Goal: Task Accomplishment & Management: Manage account settings

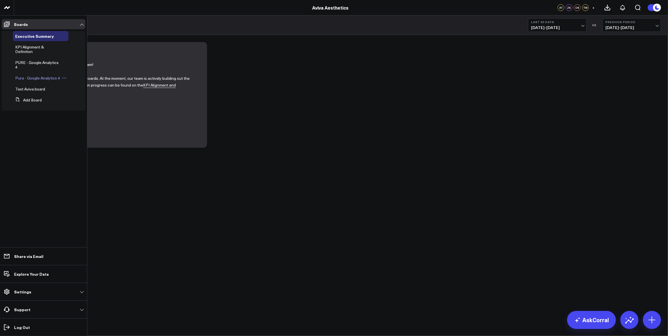
click at [36, 79] on span "Pura - Google Analytics 4" at bounding box center [37, 77] width 45 height 5
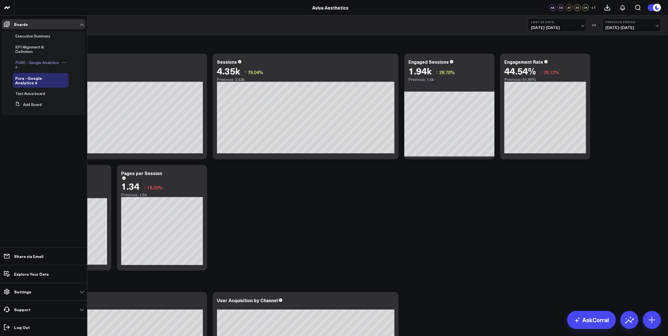
click at [37, 62] on span "PURE - Google Analytics 4" at bounding box center [36, 65] width 43 height 10
click at [39, 89] on span "Test Aviva board" at bounding box center [30, 88] width 30 height 5
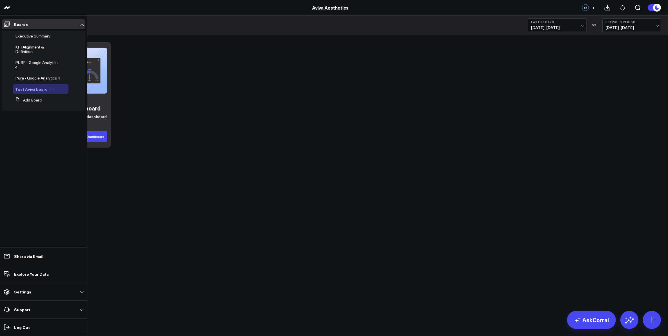
click at [52, 90] on button at bounding box center [52, 89] width 8 height 5
click at [75, 130] on button "Delete Board" at bounding box center [76, 129] width 46 height 11
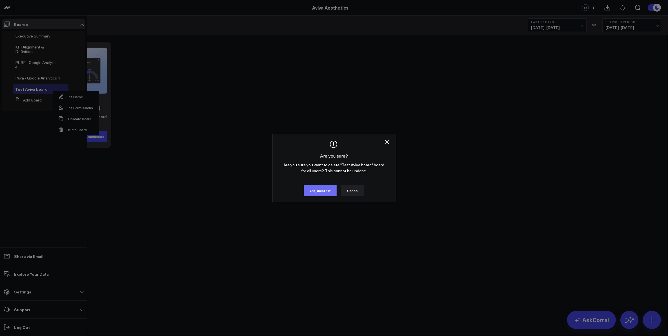
click at [327, 191] on button "Yes, delete it" at bounding box center [320, 190] width 33 height 11
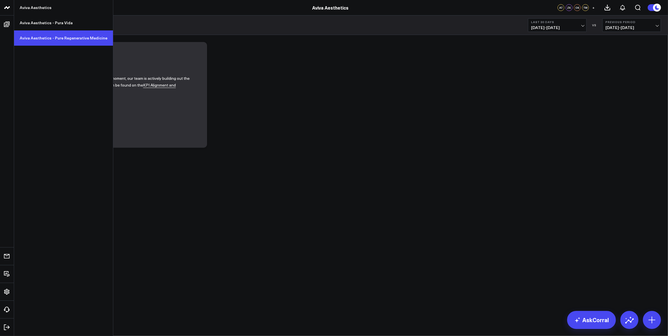
click at [34, 38] on link "Aviva Aesthetics - Pure Regenerative Medicine" at bounding box center [63, 37] width 99 height 15
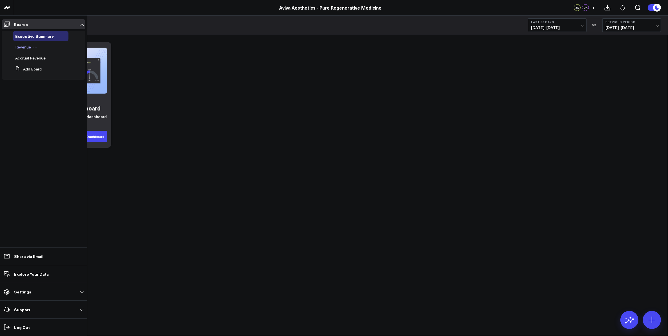
click at [31, 47] on button at bounding box center [35, 47] width 8 height 5
click at [22, 47] on span "Revenue" at bounding box center [23, 46] width 16 height 5
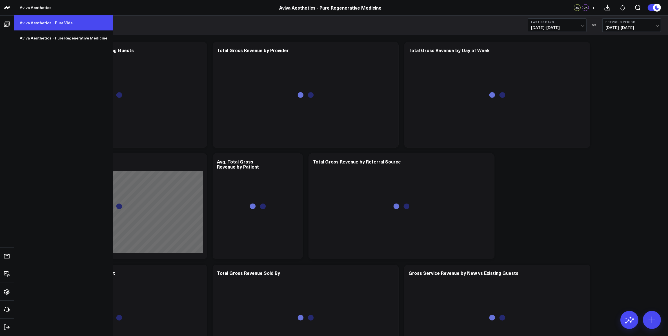
click at [37, 23] on link "Aviva Aesthetics - Pura Vida" at bounding box center [63, 22] width 99 height 15
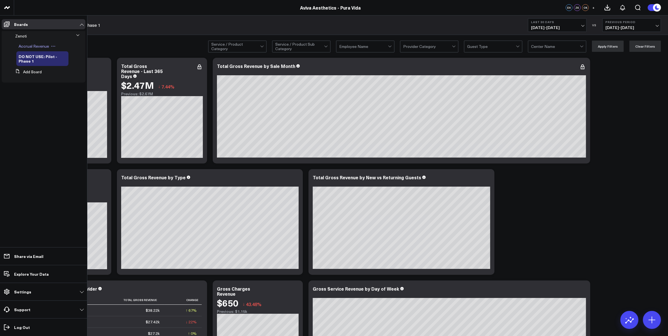
click at [39, 45] on span "Accrual Revenue" at bounding box center [34, 45] width 30 height 5
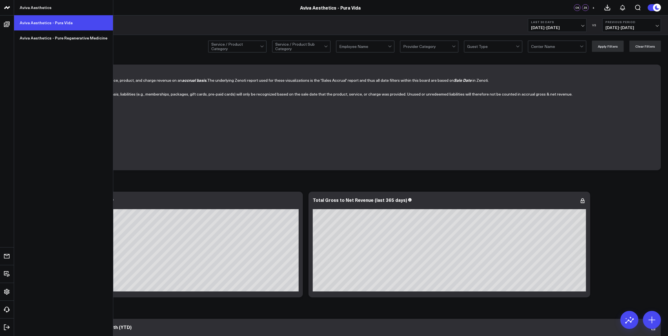
click at [33, 25] on link "Aviva Aesthetics - Pura Vida" at bounding box center [63, 22] width 99 height 15
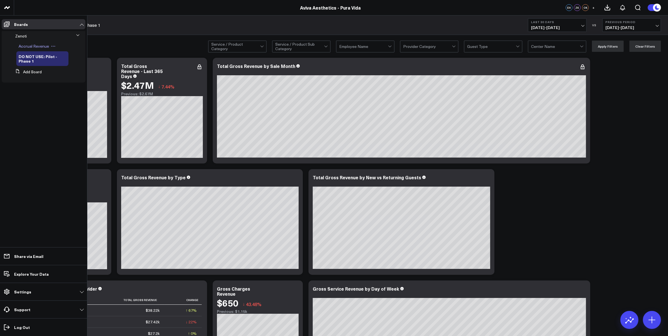
click at [52, 47] on icon at bounding box center [53, 46] width 5 height 5
click at [37, 47] on span "Accrual Revenue" at bounding box center [34, 45] width 30 height 5
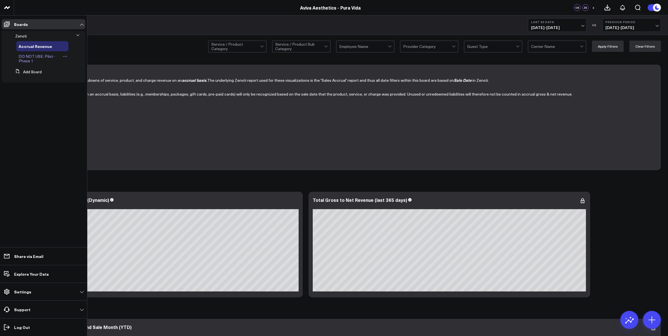
click at [68, 55] on li "DO NOT USE: Pilot - Phase 1" at bounding box center [45, 58] width 80 height 15
click at [64, 55] on icon at bounding box center [65, 56] width 5 height 5
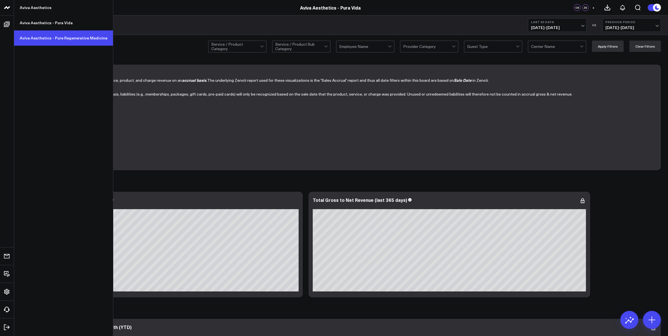
click at [56, 39] on link "Aviva Aesthetics - Pure Regenerative Medicine" at bounding box center [63, 37] width 99 height 15
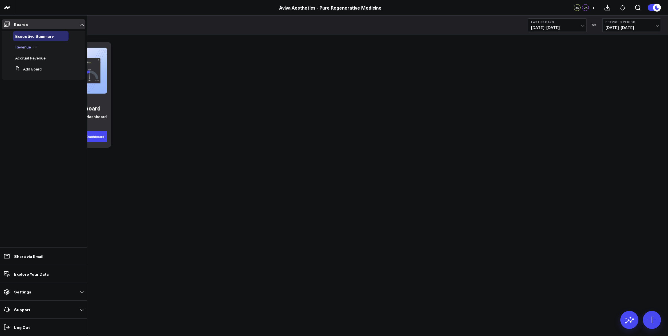
click at [26, 47] on span "Revenue" at bounding box center [23, 46] width 16 height 5
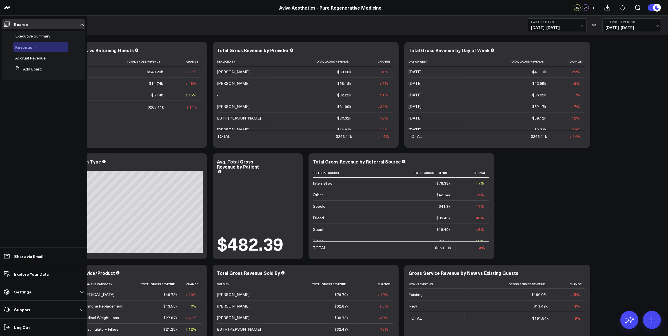
click at [36, 47] on icon at bounding box center [36, 47] width 1 height 1
click at [52, 52] on button "Edit Name" at bounding box center [62, 54] width 46 height 11
click at [17, 47] on div "Revenue" at bounding box center [43, 46] width 56 height 7
drag, startPoint x: 43, startPoint y: 46, endPoint x: 69, endPoint y: 46, distance: 25.9
click at [69, 46] on div "DO NOT USE - Test Revenue" at bounding box center [43, 48] width 56 height 11
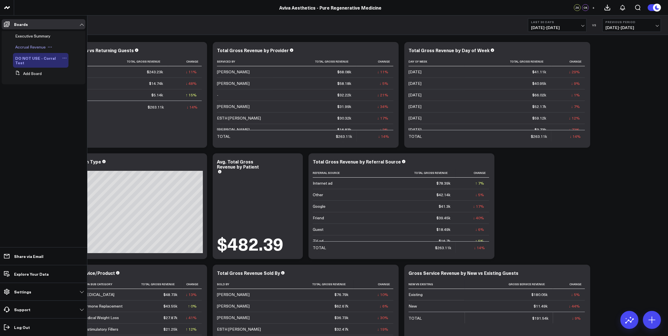
click at [37, 47] on span "Accrual Revenue" at bounding box center [30, 46] width 30 height 5
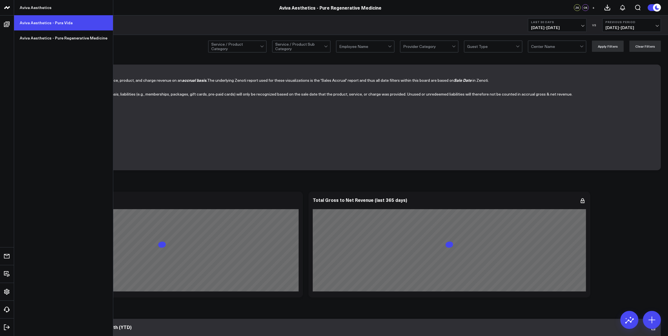
click at [40, 20] on link "Aviva Aesthetics - Pura Vida" at bounding box center [63, 22] width 99 height 15
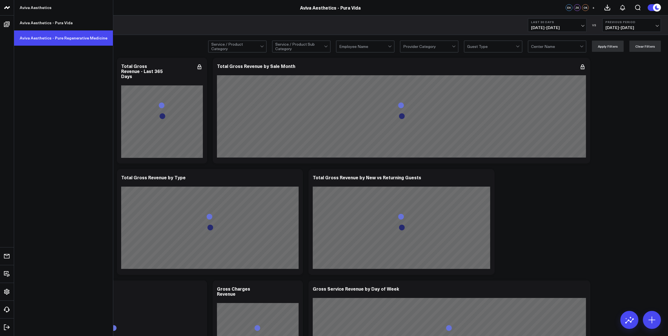
click at [41, 37] on link "Aviva Aesthetics - Pure Regenerative Medicine" at bounding box center [63, 37] width 99 height 15
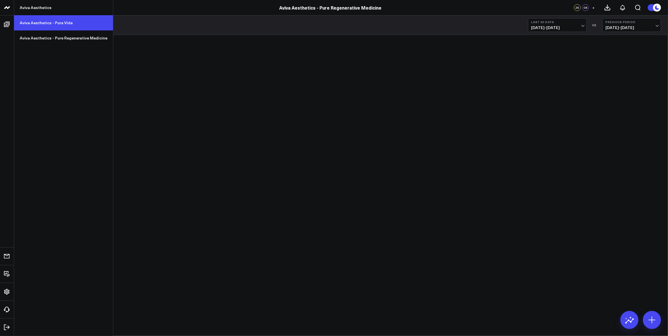
click at [38, 22] on link "Aviva Aesthetics - Pura Vida" at bounding box center [63, 22] width 99 height 15
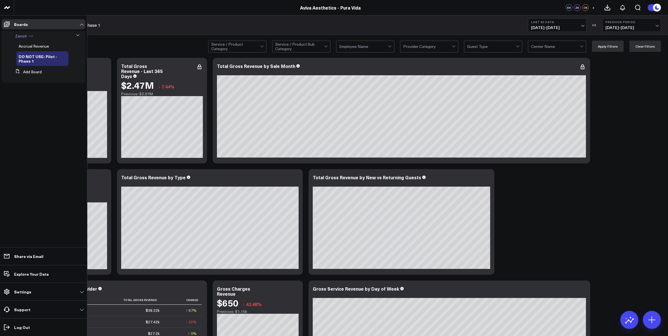
click at [29, 35] on icon at bounding box center [31, 36] width 5 height 5
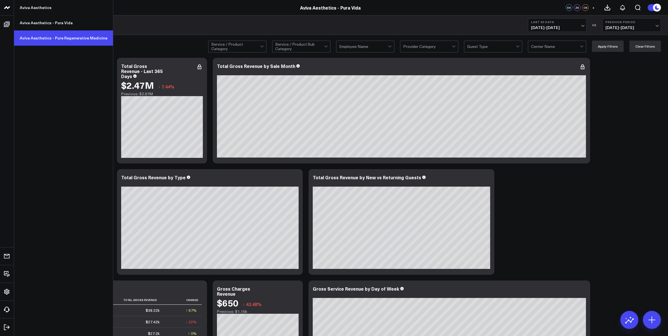
click at [42, 39] on link "Aviva Aesthetics - Pure Regenerative Medicine" at bounding box center [63, 37] width 99 height 15
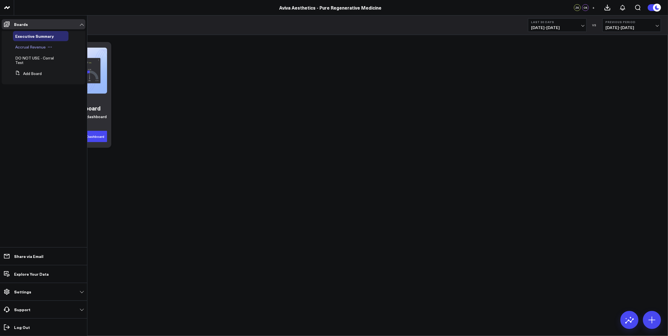
click at [48, 46] on icon at bounding box center [50, 47] width 5 height 5
click at [49, 46] on icon at bounding box center [50, 47] width 5 height 5
click at [35, 73] on button "Add Board" at bounding box center [27, 73] width 29 height 10
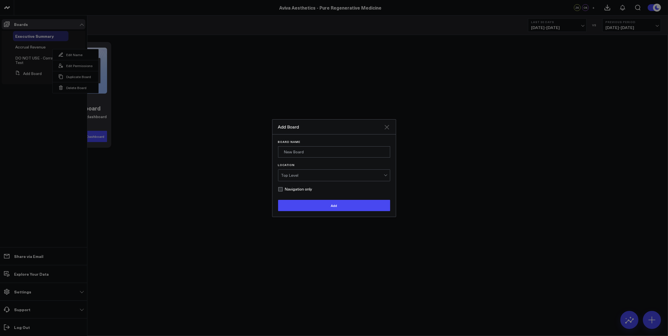
click at [386, 127] on icon "Close" at bounding box center [386, 127] width 5 height 5
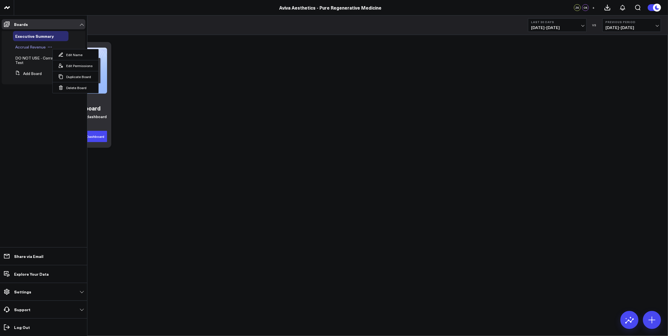
click at [48, 47] on icon at bounding box center [50, 47] width 5 height 5
click at [64, 56] on button "Edit Name" at bounding box center [76, 54] width 46 height 11
click at [68, 123] on ul "Boards Executive Summary Accrual Revenue DO NOT USE - Corral Test Add Board Sha…" at bounding box center [43, 175] width 87 height 320
click at [78, 46] on icon at bounding box center [80, 47] width 4 height 4
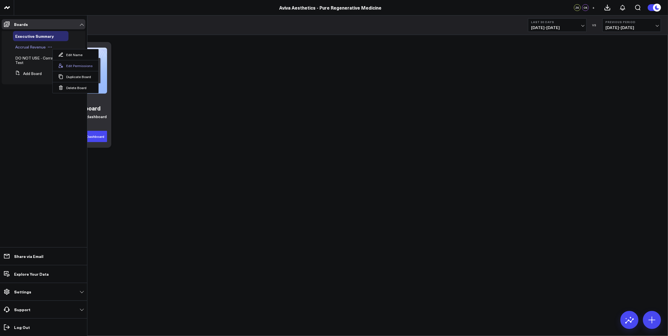
click at [71, 66] on button "Edit Permissions" at bounding box center [76, 65] width 46 height 11
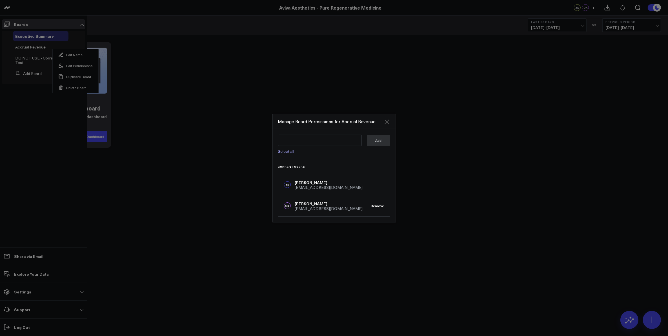
click at [386, 120] on icon "Close" at bounding box center [386, 121] width 5 height 5
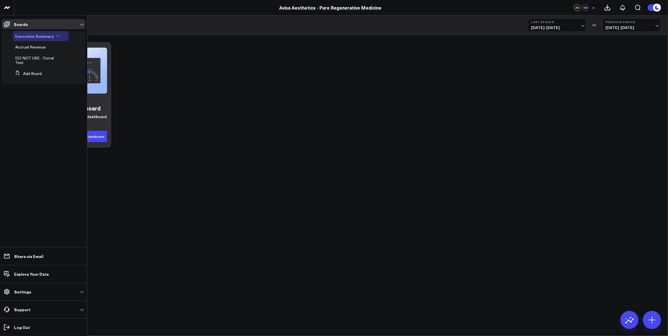
click at [57, 35] on icon at bounding box center [58, 36] width 5 height 5
click at [50, 47] on icon at bounding box center [50, 47] width 5 height 5
click at [77, 77] on button "Duplicate Board" at bounding box center [76, 76] width 46 height 11
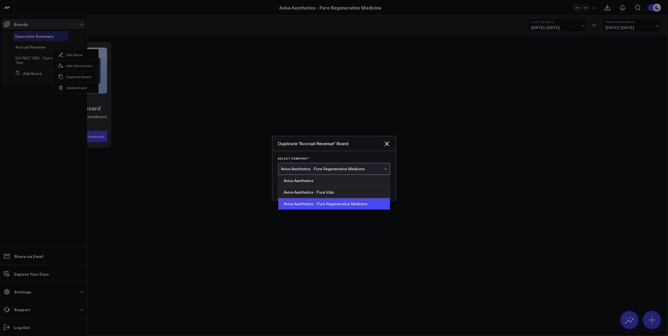
click at [385, 168] on div at bounding box center [385, 169] width 3 height 3
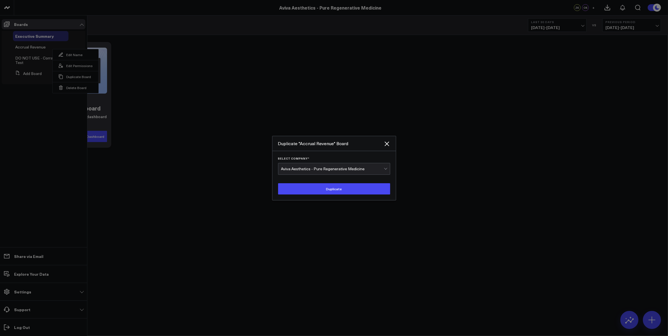
click at [385, 168] on div at bounding box center [385, 167] width 3 height 3
click at [386, 145] on icon "Close" at bounding box center [386, 143] width 7 height 7
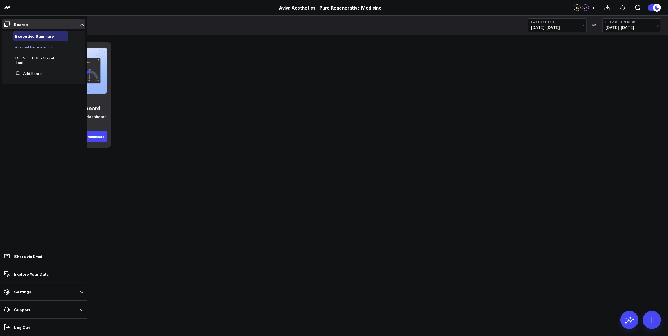
click at [48, 47] on icon at bounding box center [50, 47] width 5 height 5
click at [51, 48] on icon at bounding box center [50, 47] width 5 height 5
click at [78, 77] on button "Duplicate Board" at bounding box center [76, 76] width 46 height 11
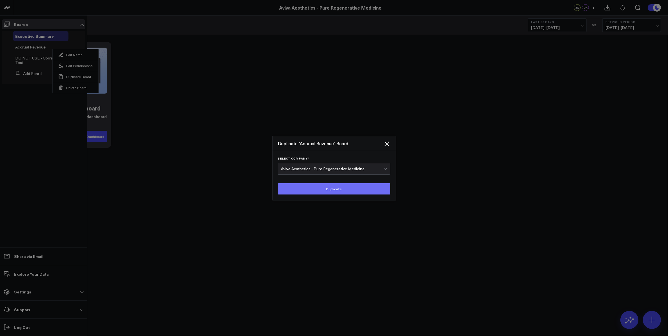
click at [326, 189] on button "Duplicate" at bounding box center [334, 188] width 112 height 11
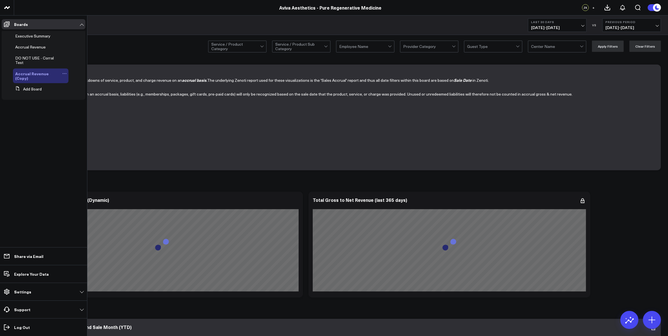
click at [63, 72] on icon at bounding box center [64, 73] width 5 height 5
click at [80, 113] on button "Delete Board" at bounding box center [90, 113] width 46 height 11
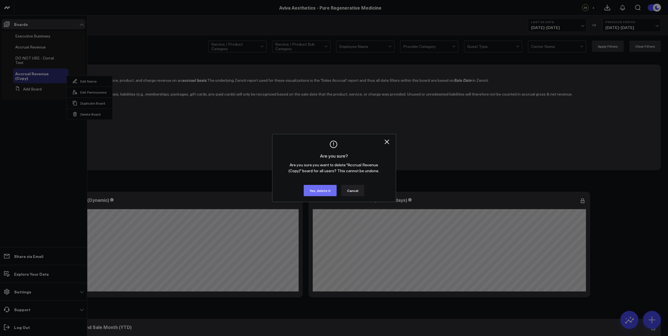
click at [314, 192] on button "Yes, delete it" at bounding box center [320, 190] width 33 height 11
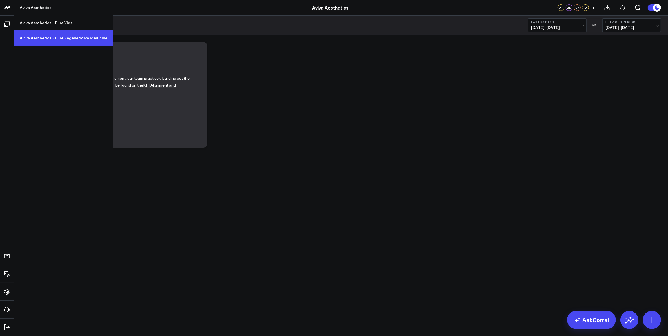
click at [59, 34] on link "Aviva Aesthetics - Pure Regenerative Medicine" at bounding box center [63, 37] width 99 height 15
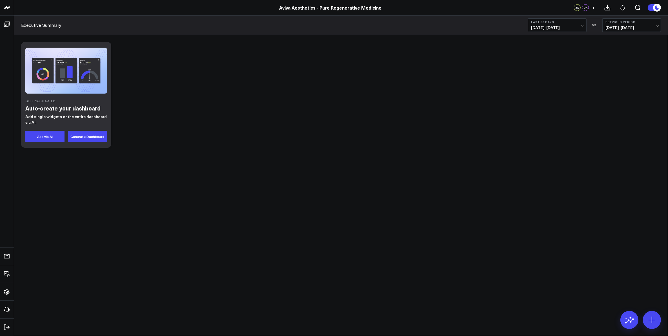
click at [593, 8] on span "+" at bounding box center [593, 8] width 3 height 4
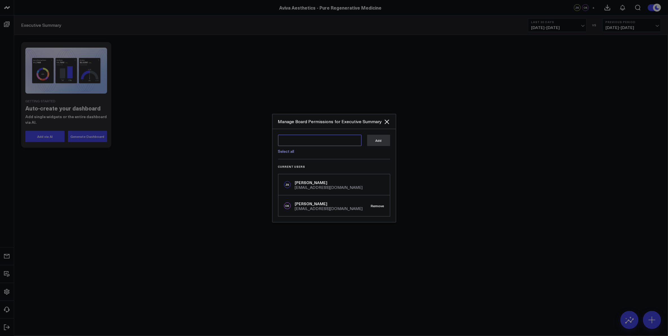
click at [328, 141] on textarea at bounding box center [319, 140] width 83 height 11
click at [386, 120] on icon "Close" at bounding box center [386, 121] width 7 height 7
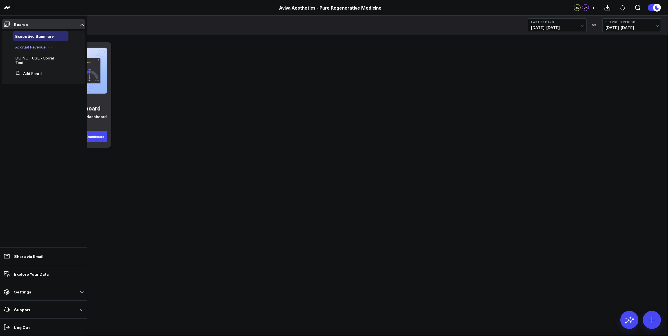
click at [32, 47] on span "Accrual Revenue" at bounding box center [30, 46] width 30 height 5
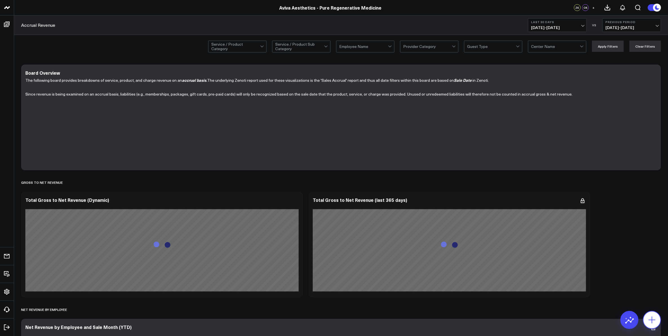
click at [657, 320] on button at bounding box center [652, 320] width 18 height 18
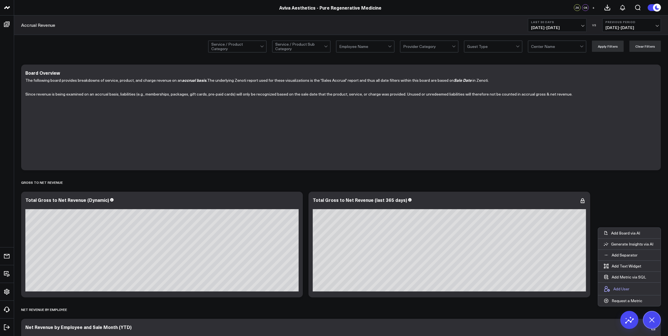
click at [625, 290] on p "Add User" at bounding box center [621, 288] width 16 height 5
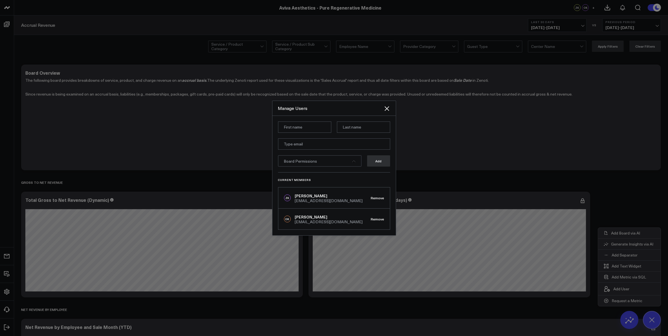
click at [351, 159] on div "Board Permissions" at bounding box center [319, 160] width 83 height 11
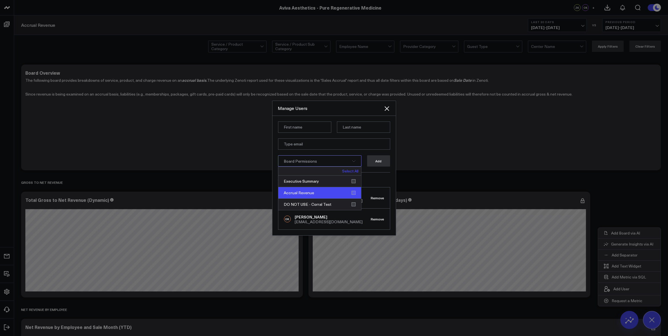
click at [352, 193] on div "Accrual Revenue" at bounding box center [319, 193] width 83 height 12
click at [305, 130] on input at bounding box center [304, 126] width 53 height 11
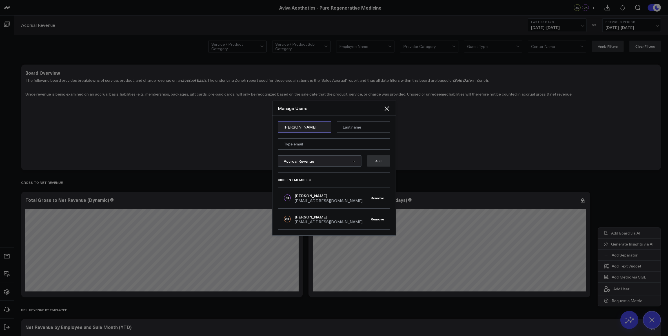
type input "[PERSON_NAME]"
click at [296, 144] on input "email" at bounding box center [334, 143] width 112 height 11
paste input "[EMAIL_ADDRESS][DOMAIN_NAME]"
type input "mestes@prmmed.com"
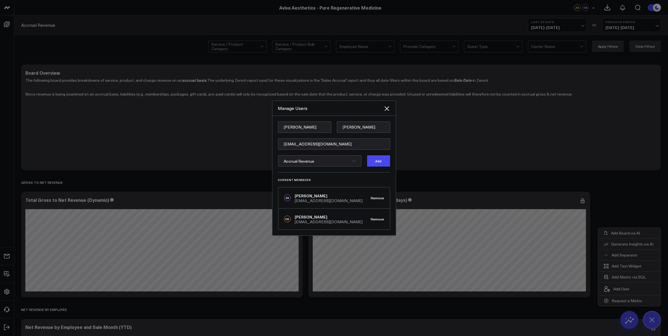
click at [354, 161] on icon at bounding box center [353, 161] width 3 height 1
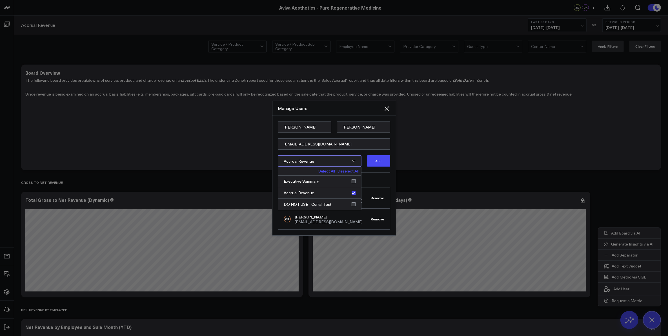
click at [354, 161] on icon at bounding box center [353, 160] width 3 height 3
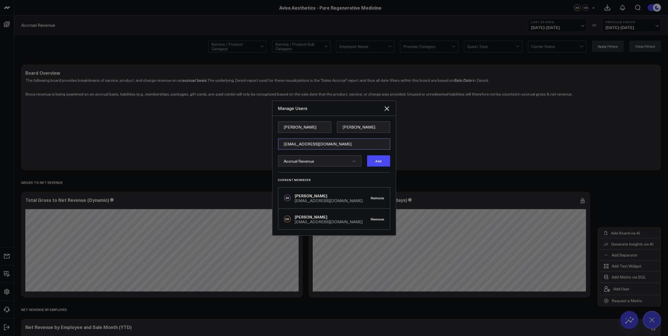
click at [328, 143] on input "mestes@prmmed.com" at bounding box center [334, 143] width 112 height 11
click at [303, 127] on input "Marc" at bounding box center [304, 126] width 53 height 11
click at [380, 162] on button "Add" at bounding box center [378, 160] width 23 height 11
drag, startPoint x: 289, startPoint y: 124, endPoint x: 292, endPoint y: 129, distance: 5.0
click at [289, 124] on input "Marc" at bounding box center [304, 126] width 53 height 11
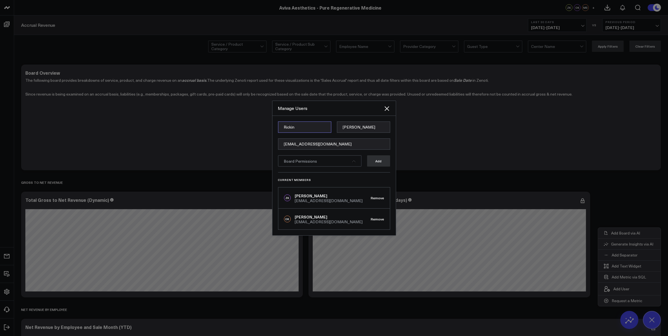
type input "Rickin"
type input "Shah"
paste input "rshah@prmmed.com"
type input "rshah@prmmed.com"
click at [353, 161] on icon at bounding box center [353, 160] width 3 height 3
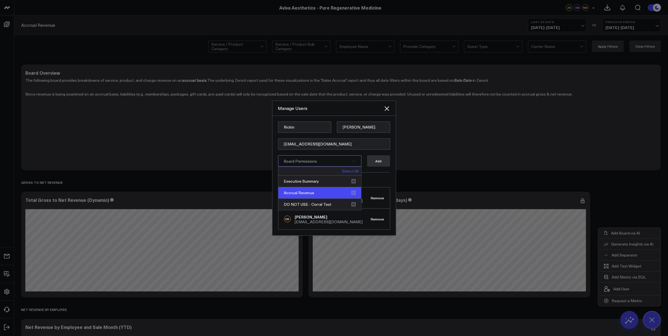
click at [352, 193] on div "Accrual Revenue" at bounding box center [319, 193] width 83 height 12
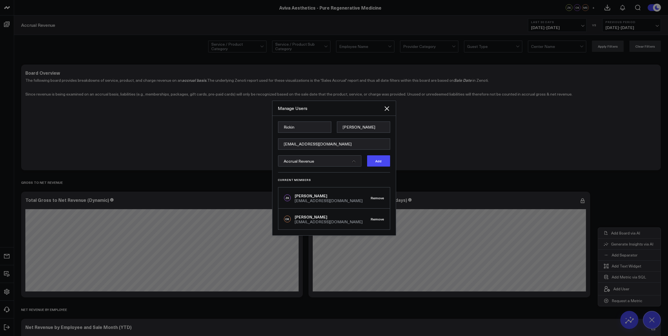
click at [381, 173] on div "Current Members ZK Zachary Katsulis zkatsulis@duneglasscapital.com Remove OK Om…" at bounding box center [334, 200] width 112 height 57
click at [376, 162] on button "Add" at bounding box center [378, 160] width 23 height 11
click at [304, 126] on input "Rickin" at bounding box center [304, 126] width 53 height 11
type input "Meredith"
type input "Shah"
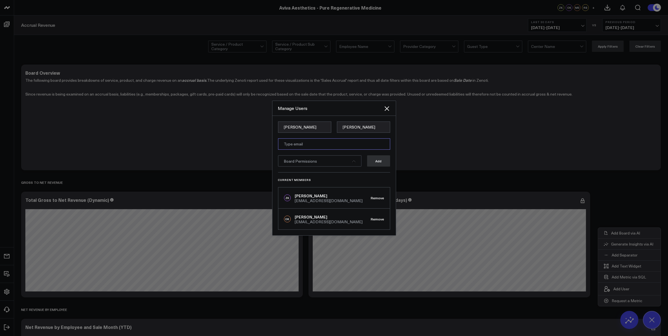
paste input "mshah@prmmed.com"
type input "mshah@prmmed.com"
click at [351, 161] on div "Board Permissions" at bounding box center [319, 160] width 83 height 11
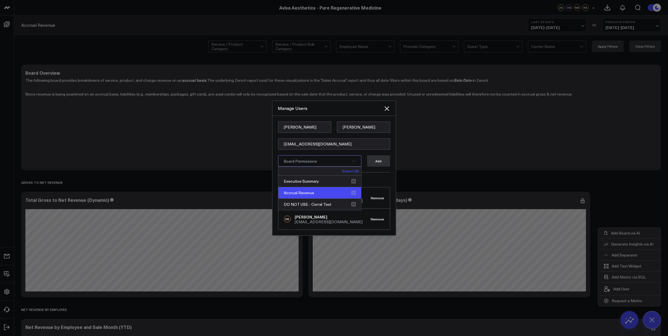
click at [354, 193] on div "Accrual Revenue" at bounding box center [319, 193] width 83 height 12
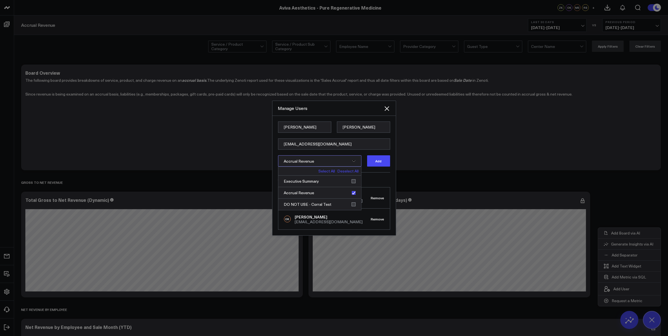
click at [374, 170] on form "Meredith Shah mshah@prmmed.com Accrual Revenue Select All Deselect All Executiv…" at bounding box center [334, 146] width 112 height 51
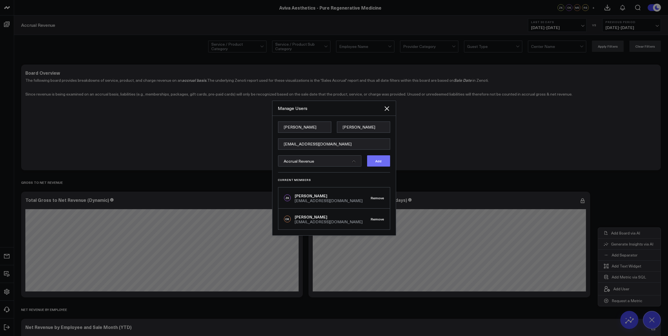
click at [377, 163] on button "Add" at bounding box center [378, 160] width 23 height 11
click at [299, 125] on input "Meredith" at bounding box center [304, 126] width 53 height 11
type input "Page"
type input "Morrissette"
paste input "pagem@prmmed.com"
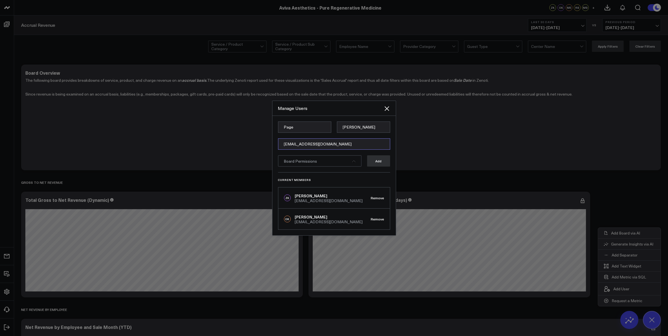
type input "pagem@prmmed.com"
click at [350, 160] on div "Board Permissions" at bounding box center [319, 160] width 83 height 11
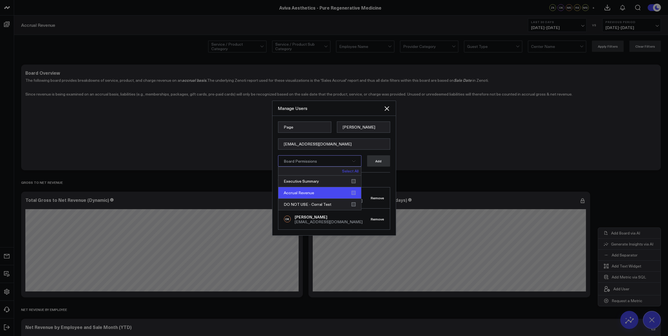
click at [353, 192] on div "Accrual Revenue" at bounding box center [319, 193] width 83 height 12
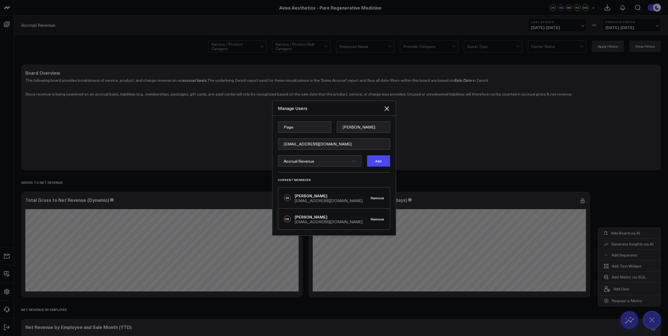
click at [377, 176] on div "Current Members ZK Zachary Katsulis zkatsulis@duneglasscapital.com Remove OK Om…" at bounding box center [334, 200] width 112 height 57
click at [381, 162] on button "Add" at bounding box center [378, 160] width 23 height 11
click at [306, 128] on input "Page" at bounding box center [304, 126] width 53 height 11
type input "Tyler"
type input "Weinberg"
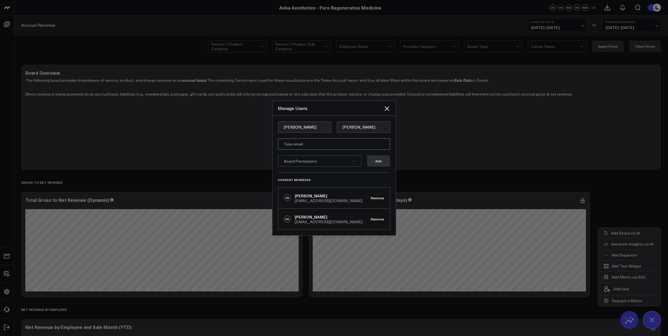
paste input "tweinberg@avivaaesthetics.com"
type input "tweinberg@avivaaesthetics.com"
click at [352, 160] on icon at bounding box center [353, 160] width 3 height 3
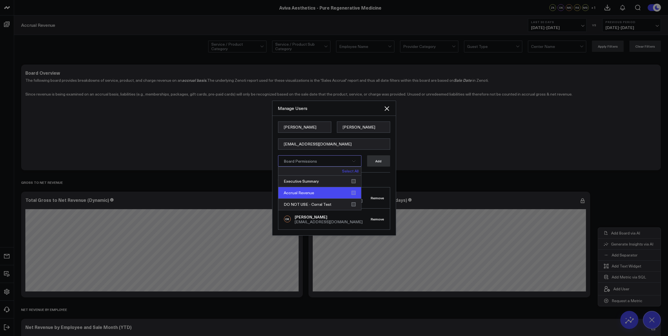
click at [351, 192] on div "Accrual Revenue" at bounding box center [319, 193] width 83 height 12
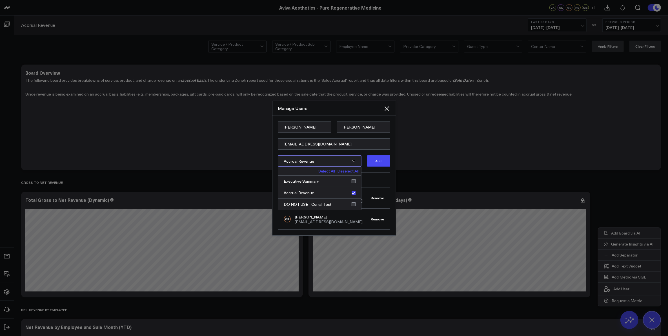
click at [372, 178] on h3 "Current Members" at bounding box center [334, 179] width 112 height 3
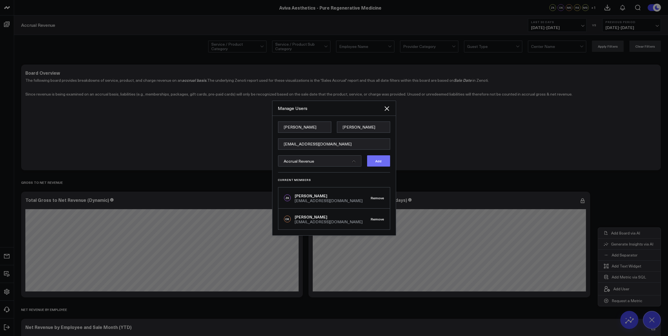
click at [382, 162] on button "Add" at bounding box center [378, 160] width 23 height 11
click at [388, 108] on icon "Close" at bounding box center [386, 108] width 7 height 7
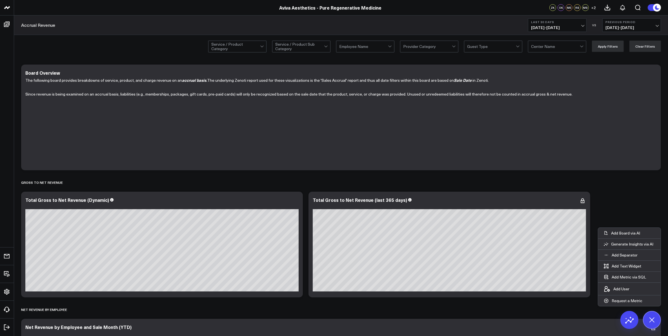
click at [592, 8] on span "+ 2" at bounding box center [593, 8] width 5 height 4
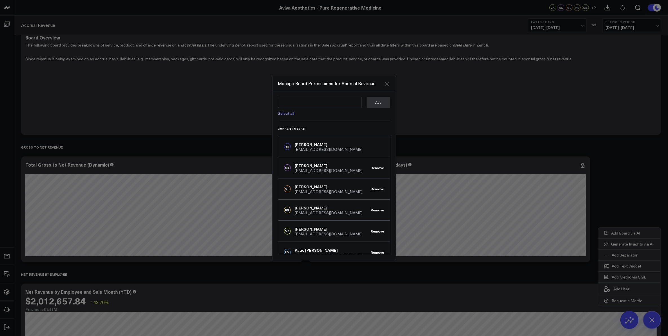
click at [387, 83] on icon "Close" at bounding box center [386, 83] width 5 height 5
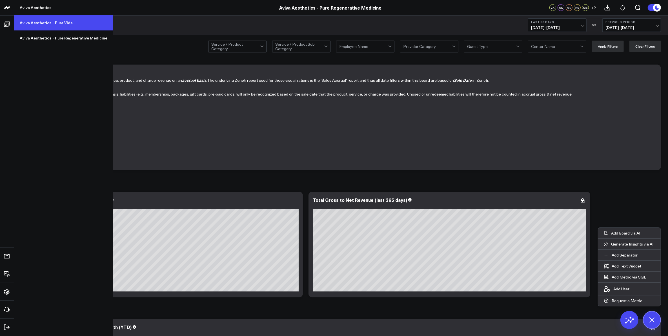
click at [46, 23] on link "Aviva Aesthetics - Pura Vida" at bounding box center [63, 22] width 99 height 15
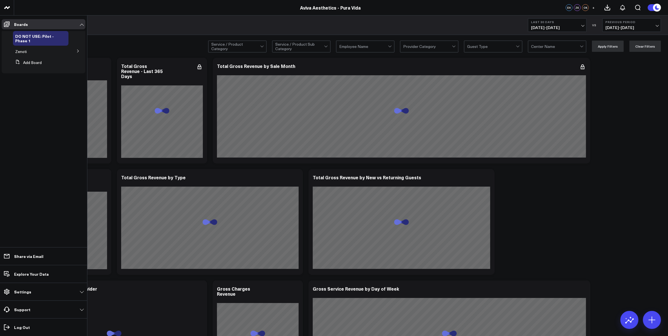
click at [78, 50] on icon at bounding box center [77, 50] width 3 height 3
click at [44, 62] on span "Accrual Revenue" at bounding box center [34, 61] width 30 height 5
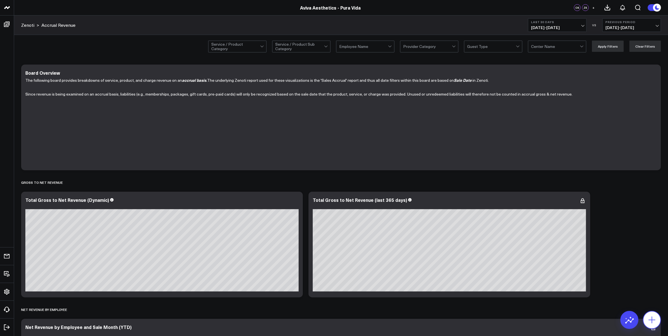
click at [653, 319] on icon at bounding box center [651, 319] width 9 height 9
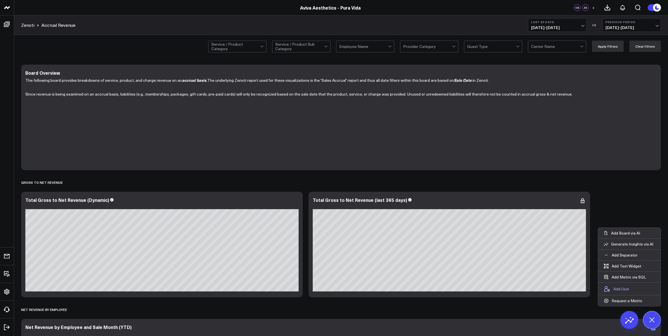
click at [625, 289] on p "Add User" at bounding box center [621, 288] width 16 height 5
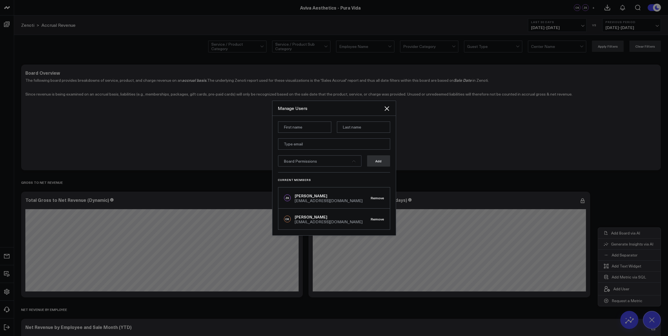
click at [353, 161] on icon at bounding box center [353, 161] width 3 height 1
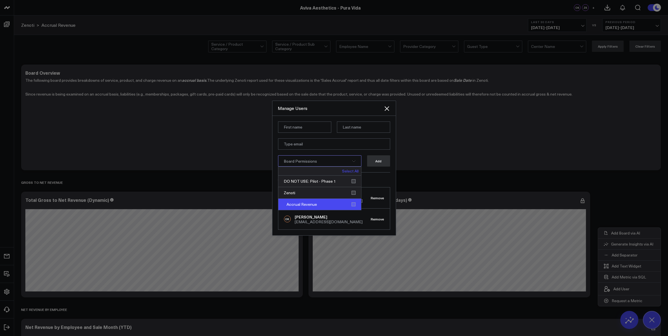
click at [352, 203] on div "Accrual Revenue" at bounding box center [319, 204] width 83 height 11
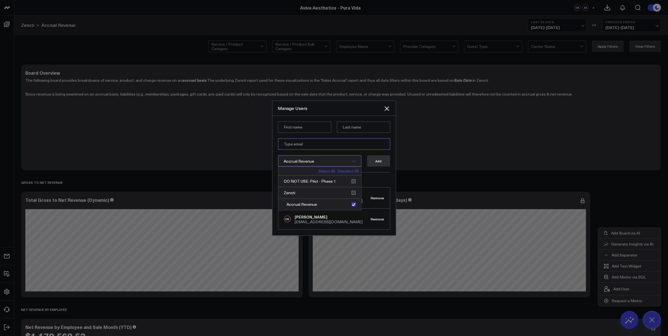
click at [313, 144] on input "email" at bounding box center [334, 143] width 112 height 11
type input "tweinberg@avivaaesthetics.com"
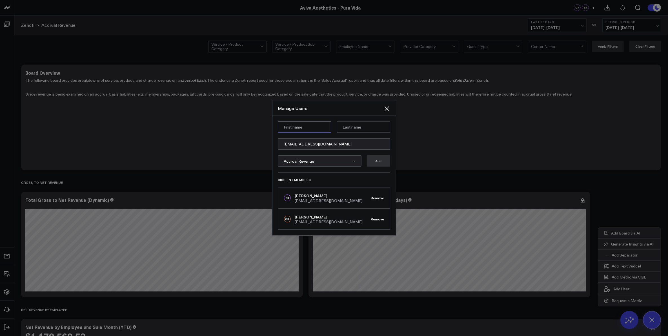
type input "Tyler"
type input "Weinberg"
click at [381, 163] on button "Add" at bounding box center [378, 160] width 23 height 11
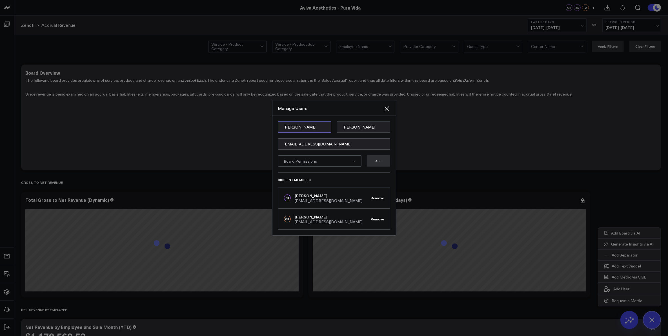
click at [294, 132] on input "Tyler" at bounding box center [304, 126] width 53 height 11
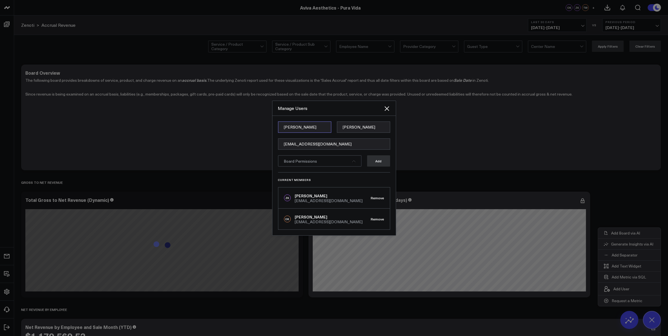
type input "Amy"
paste input "amy@puravidamedspa.com"
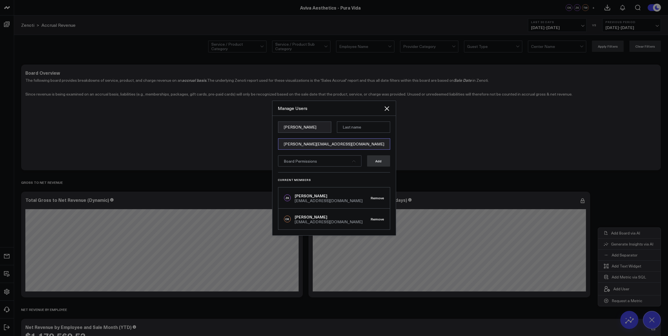
type input "amy@puravidamedspa.com"
click at [350, 127] on input at bounding box center [363, 126] width 53 height 11
type input "Soule"
click at [352, 161] on icon at bounding box center [353, 160] width 3 height 3
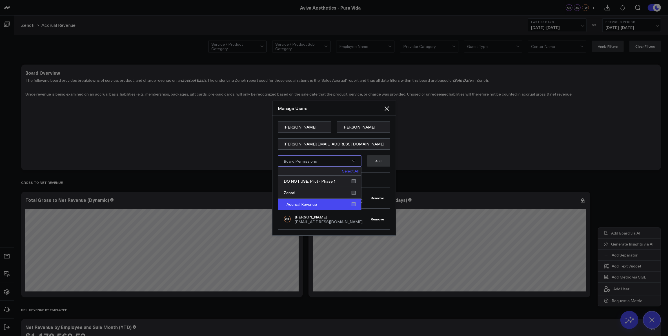
click at [350, 204] on div "Accrual Revenue" at bounding box center [319, 204] width 83 height 11
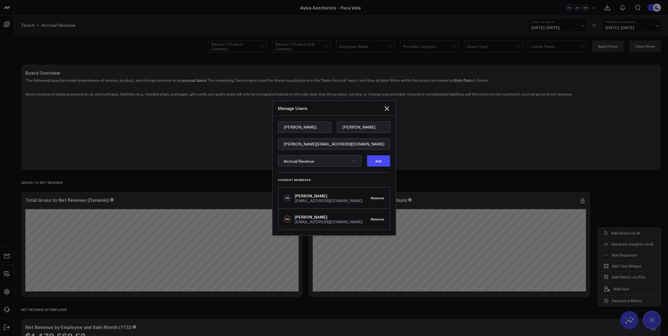
click at [390, 171] on div "Amy Soule amy@puravidamedspa.com Accrual Revenue Add Current Members ZK Zachary…" at bounding box center [333, 175] width 123 height 119
click at [382, 163] on button "Add" at bounding box center [378, 160] width 23 height 11
click at [303, 143] on input "amy@puravidamedspa.com" at bounding box center [334, 143] width 112 height 11
paste input "leslieapgarmd@puravidamedspa.com"
type input "leslieapgarmd@puravidamedspa.com"
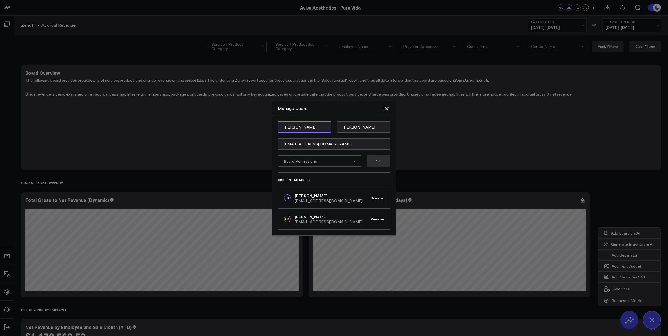
click at [304, 124] on input "Amy" at bounding box center [304, 126] width 53 height 11
type input "Leslie"
type input "Apgar"
click at [352, 159] on icon at bounding box center [353, 160] width 3 height 3
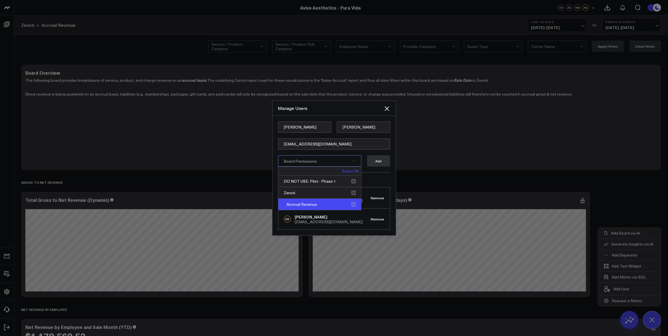
click at [354, 204] on div "Accrual Revenue" at bounding box center [319, 204] width 83 height 11
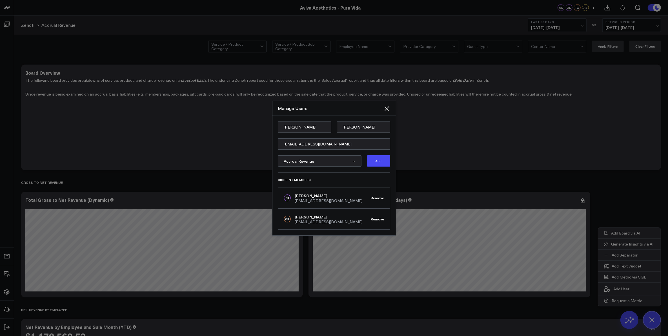
click at [390, 173] on div "Leslie Apgar leslieapgarmd@puravidamedspa.com Accrual Revenue Add Current Membe…" at bounding box center [333, 175] width 123 height 119
click at [377, 162] on button "Add" at bounding box center [378, 160] width 23 height 11
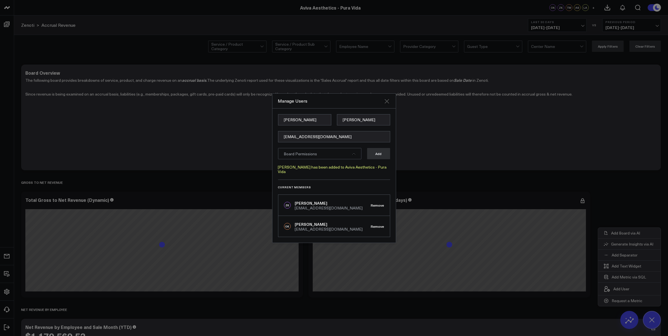
click at [386, 103] on icon "Close" at bounding box center [386, 101] width 5 height 5
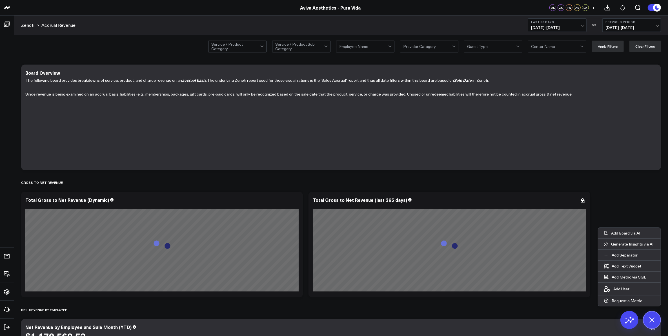
click at [594, 8] on span "+" at bounding box center [593, 8] width 3 height 4
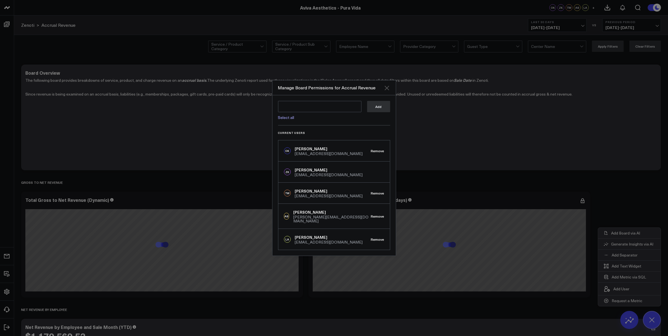
click at [388, 90] on icon "Close" at bounding box center [386, 87] width 7 height 7
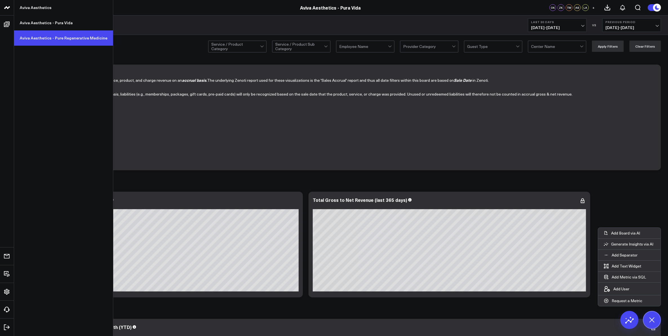
click at [40, 38] on link "Aviva Aesthetics - Pure Regenerative Medicine" at bounding box center [63, 37] width 99 height 15
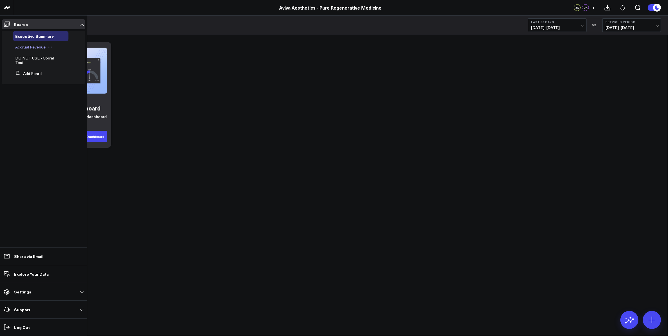
click at [33, 48] on span "Accrual Revenue" at bounding box center [30, 46] width 30 height 5
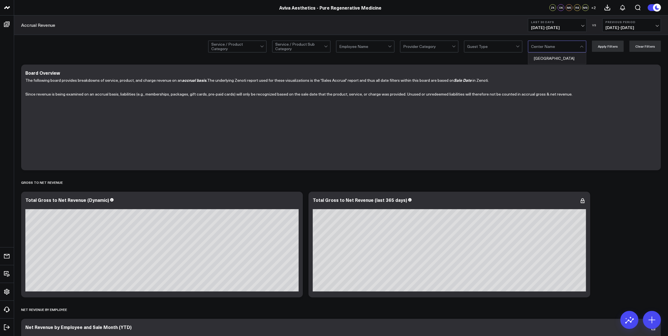
click at [582, 47] on div at bounding box center [582, 46] width 5 height 11
click at [517, 46] on div at bounding box center [518, 46] width 5 height 11
click at [519, 47] on div at bounding box center [518, 46] width 5 height 11
click at [455, 47] on div at bounding box center [453, 45] width 3 height 3
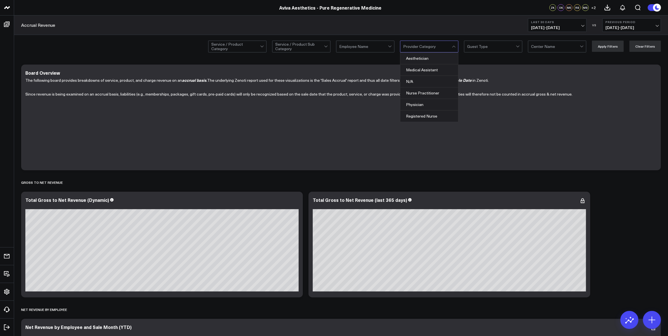
click at [455, 47] on div at bounding box center [453, 47] width 3 height 3
click at [516, 45] on div at bounding box center [491, 46] width 49 height 11
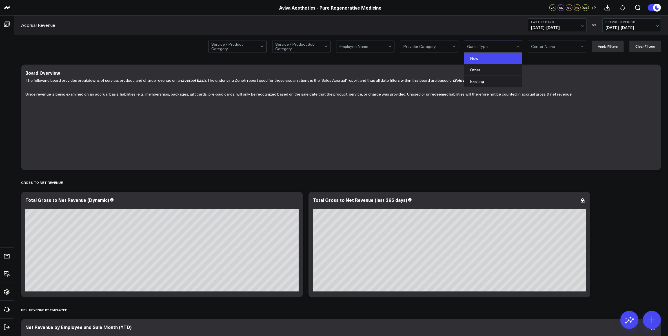
click at [504, 56] on div "New" at bounding box center [493, 59] width 58 height 12
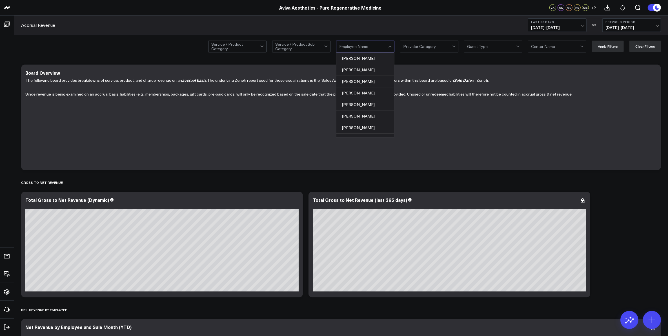
click at [390, 46] on div at bounding box center [390, 46] width 5 height 11
click at [408, 56] on div "Service / Product Category Service / Product Sub Category Employee Name Provide…" at bounding box center [341, 46] width 654 height 23
click at [326, 45] on div at bounding box center [326, 46] width 5 height 11
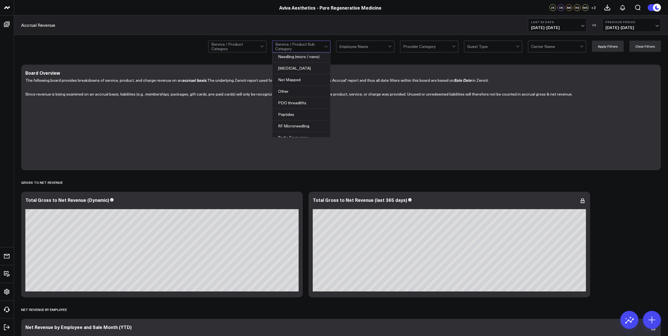
scroll to position [296, 0]
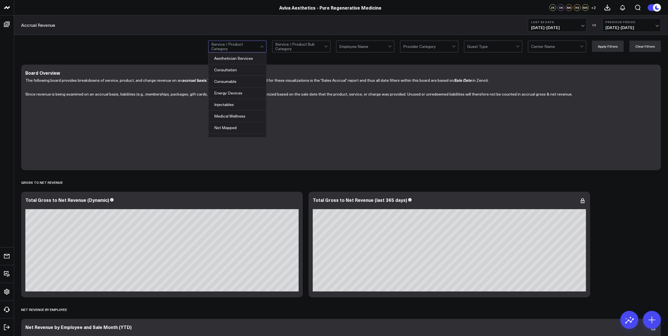
click at [265, 45] on div at bounding box center [262, 46] width 5 height 11
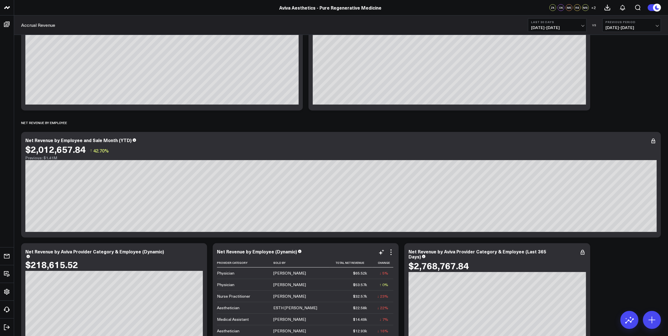
scroll to position [115, 0]
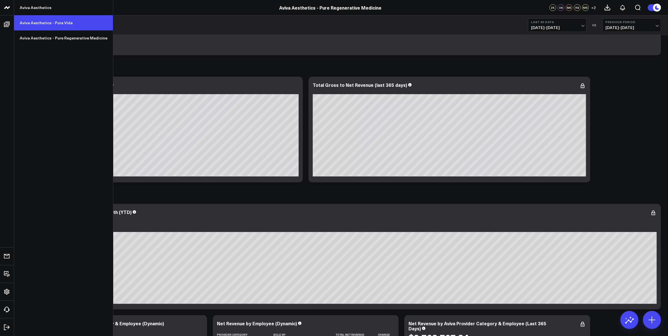
click at [38, 24] on link "Aviva Aesthetics - Pura Vida" at bounding box center [63, 22] width 99 height 15
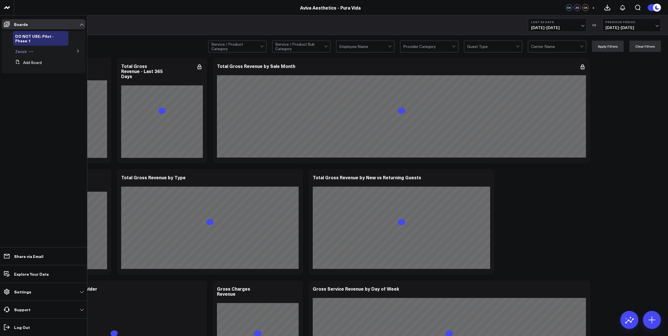
click at [28, 49] on button at bounding box center [31, 51] width 8 height 5
click at [78, 51] on icon at bounding box center [77, 50] width 3 height 3
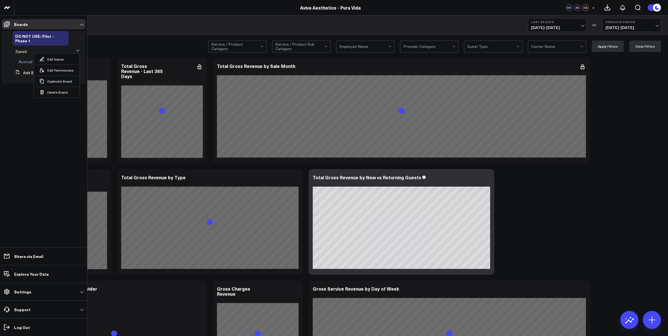
click at [29, 62] on span "Accrual Revenue" at bounding box center [34, 61] width 30 height 5
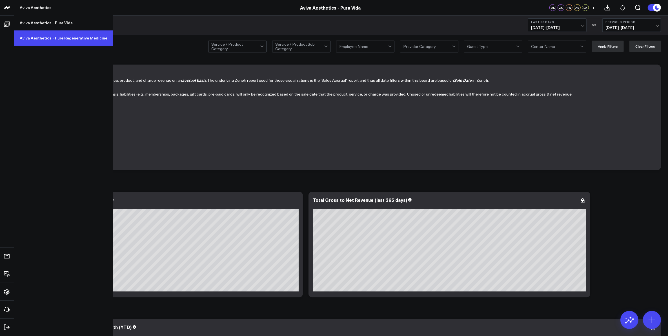
click at [35, 36] on link "Aviva Aesthetics - Pure Regenerative Medicine" at bounding box center [63, 37] width 99 height 15
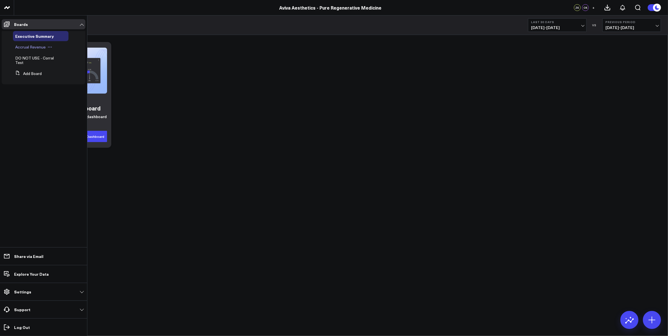
click at [29, 47] on span "Accrual Revenue" at bounding box center [30, 46] width 30 height 5
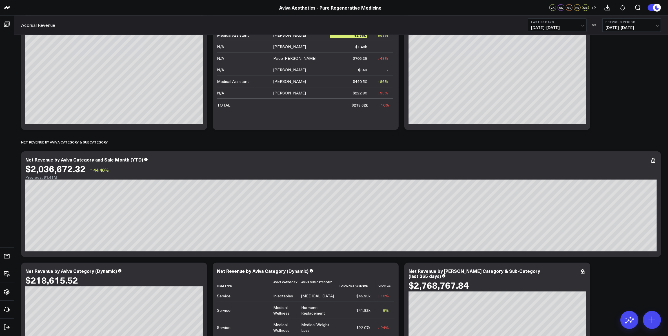
scroll to position [528, 0]
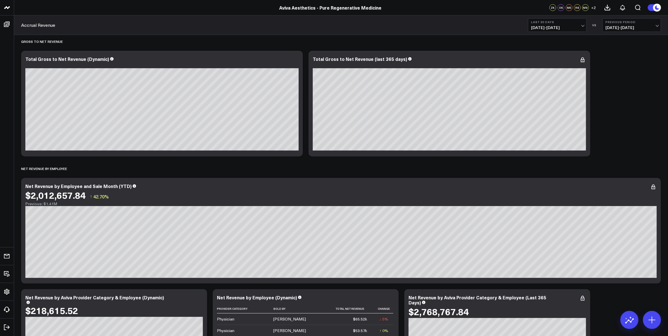
scroll to position [211, 0]
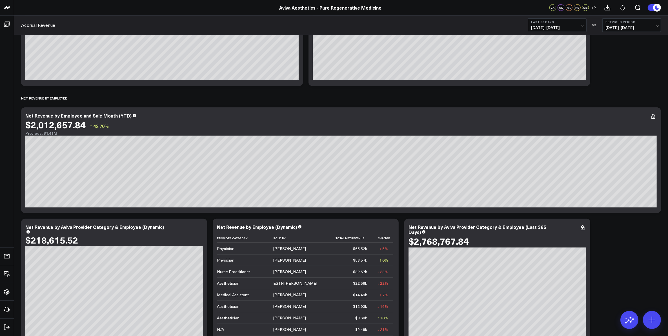
click at [580, 25] on span "[DATE] - [DATE]" at bounding box center [557, 27] width 52 height 5
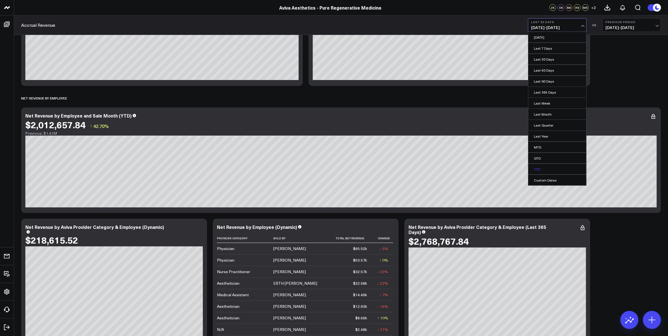
click at [549, 171] on link "YTD" at bounding box center [557, 169] width 58 height 11
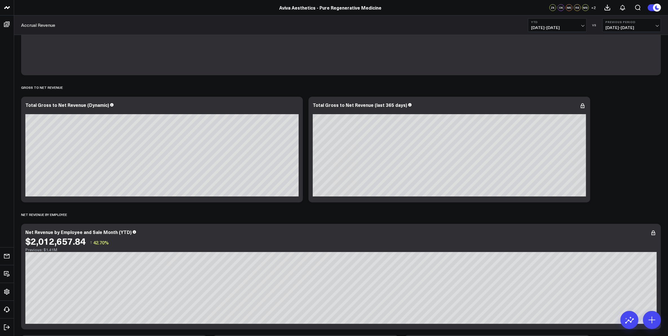
scroll to position [106, 0]
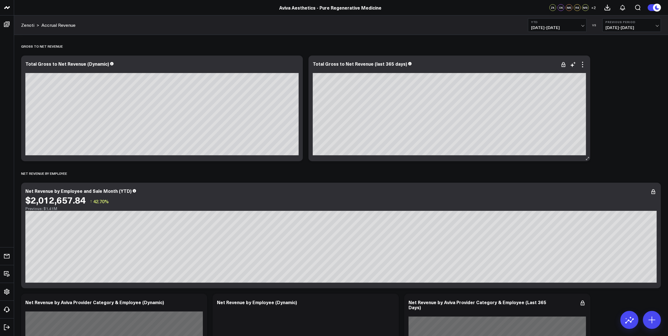
scroll to position [141, 0]
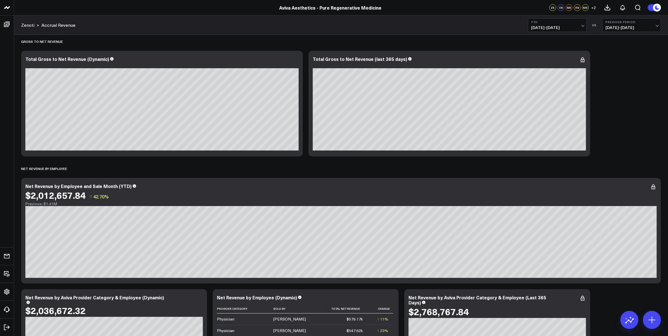
click at [582, 25] on span "[DATE] - [DATE]" at bounding box center [557, 27] width 52 height 5
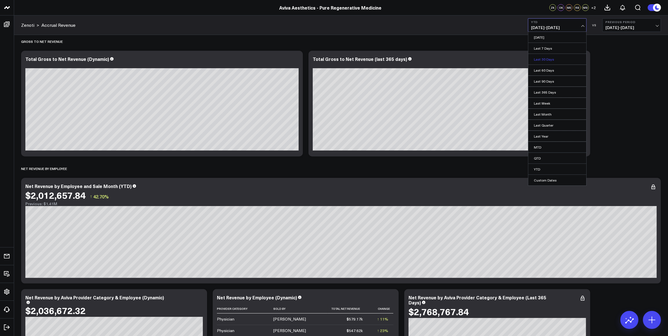
click at [565, 58] on link "Last 30 Days" at bounding box center [557, 59] width 58 height 11
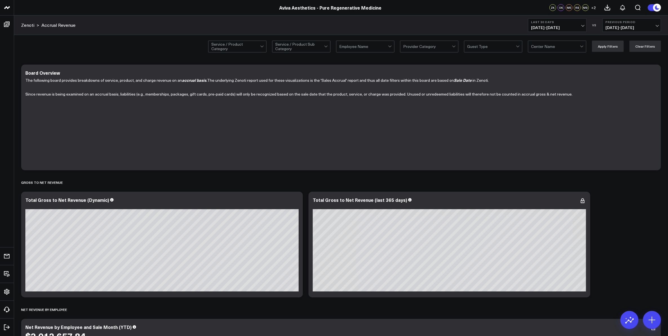
click at [582, 25] on span "08/17/25 - 09/15/25" at bounding box center [557, 27] width 52 height 5
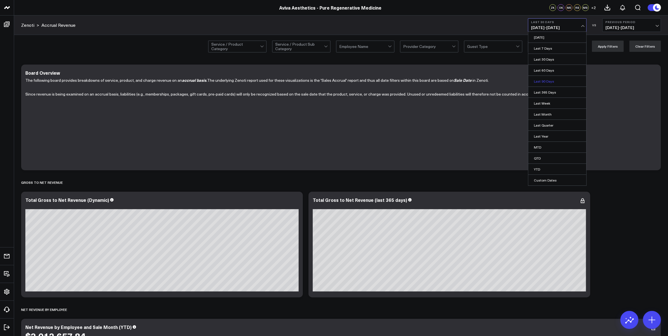
click at [554, 82] on link "Last 90 Days" at bounding box center [557, 81] width 58 height 11
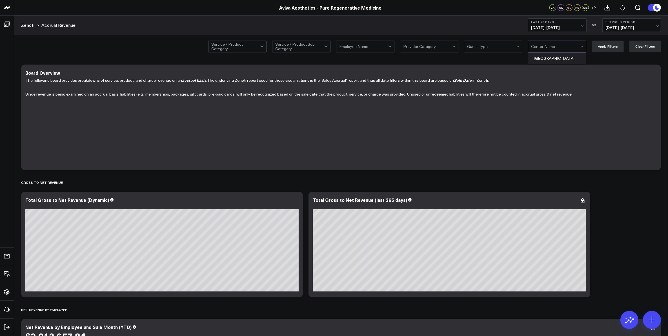
click at [571, 50] on div at bounding box center [555, 46] width 49 height 11
click at [391, 48] on div at bounding box center [390, 46] width 5 height 11
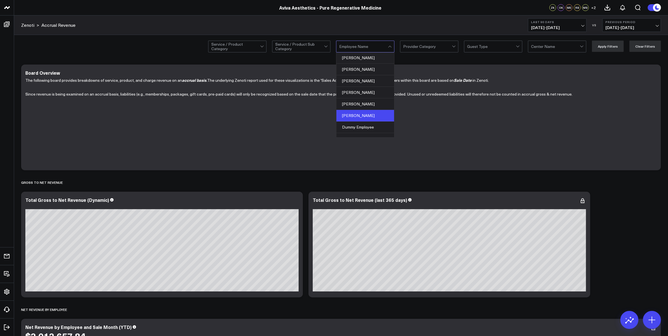
scroll to position [70, 0]
click at [366, 83] on div "[PERSON_NAME]" at bounding box center [365, 81] width 58 height 12
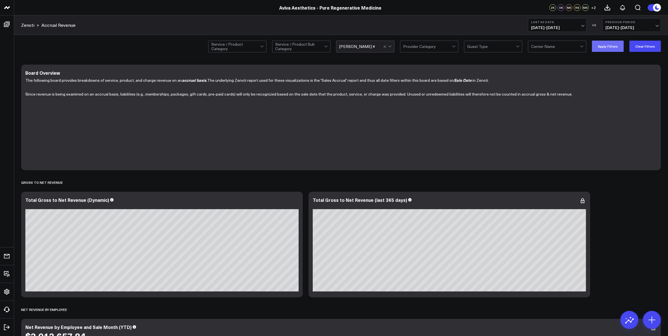
click at [613, 49] on button "Apply Filters" at bounding box center [608, 46] width 32 height 11
click at [641, 50] on button "Clear Filters" at bounding box center [645, 46] width 32 height 11
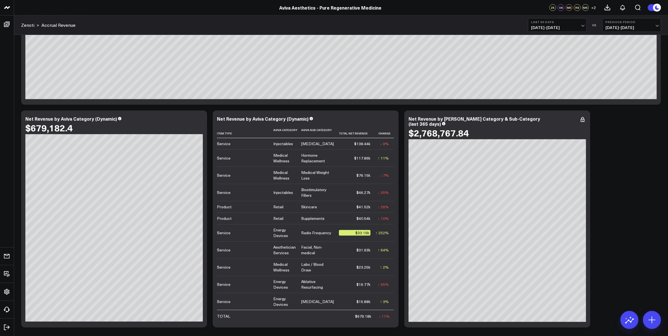
scroll to position [704, 0]
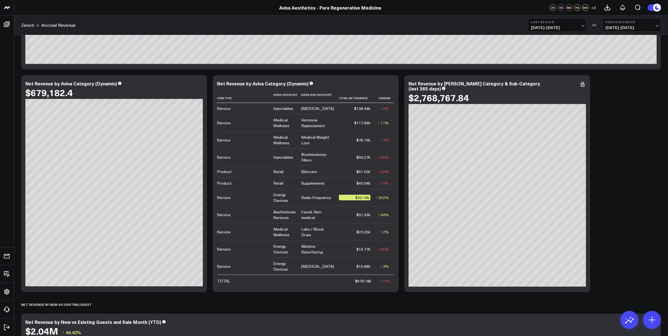
click at [582, 25] on span "06/18/25 - 09/15/25" at bounding box center [557, 27] width 52 height 5
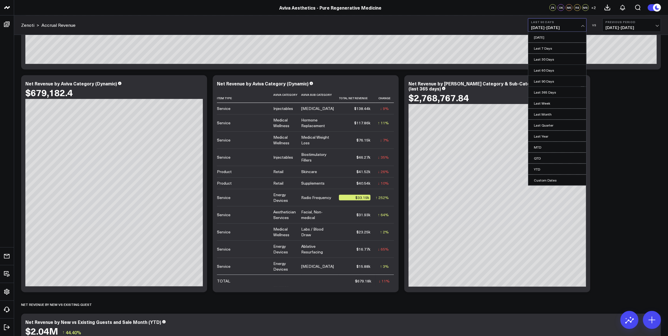
click at [632, 153] on div "Modify via AI Copy link to widget Ask support Remove Create linked copy Executi…" at bounding box center [340, 184] width 645 height 1652
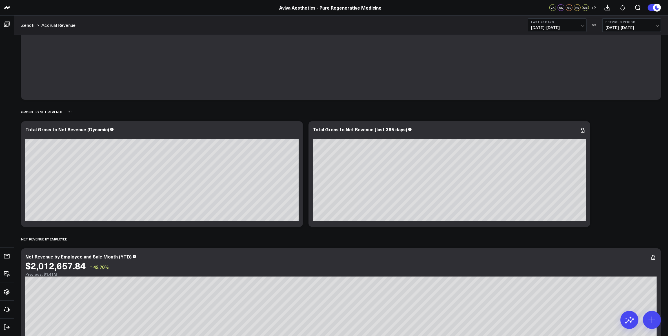
scroll to position [106, 0]
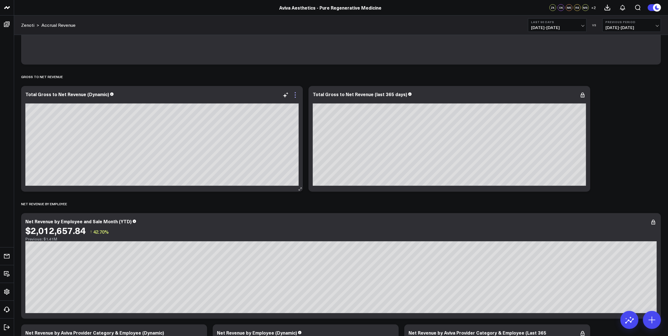
click at [295, 94] on icon at bounding box center [295, 95] width 7 height 7
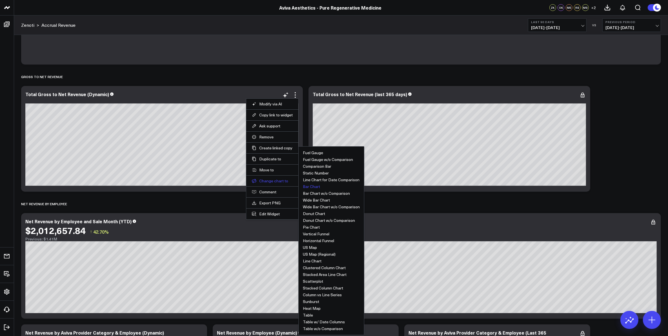
click at [275, 183] on button "Change chart to" at bounding box center [272, 180] width 41 height 5
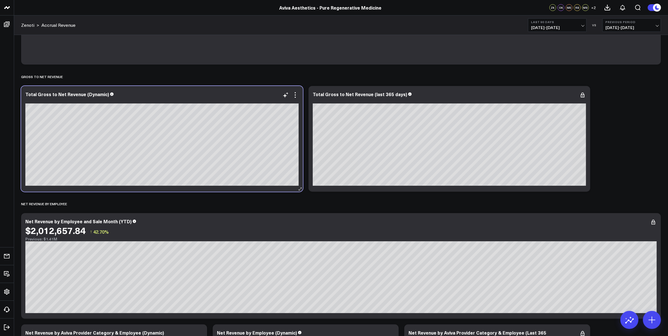
click at [295, 99] on div at bounding box center [161, 100] width 273 height 4
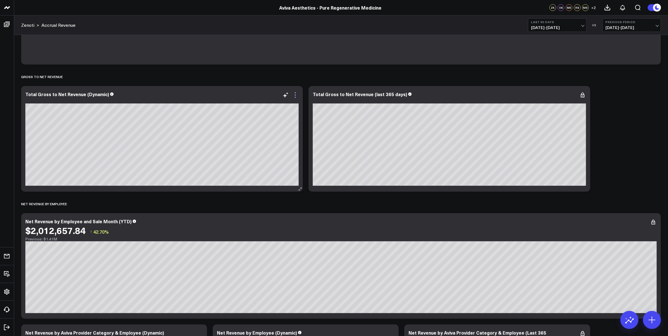
click at [296, 96] on icon at bounding box center [295, 95] width 7 height 7
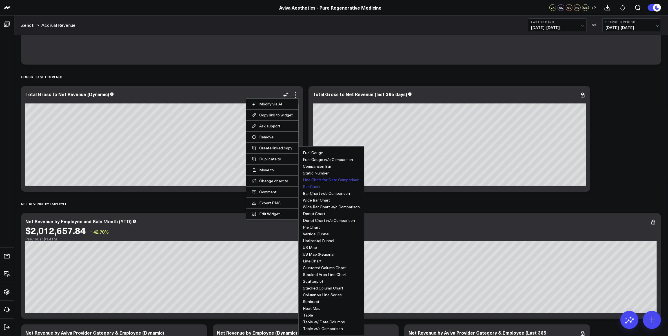
click at [334, 181] on button "Line Chart for Date Comparison" at bounding box center [331, 180] width 57 height 4
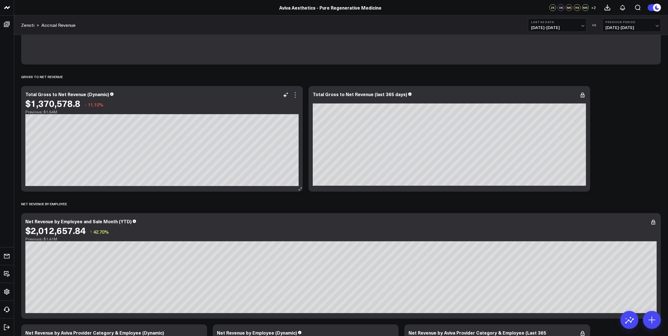
click at [296, 96] on icon at bounding box center [295, 95] width 7 height 7
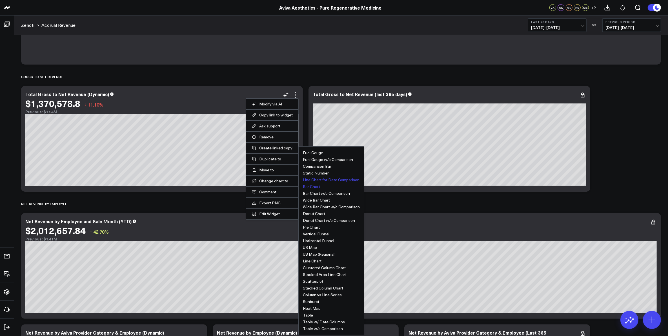
click at [308, 187] on button "Bar Chart" at bounding box center [311, 186] width 17 height 4
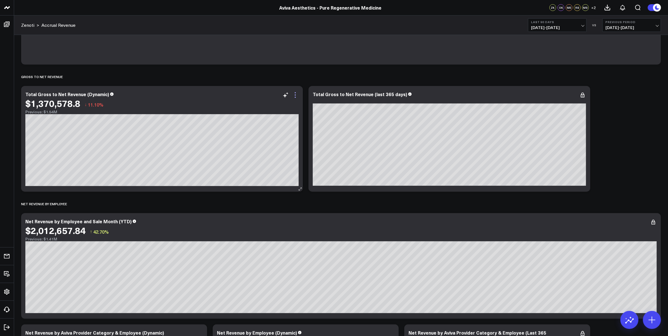
click at [295, 97] on icon at bounding box center [295, 97] width 1 height 1
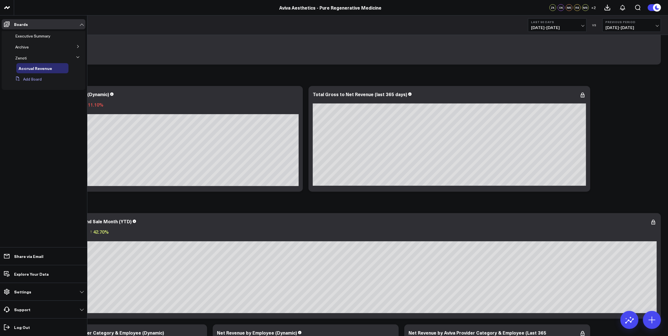
click at [31, 79] on button "Add Board" at bounding box center [27, 79] width 29 height 10
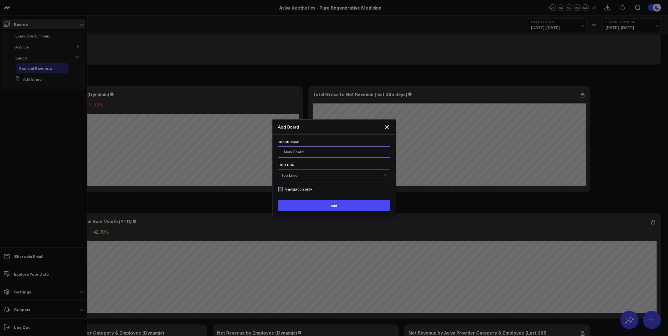
click at [303, 153] on input "Board Name" at bounding box center [334, 151] width 112 height 11
drag, startPoint x: 293, startPoint y: 151, endPoint x: 330, endPoint y: 151, distance: 37.5
click at [330, 151] on input "Test Aviva board" at bounding box center [334, 151] width 112 height 11
type input "Test"
click at [288, 177] on div "Top Level" at bounding box center [332, 175] width 103 height 5
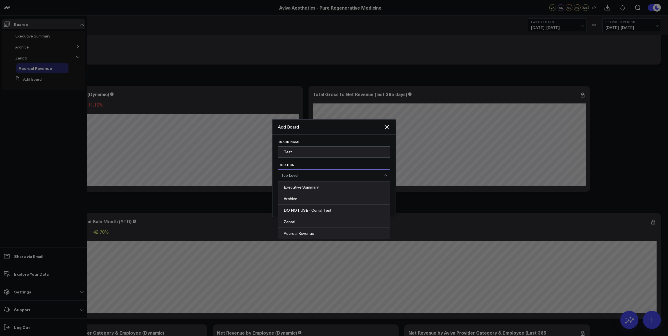
click at [332, 162] on form "Board Name Test Location 5 results available. Use Up and Down to choose options…" at bounding box center [334, 175] width 112 height 71
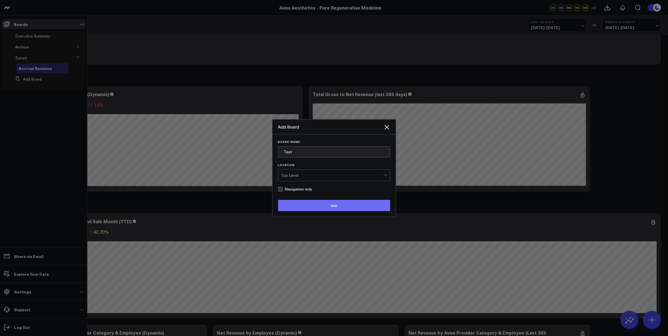
click at [338, 207] on button "Add" at bounding box center [334, 205] width 112 height 11
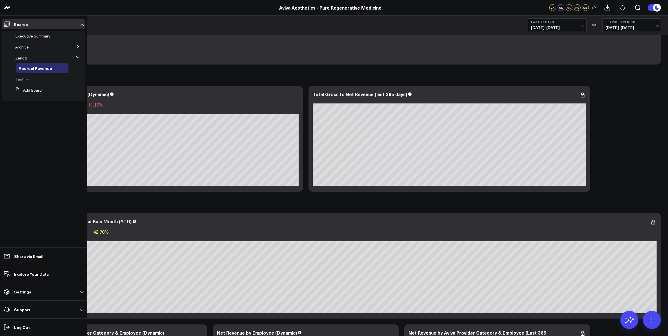
click at [20, 81] on span "Test" at bounding box center [19, 78] width 8 height 5
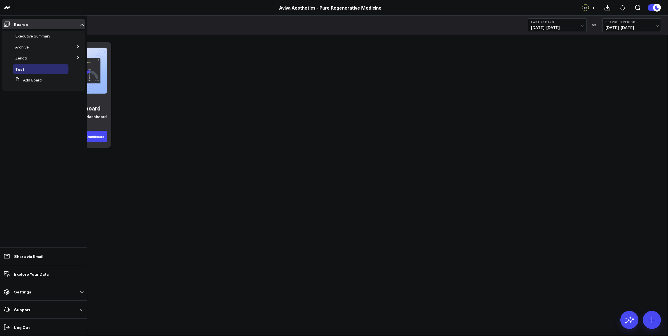
click at [78, 57] on icon at bounding box center [77, 57] width 3 height 3
click at [37, 68] on span "Accrual Revenue" at bounding box center [34, 67] width 30 height 5
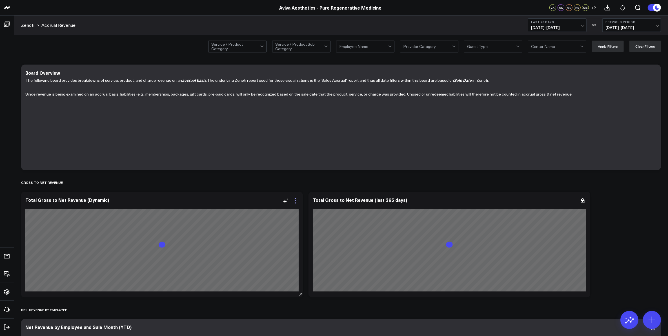
click at [295, 203] on icon at bounding box center [295, 202] width 1 height 1
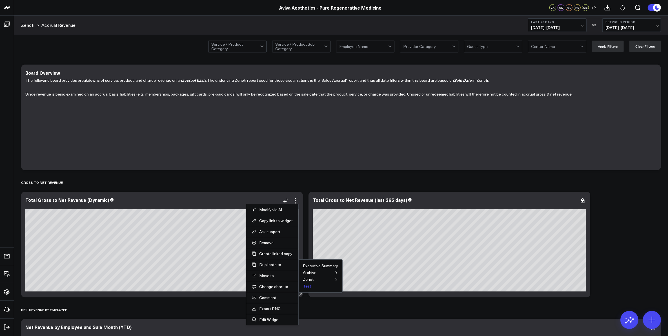
click at [309, 286] on button "Test" at bounding box center [307, 286] width 8 height 4
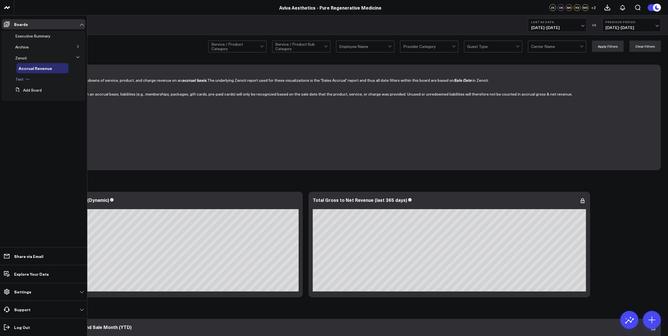
click at [22, 78] on span "Test" at bounding box center [19, 78] width 8 height 5
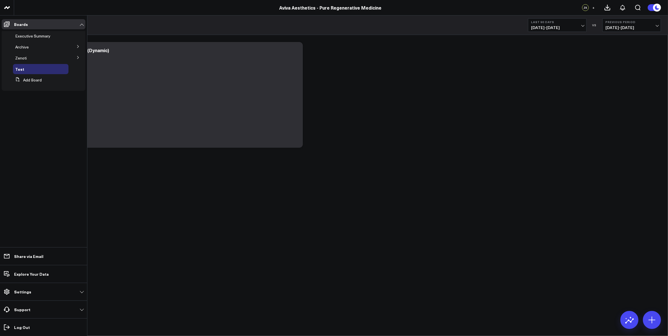
click at [77, 57] on icon at bounding box center [77, 57] width 3 height 3
click at [33, 68] on span "Accrual Revenue" at bounding box center [34, 67] width 30 height 5
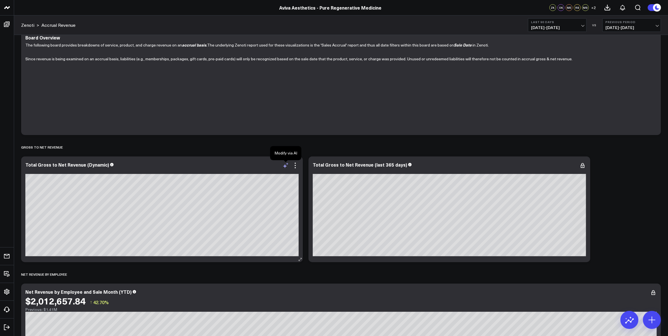
scroll to position [70, 0]
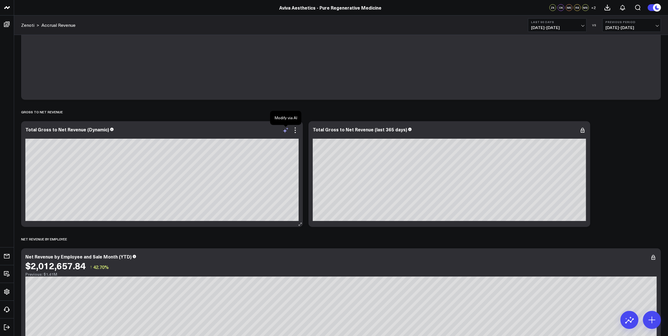
click at [285, 132] on icon at bounding box center [285, 130] width 7 height 7
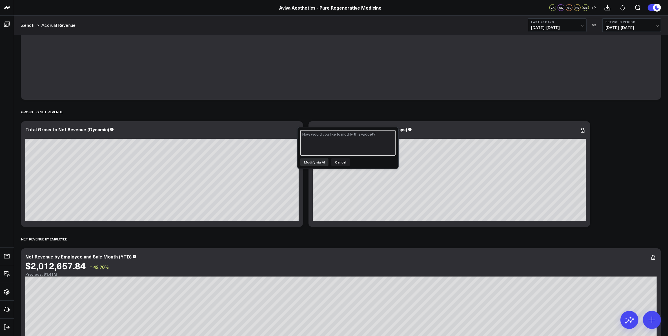
click at [312, 139] on textarea at bounding box center [347, 142] width 95 height 25
click at [306, 113] on div "Gross to Net Revenue" at bounding box center [341, 111] width 640 height 13
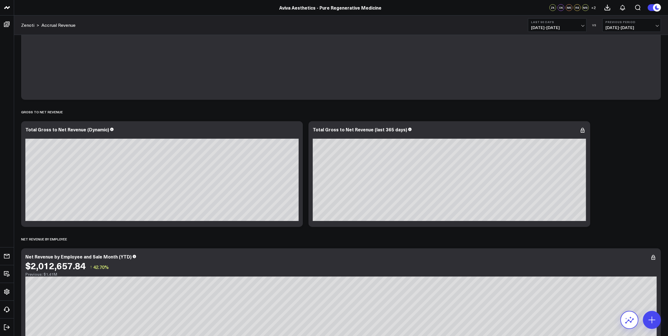
click at [634, 320] on icon at bounding box center [629, 319] width 9 height 9
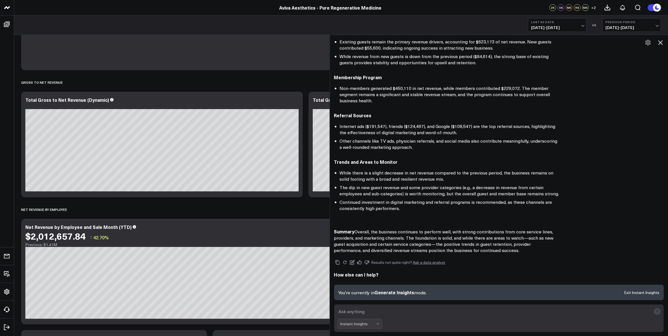
scroll to position [106, 0]
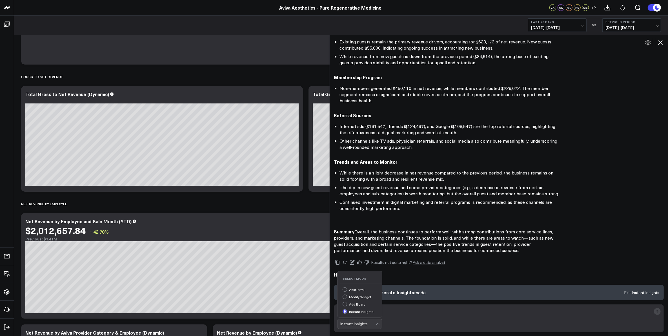
click at [379, 324] on div at bounding box center [377, 324] width 3 height 3
click at [361, 289] on div "AskCorral" at bounding box center [361, 290] width 39 height 6
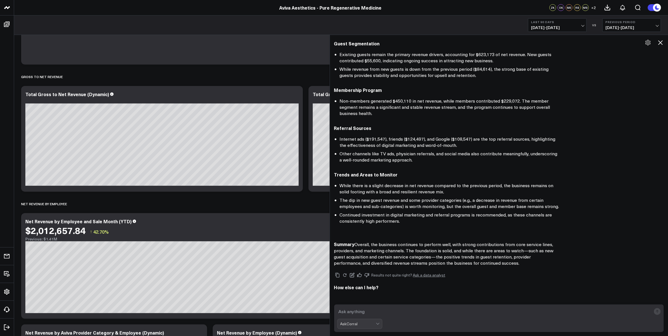
scroll to position [215, 0]
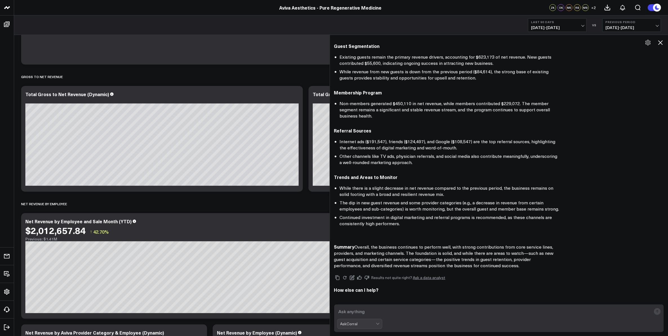
click at [368, 313] on textarea at bounding box center [494, 311] width 314 height 10
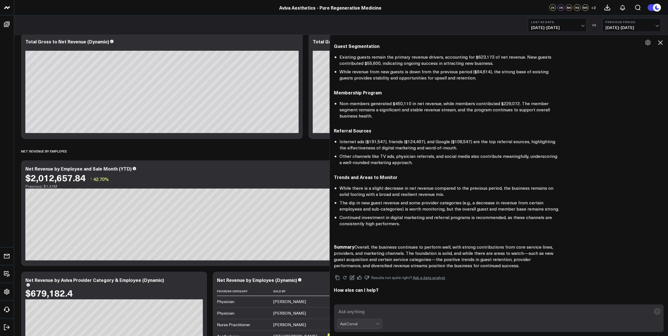
scroll to position [176, 0]
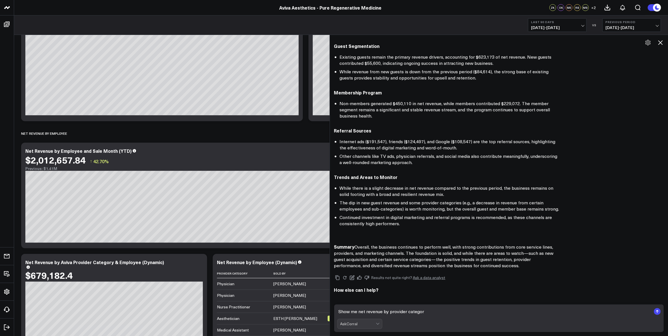
type textarea "Show me net revenue by provider category"
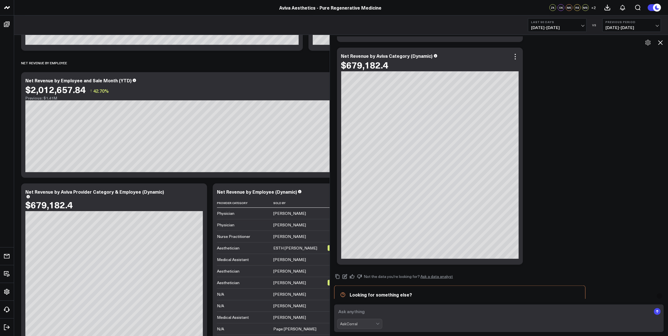
scroll to position [964, 0]
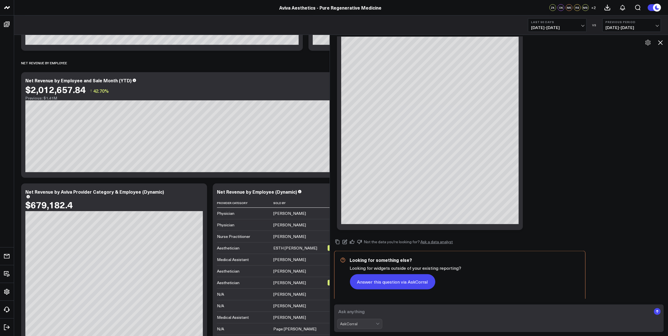
click at [391, 282] on button "Answer this question via AskCorral" at bounding box center [392, 281] width 85 height 15
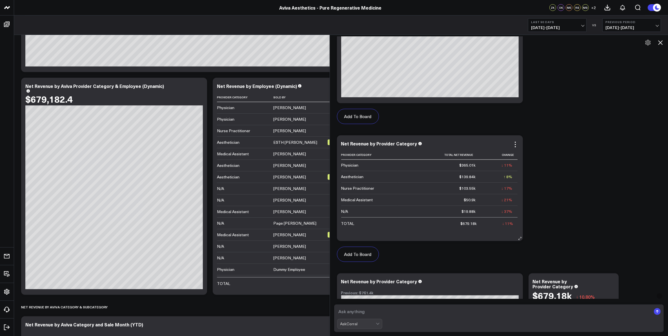
scroll to position [1395, 0]
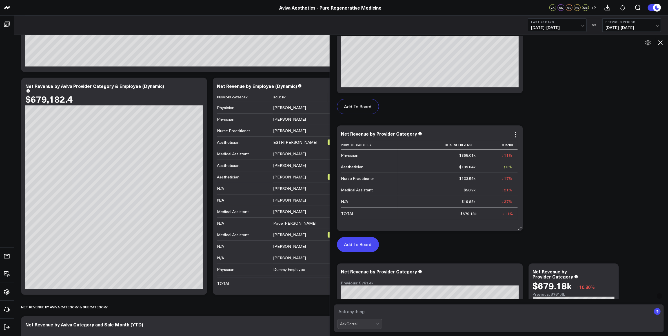
click at [361, 240] on button "Add To Board" at bounding box center [358, 244] width 42 height 15
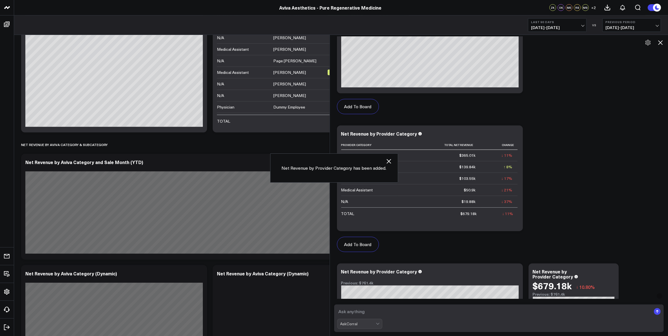
scroll to position [1494, 0]
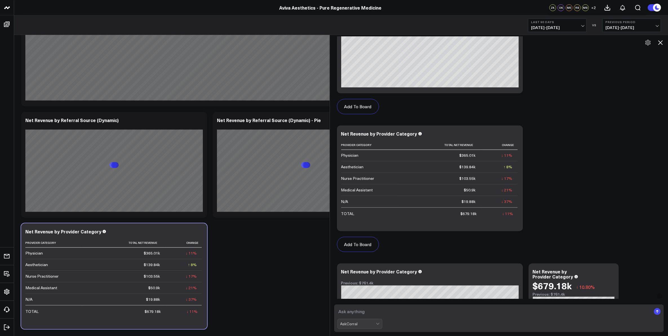
click at [660, 41] on icon at bounding box center [660, 42] width 7 height 7
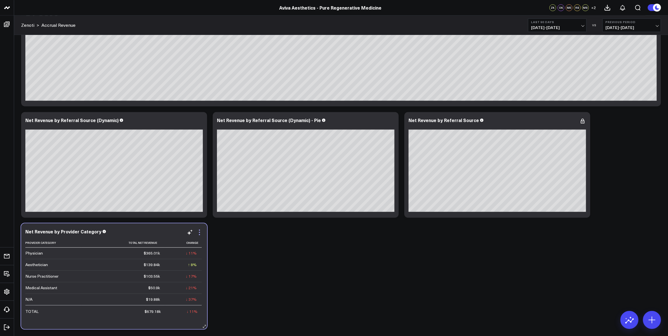
click at [200, 234] on icon at bounding box center [199, 232] width 7 height 7
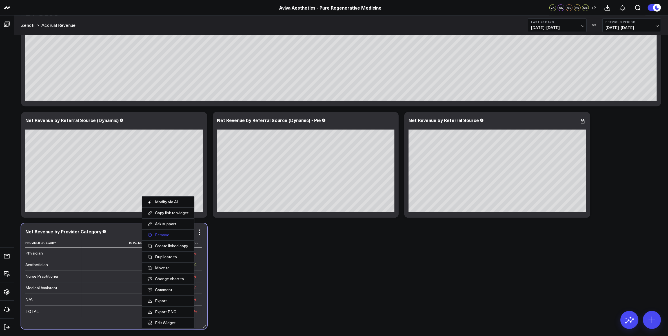
click at [171, 237] on button "Remove" at bounding box center [168, 234] width 41 height 5
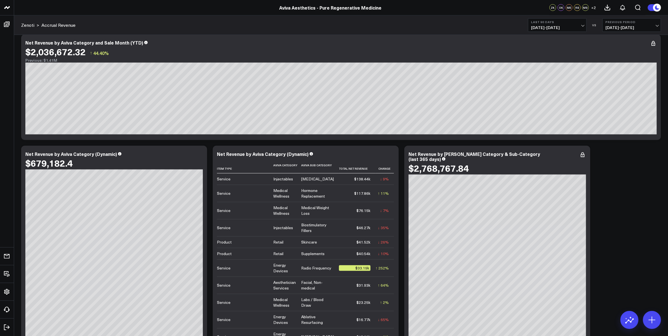
scroll to position [669, 0]
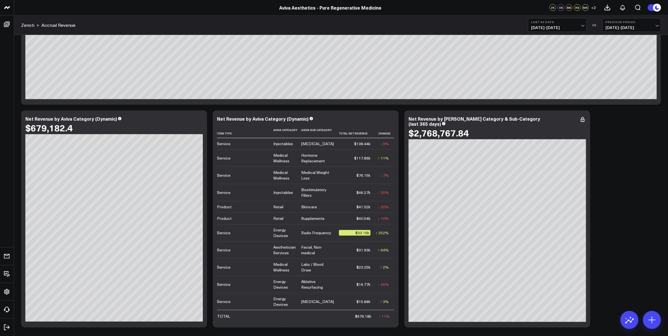
click at [634, 272] on div "Modify via AI Copy link to widget Ask support Remove Create linked copy Executi…" at bounding box center [340, 219] width 645 height 1652
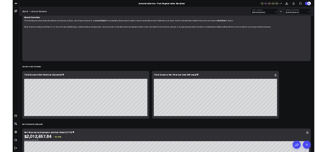
scroll to position [0, 0]
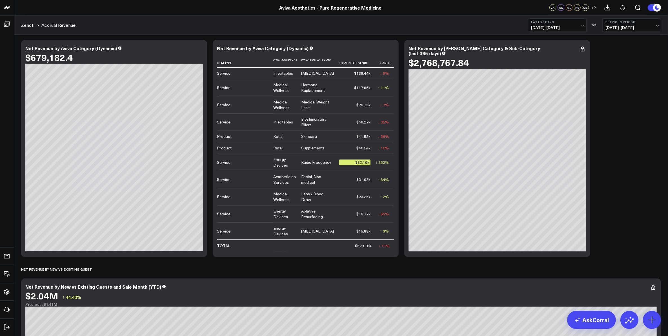
scroll to position [704, 0]
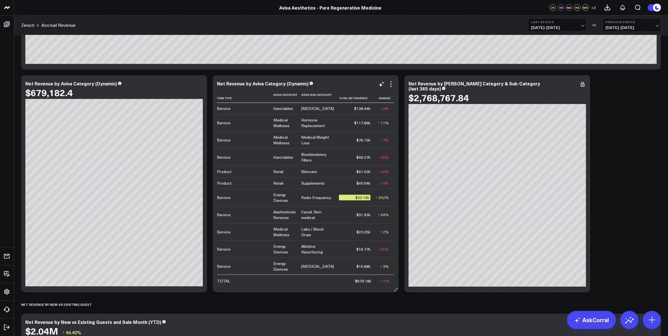
click at [346, 82] on div "Net Revenue by Aviva Category (Dynamic)" at bounding box center [305, 83] width 177 height 5
click at [382, 85] on icon at bounding box center [381, 85] width 4 height 4
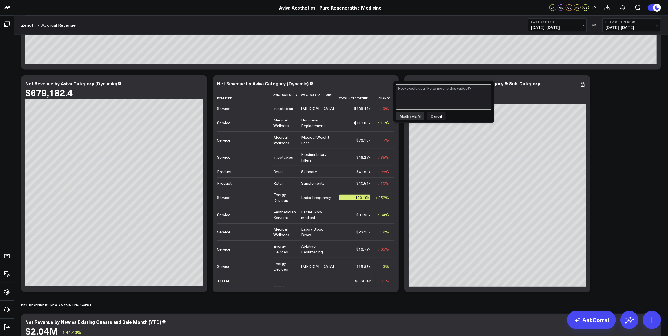
click at [410, 96] on textarea at bounding box center [443, 96] width 95 height 25
type textarea "Add item name as a column"
click at [409, 116] on button "Modify via AI" at bounding box center [410, 115] width 28 height 7
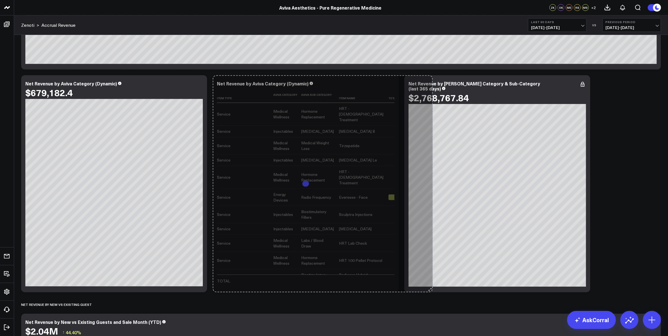
drag, startPoint x: 396, startPoint y: 289, endPoint x: 430, endPoint y: 293, distance: 34.4
click at [430, 293] on div "Modify via AI Copy link to widget Ask support Remove Create linked copy Executi…" at bounding box center [340, 184] width 645 height 1652
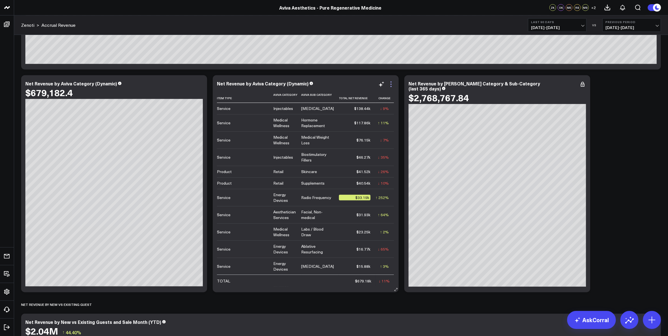
click at [391, 85] on icon at bounding box center [391, 84] width 7 height 7
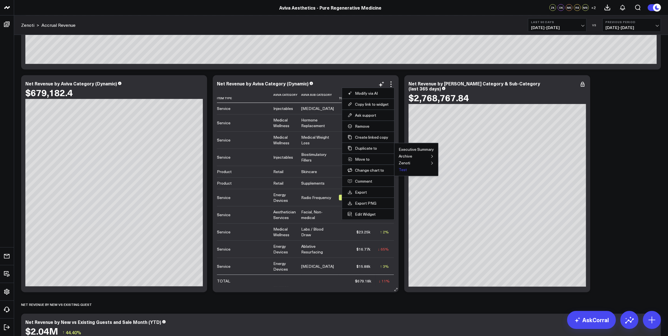
click at [403, 170] on button "Test" at bounding box center [403, 170] width 8 height 4
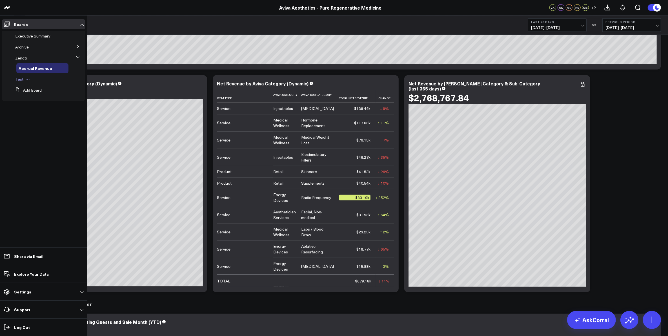
click at [23, 78] on button at bounding box center [27, 79] width 8 height 5
click at [15, 78] on span "Test" at bounding box center [19, 78] width 8 height 5
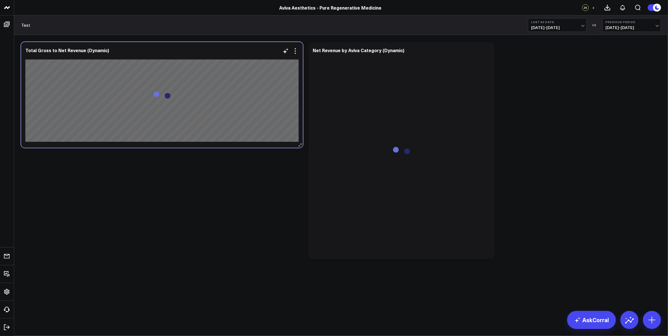
click at [215, 50] on div "Total Gross to Net Revenue (Dynamic)" at bounding box center [161, 50] width 273 height 5
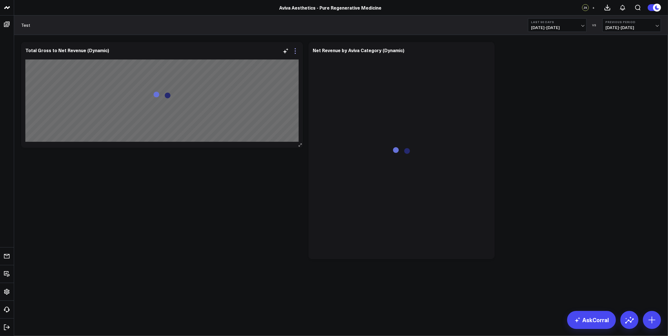
click at [295, 50] on icon at bounding box center [295, 51] width 7 height 7
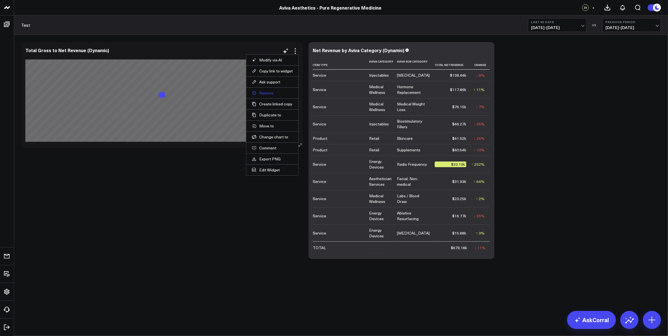
click at [268, 92] on button "Remove" at bounding box center [272, 92] width 41 height 5
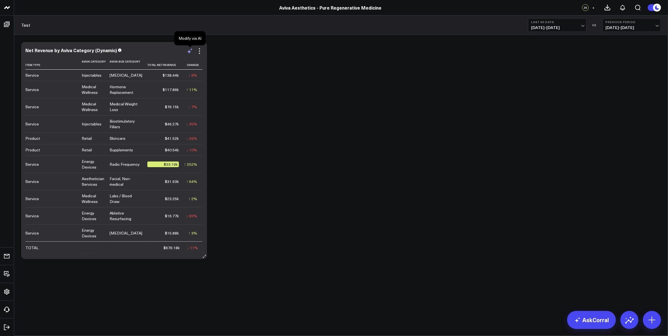
click at [190, 53] on icon at bounding box center [189, 51] width 7 height 7
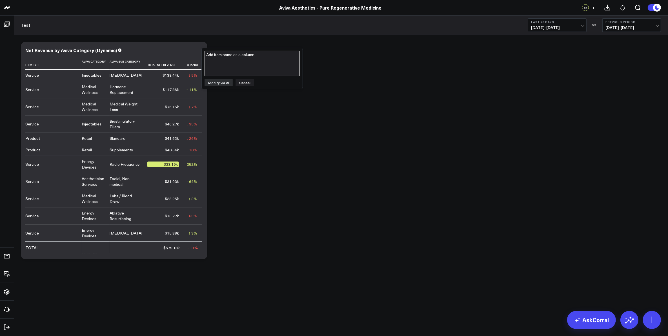
click at [233, 61] on textarea "Add item name as a column" at bounding box center [251, 63] width 95 height 25
type textarea "add item name"
click at [228, 84] on button "Modify via AI" at bounding box center [218, 82] width 28 height 7
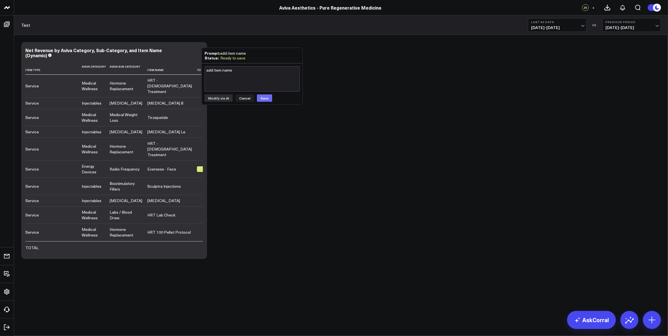
click at [267, 100] on button "Save" at bounding box center [264, 97] width 15 height 7
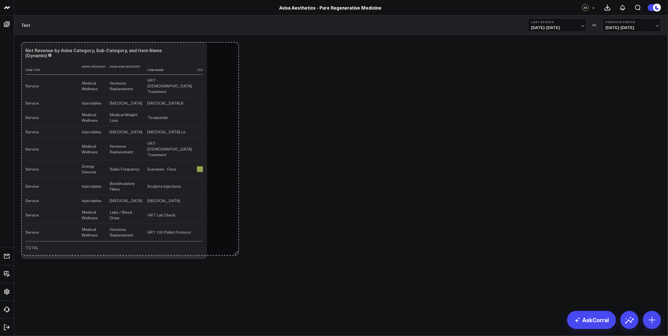
drag, startPoint x: 204, startPoint y: 258, endPoint x: 235, endPoint y: 255, distance: 32.0
click at [235, 255] on div "Modify via AI Copy link to widget Ask support Remove Create linked copy Executi…" at bounding box center [340, 150] width 645 height 223
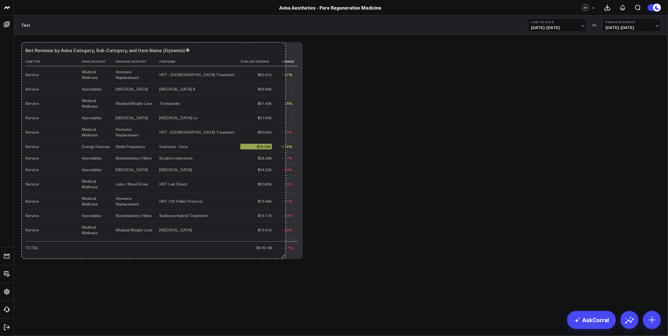
drag, startPoint x: 204, startPoint y: 255, endPoint x: 282, endPoint y: 266, distance: 79.5
click at [282, 266] on div "Modify via AI Copy link to widget Ask support Remove Create linked copy Executi…" at bounding box center [341, 165] width 654 height 261
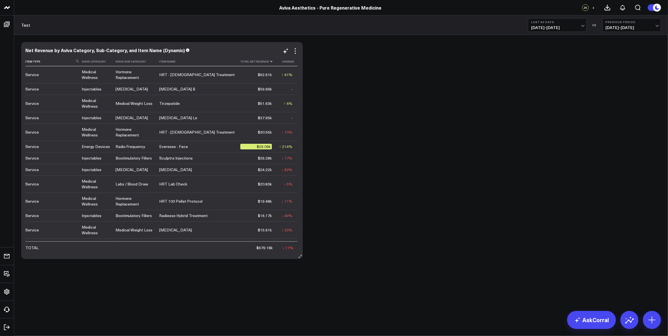
click at [269, 61] on icon at bounding box center [271, 61] width 5 height 3
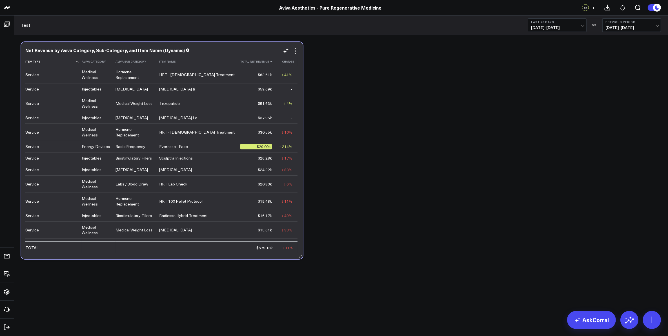
click at [269, 62] on icon at bounding box center [271, 61] width 5 height 3
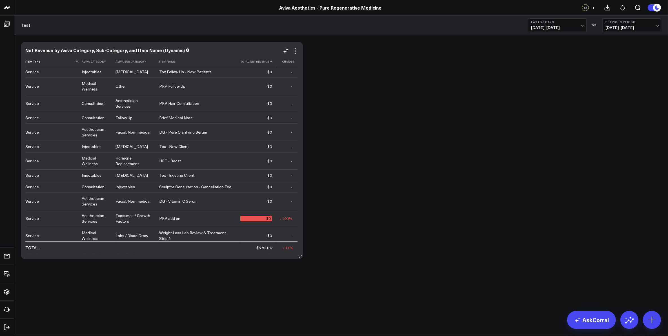
click at [269, 62] on icon at bounding box center [271, 61] width 5 height 3
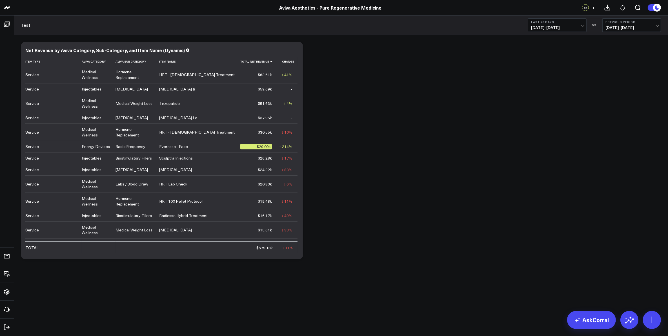
click at [581, 26] on span "06/18/25 - 09/15/25" at bounding box center [557, 27] width 52 height 5
click at [548, 92] on link "Last 365 Days" at bounding box center [557, 92] width 58 height 11
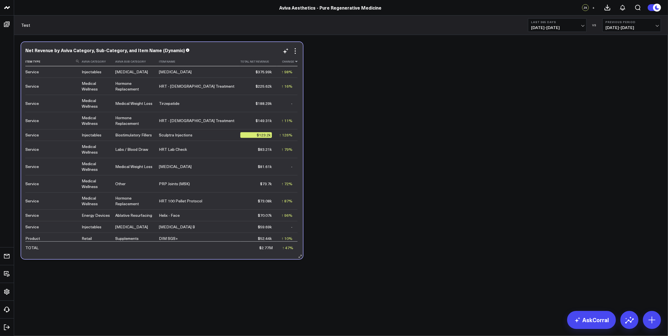
click at [294, 62] on icon at bounding box center [296, 61] width 5 height 3
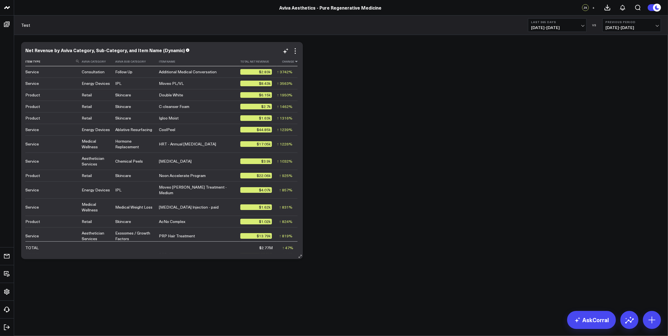
click at [294, 62] on icon at bounding box center [296, 61] width 5 height 3
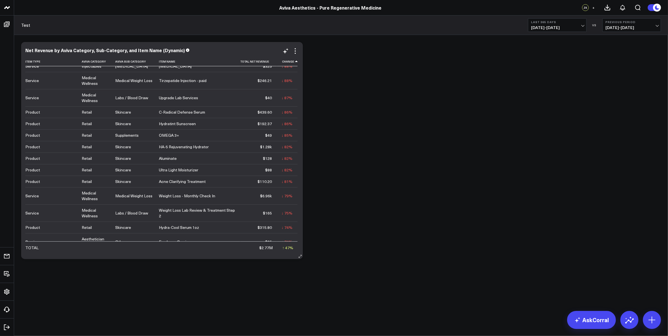
scroll to position [2570, 0]
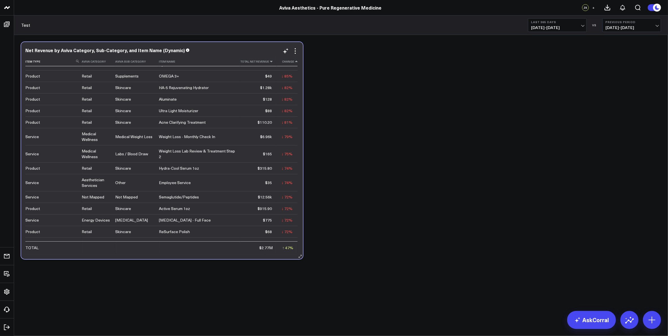
click at [269, 61] on icon at bounding box center [271, 61] width 5 height 3
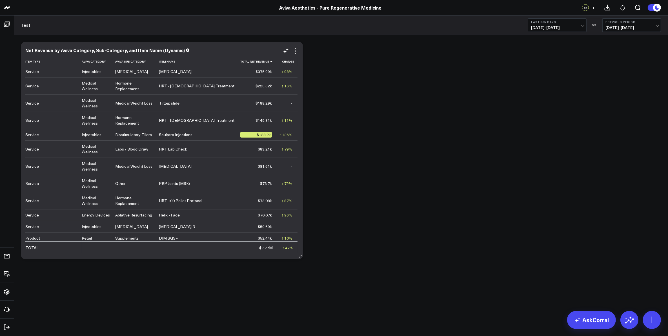
scroll to position [0, 0]
click at [210, 48] on div "Net Revenue by Aviva Category, Sub-Category, and Item Name (Dynamic)" at bounding box center [161, 50] width 273 height 5
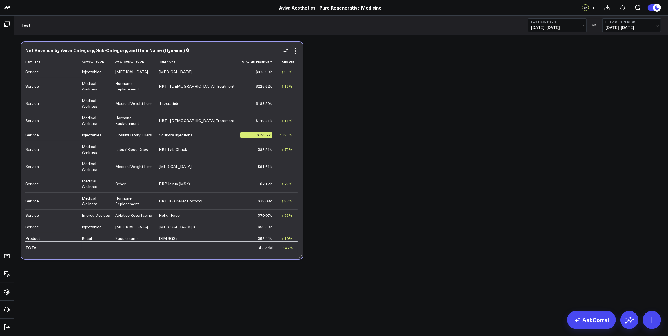
click at [210, 48] on div "Net Revenue by Aviva Category, Sub-Category, and Item Name (Dynamic)" at bounding box center [161, 50] width 273 height 5
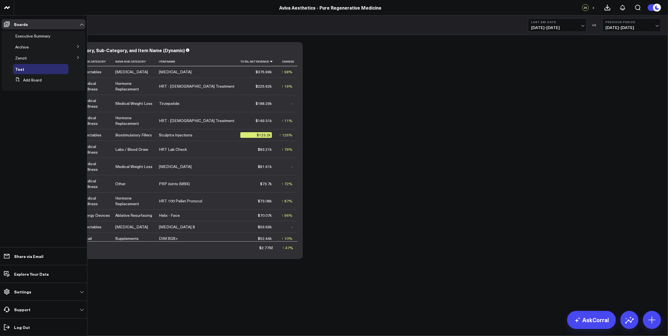
click at [78, 56] on icon at bounding box center [77, 57] width 3 height 3
click at [35, 67] on span "Accrual Revenue" at bounding box center [34, 67] width 30 height 5
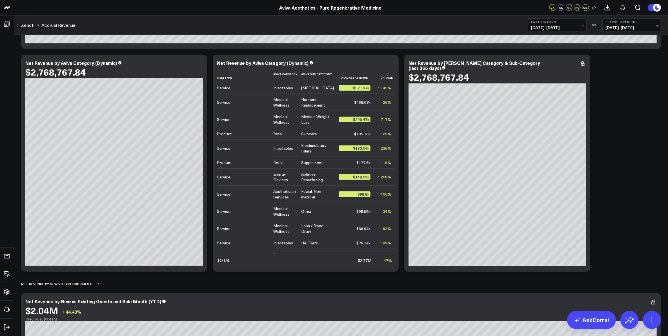
scroll to position [704, 0]
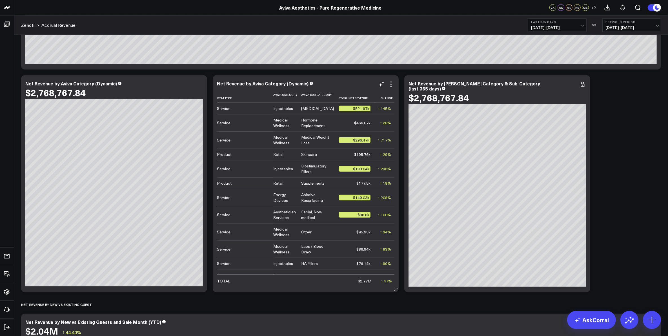
click at [352, 82] on div "Net Revenue by Aviva Category (Dynamic)" at bounding box center [305, 83] width 177 height 5
click at [392, 85] on icon at bounding box center [391, 84] width 7 height 7
click at [0, 0] on ul "Accrual Revenue" at bounding box center [0, 0] width 0 height 0
click at [390, 84] on icon at bounding box center [391, 84] width 7 height 7
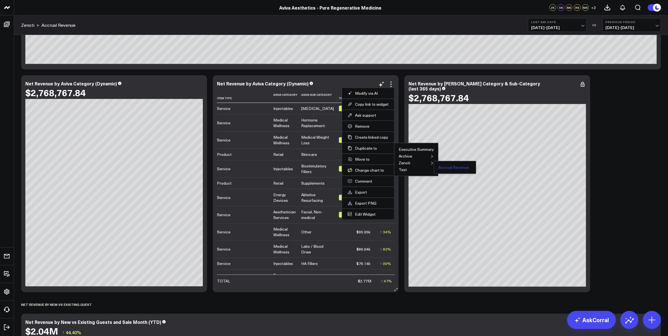
click at [448, 168] on button "Accrual Revenue" at bounding box center [453, 167] width 30 height 4
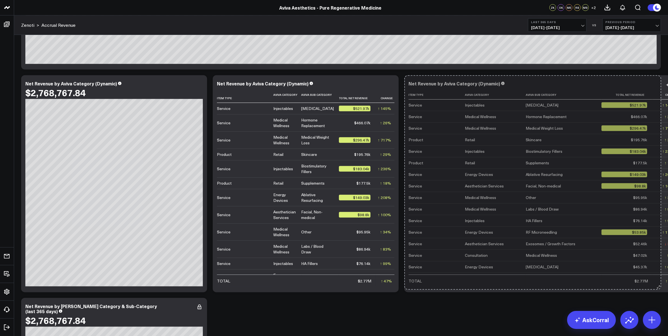
drag, startPoint x: 588, startPoint y: 290, endPoint x: 658, endPoint y: 288, distance: 71.0
click at [658, 288] on div "Net Revenue by Aviva Category (Dynamic) Item Type Aviva Category Aviva Sub Cate…" at bounding box center [545, 183] width 282 height 217
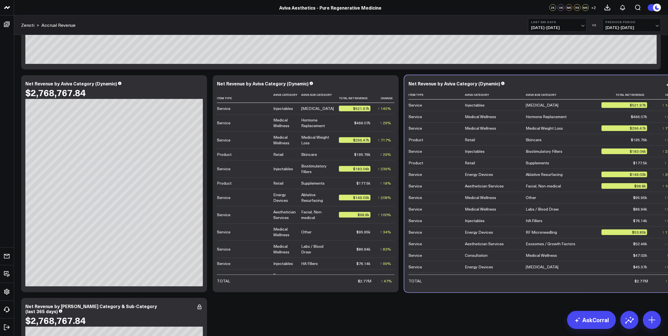
click at [517, 81] on div "Net Revenue by Aviva Category (Dynamic) Item Type Aviva Category Aviva Sub Cate…" at bounding box center [545, 183] width 282 height 217
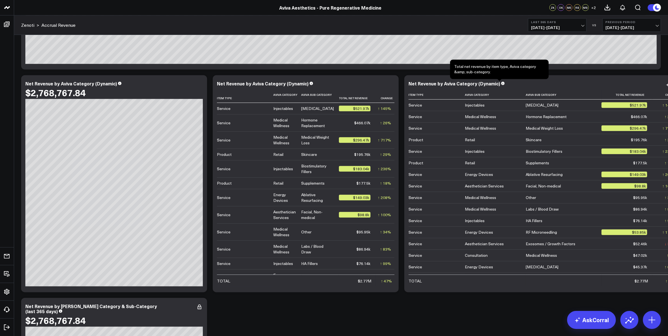
click at [501, 84] on icon at bounding box center [502, 83] width 3 height 3
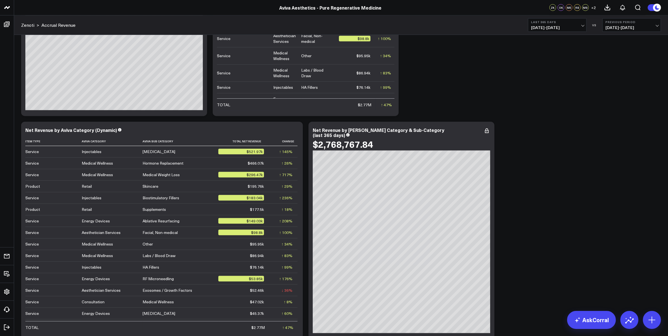
scroll to position [915, 0]
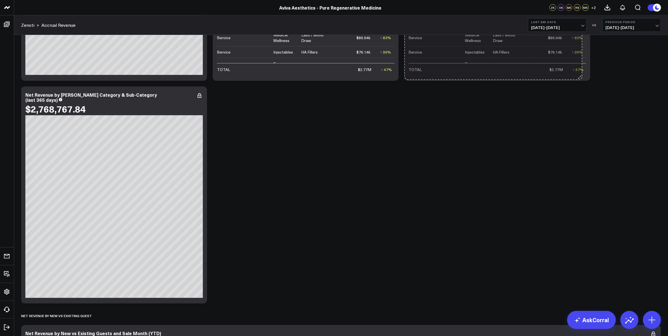
drag, startPoint x: 299, startPoint y: 301, endPoint x: 196, endPoint y: 300, distance: 103.7
click at [196, 300] on div "Modify via AI Copy link to widget Ask support Remove Create linked copy Executi…" at bounding box center [340, 83] width 645 height 1875
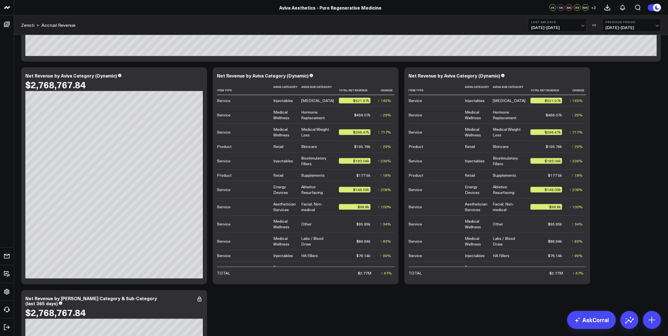
scroll to position [704, 0]
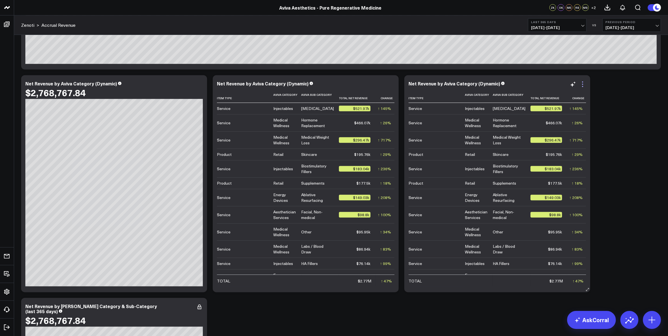
click at [582, 84] on icon at bounding box center [582, 84] width 7 height 7
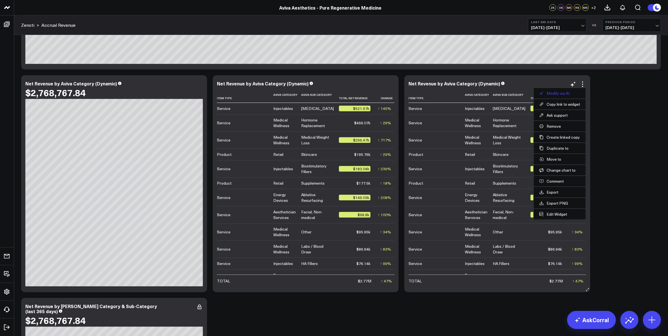
click at [560, 93] on button "Modify via AI" at bounding box center [559, 93] width 41 height 5
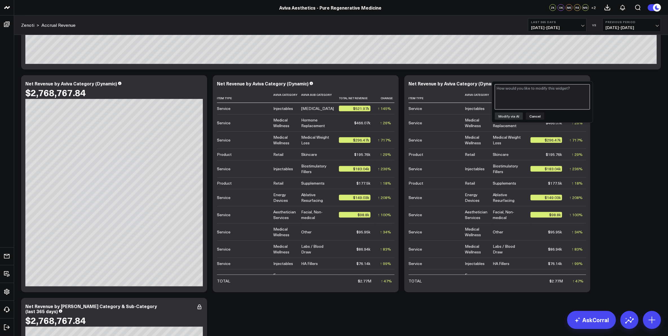
click at [551, 95] on textarea at bounding box center [542, 96] width 95 height 25
type textarea "add item name"
click at [513, 116] on button "Modify via AI" at bounding box center [509, 115] width 28 height 7
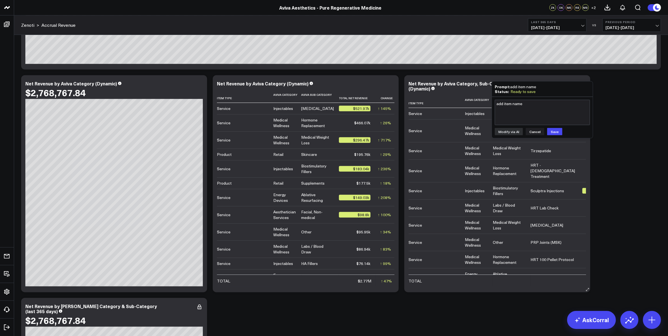
drag, startPoint x: 551, startPoint y: 132, endPoint x: 544, endPoint y: 147, distance: 16.8
click at [551, 132] on button "Save" at bounding box center [554, 131] width 15 height 7
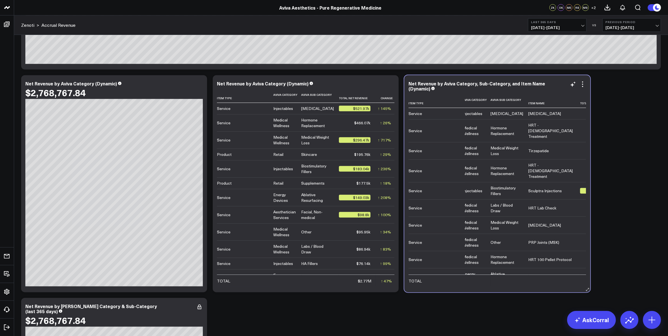
scroll to position [0, 0]
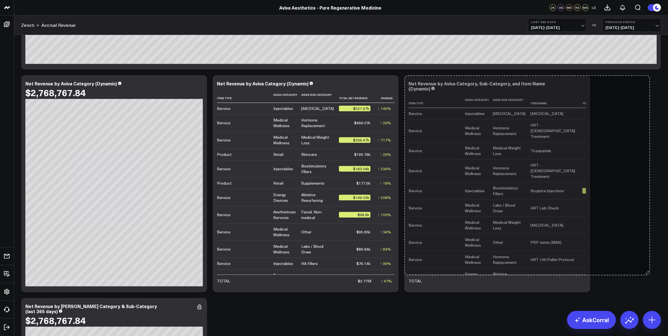
drag, startPoint x: 587, startPoint y: 289, endPoint x: 646, endPoint y: 272, distance: 62.1
click at [646, 272] on div "Modify via AI Copy link to widget Ask support Remove Create linked copy Executi…" at bounding box center [340, 295] width 645 height 1875
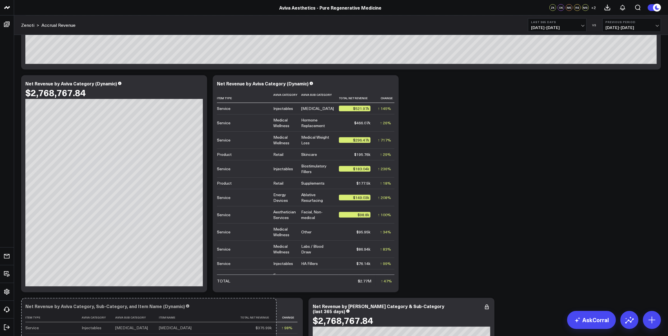
drag, startPoint x: 586, startPoint y: 289, endPoint x: 656, endPoint y: 281, distance: 70.1
click at [656, 281] on div "Modify via AI Copy link to widget Ask support Remove Create linked copy Executi…" at bounding box center [340, 295] width 645 height 1875
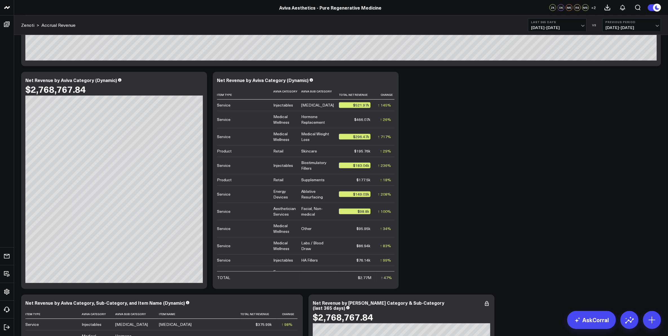
scroll to position [704, 0]
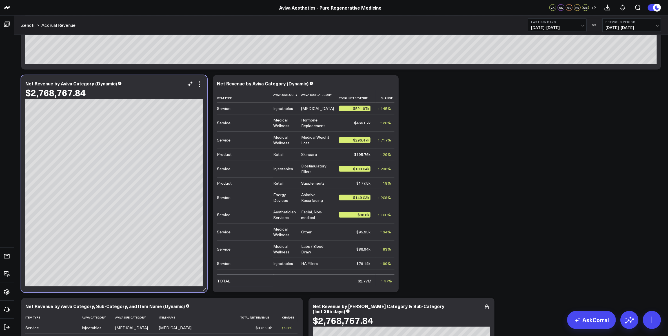
click at [175, 87] on div "$2,768,767.84" at bounding box center [113, 92] width 177 height 10
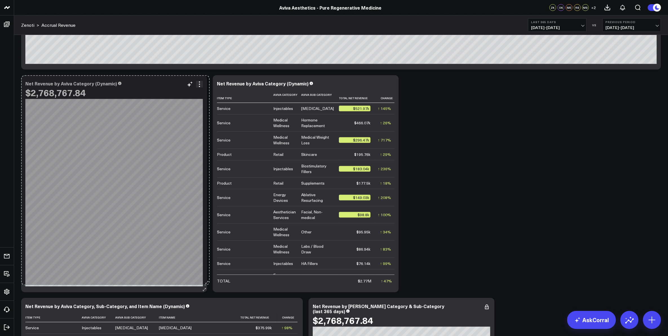
drag, startPoint x: 204, startPoint y: 289, endPoint x: 206, endPoint y: 282, distance: 7.5
click at [206, 282] on div "Net Revenue by [PERSON_NAME] Category (Dynamic) $2,768,767.84 [MEDICAL_DATA]: $…" at bounding box center [114, 183] width 186 height 217
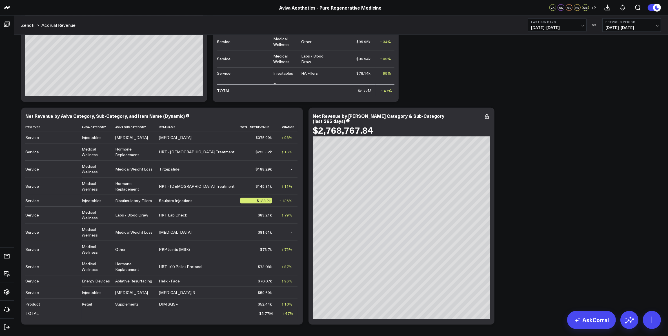
scroll to position [915, 0]
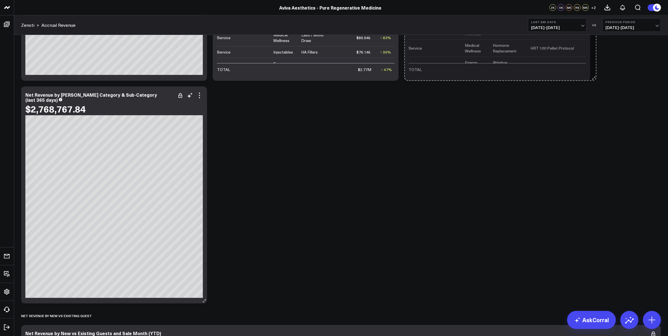
drag, startPoint x: 299, startPoint y: 301, endPoint x: 210, endPoint y: 301, distance: 89.6
click at [210, 301] on div "Modify via AI Copy link to widget Ask support Remove Create linked copy Executi…" at bounding box center [340, 83] width 645 height 1875
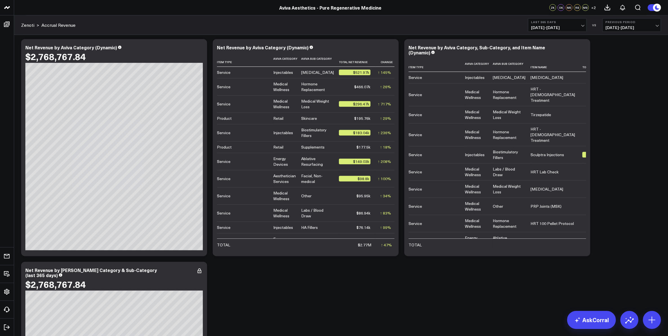
scroll to position [739, 0]
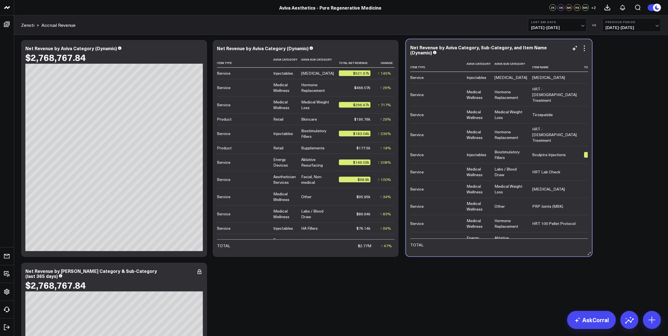
click at [521, 261] on td "Supplements" at bounding box center [513, 267] width 38 height 12
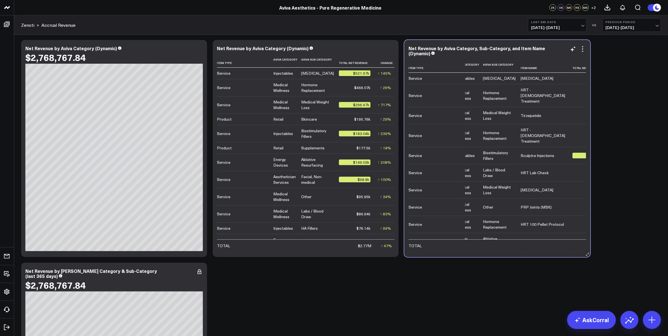
scroll to position [0, 0]
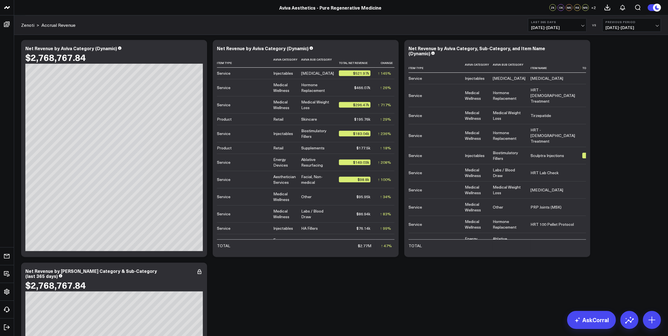
click at [621, 230] on div "Modify via AI Copy link to widget Ask support Remove Create linked copy Executi…" at bounding box center [340, 259] width 645 height 1875
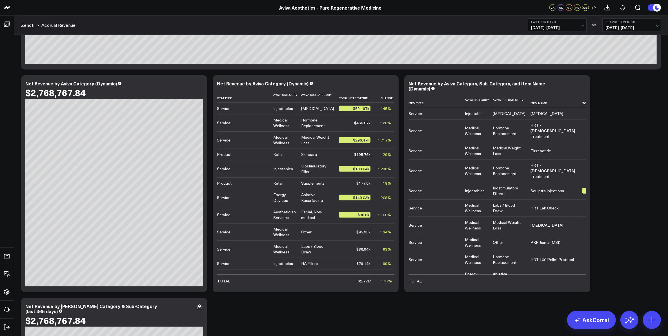
click at [365, 313] on div "Modify via AI Copy link to widget Ask support Remove Create linked copy Executi…" at bounding box center [340, 295] width 645 height 1875
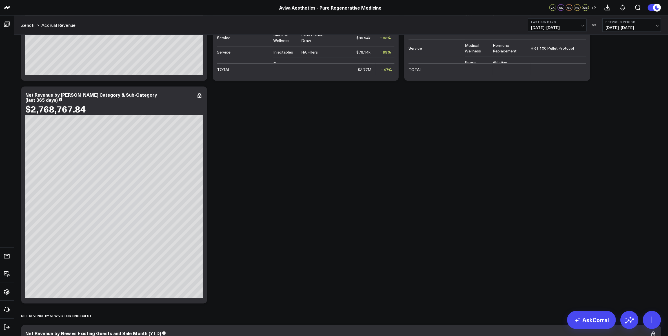
scroll to position [739, 0]
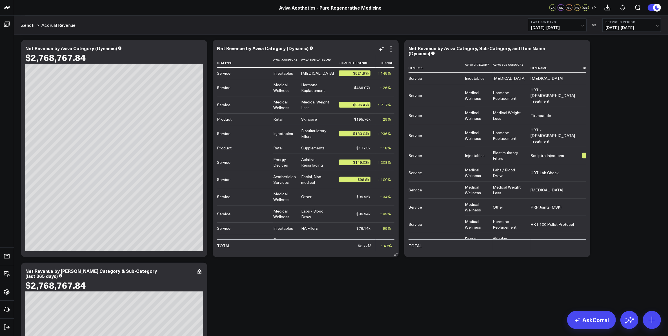
click at [354, 46] on div "Net Revenue by Aviva Category (Dynamic)" at bounding box center [305, 48] width 177 height 5
click at [391, 48] on icon at bounding box center [391, 49] width 7 height 7
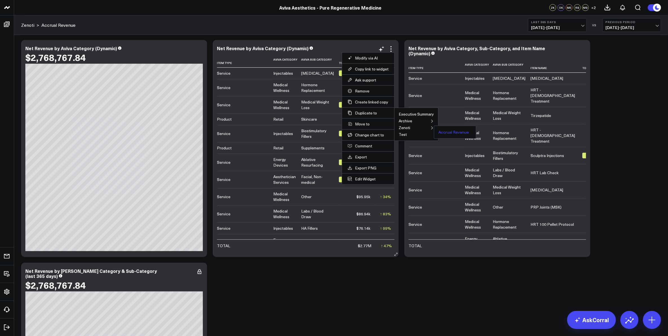
click at [447, 134] on button "Accrual Revenue" at bounding box center [453, 132] width 30 height 4
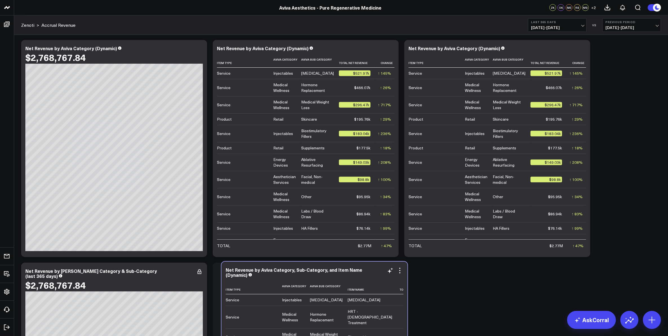
drag, startPoint x: 175, startPoint y: 270, endPoint x: 376, endPoint y: 268, distance: 200.5
click at [376, 268] on div "Net Revenue by Aviva Category, Sub-Category, and Item Name (Dynamic)" at bounding box center [314, 272] width 177 height 10
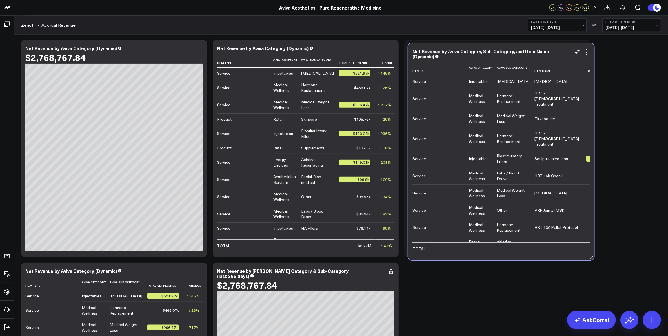
drag, startPoint x: 351, startPoint y: 270, endPoint x: 547, endPoint y: 51, distance: 293.6
click at [547, 51] on div "Net Revenue by Aviva Category, Sub-Category, and Item Name (Dynamic)" at bounding box center [500, 54] width 177 height 10
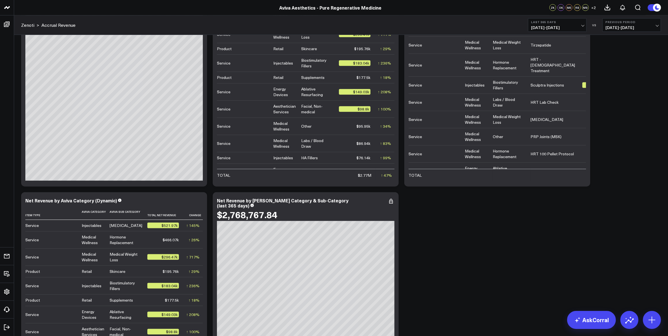
scroll to position [845, 0]
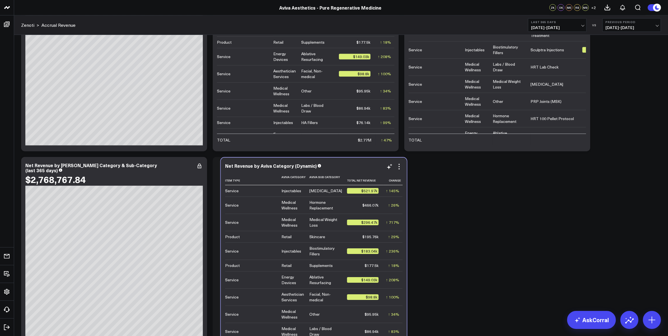
drag, startPoint x: 126, startPoint y: 164, endPoint x: 325, endPoint y: 165, distance: 199.7
click at [325, 165] on div "Net Revenue by Aviva Category (Dynamic)" at bounding box center [313, 165] width 177 height 5
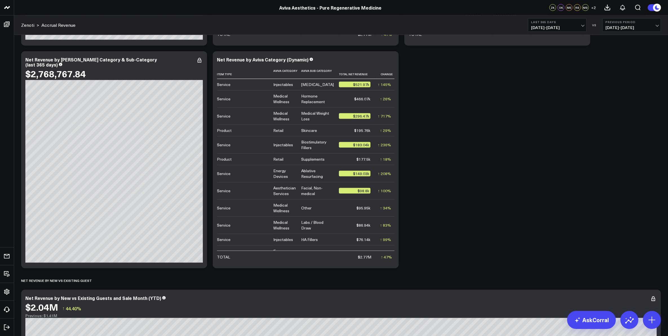
scroll to position [915, 0]
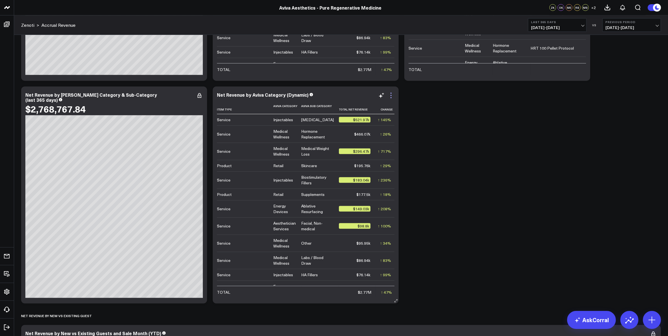
click at [390, 95] on icon at bounding box center [391, 95] width 7 height 7
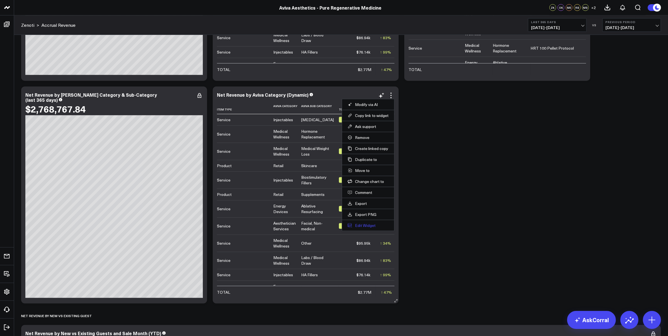
click at [365, 226] on button "Edit Widget" at bounding box center [368, 225] width 41 height 5
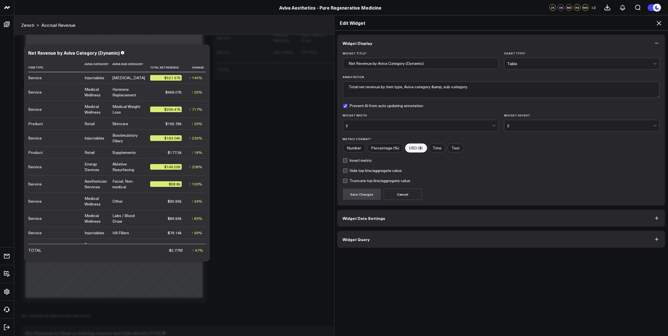
click at [382, 219] on button "Widget Date Settings" at bounding box center [501, 218] width 328 height 17
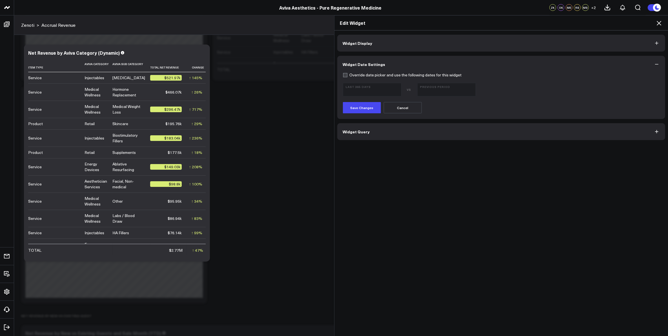
click at [343, 75] on label "Override date picker and use the following dates for this widget" at bounding box center [402, 75] width 119 height 5
click at [343, 75] on input "Override date picker and use the following dates for this widget" at bounding box center [345, 75] width 5 height 5
checkbox input "true"
click at [366, 105] on button "Save Changes" at bounding box center [362, 107] width 38 height 11
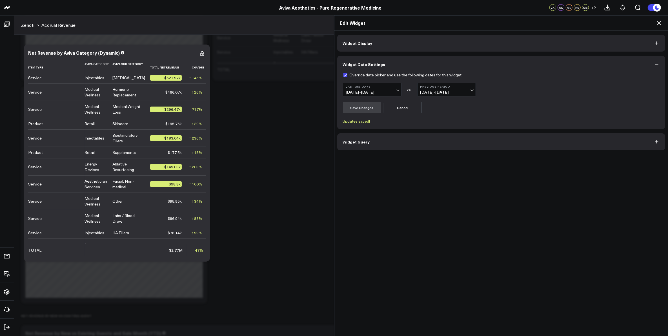
click at [406, 45] on button "Widget Display" at bounding box center [501, 43] width 328 height 17
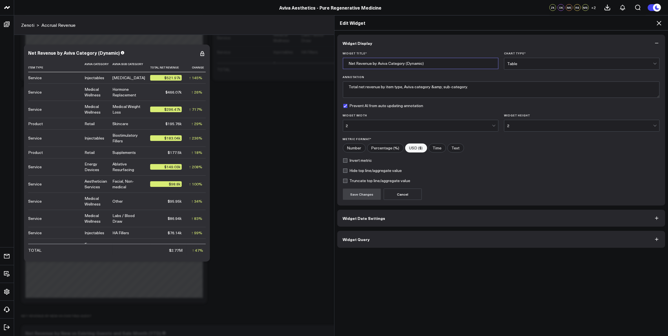
click at [408, 64] on input "Net Revenue by Aviva Category (Dynamic)" at bounding box center [420, 63] width 155 height 11
type input "Net Revenue by Aviva Category (Last 365 Days)"
drag, startPoint x: 427, startPoint y: 88, endPoint x: 439, endPoint y: 88, distance: 11.8
click at [439, 88] on textarea "Total net revenue by item type, Aviva category &amp; sub-category." at bounding box center [501, 89] width 317 height 16
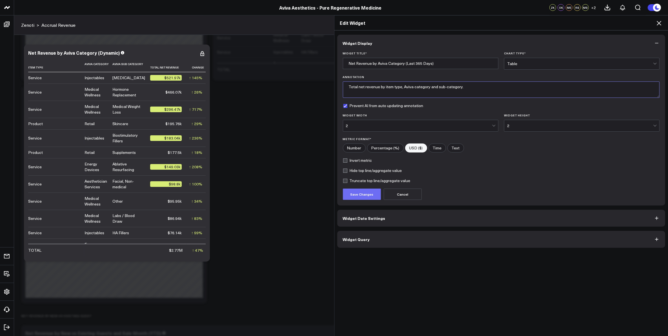
type textarea "Total net revenue by item type, Aviva category and sub-category."
click at [364, 195] on button "Save Changes" at bounding box center [362, 193] width 38 height 11
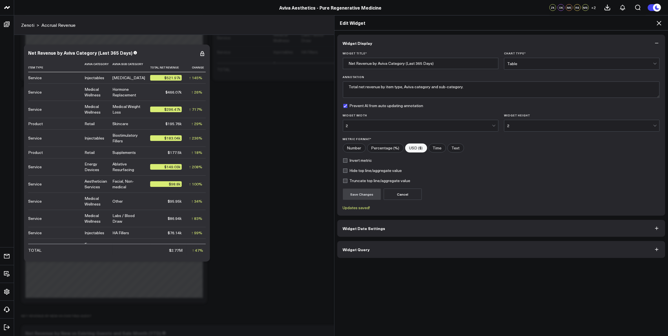
click at [658, 20] on icon at bounding box center [658, 23] width 7 height 7
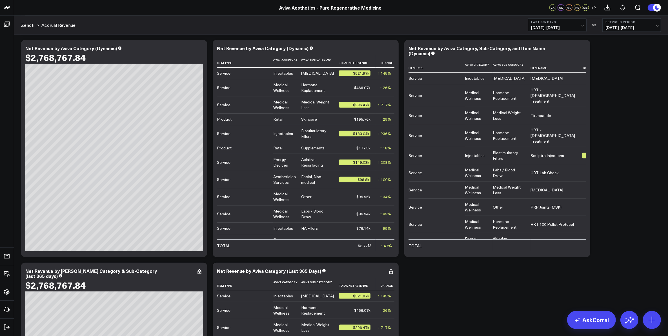
scroll to position [704, 0]
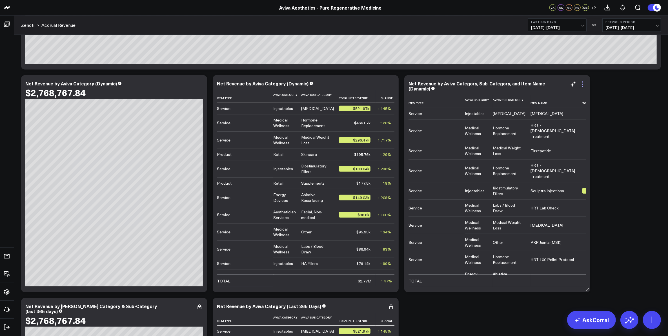
click at [583, 85] on icon at bounding box center [582, 84] width 7 height 7
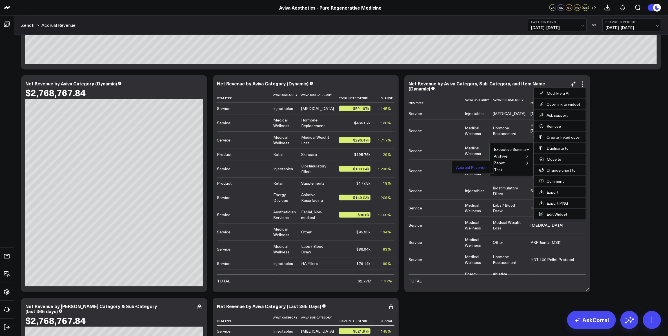
click at [473, 169] on button "Accrual Revenue" at bounding box center [471, 167] width 30 height 4
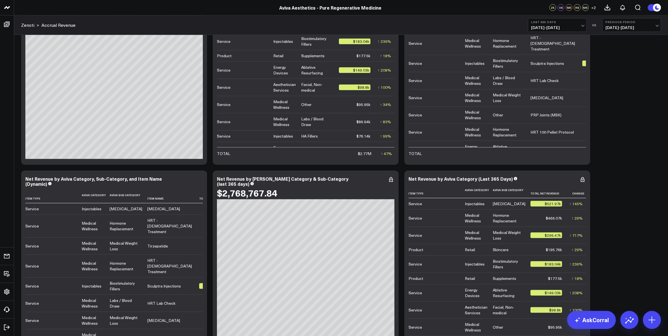
scroll to position [845, 0]
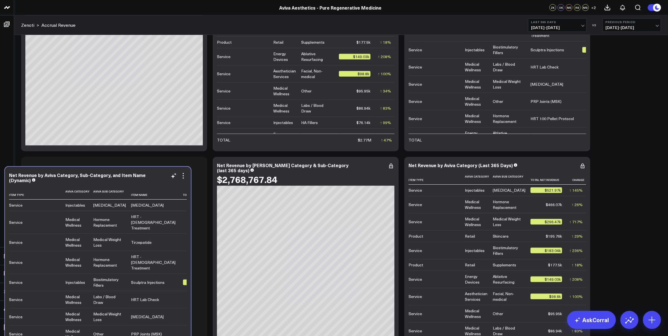
click at [140, 174] on div "Net Revenue by Aviva Category, Sub-Category, and Item Name (Dynamic)" at bounding box center [97, 177] width 177 height 10
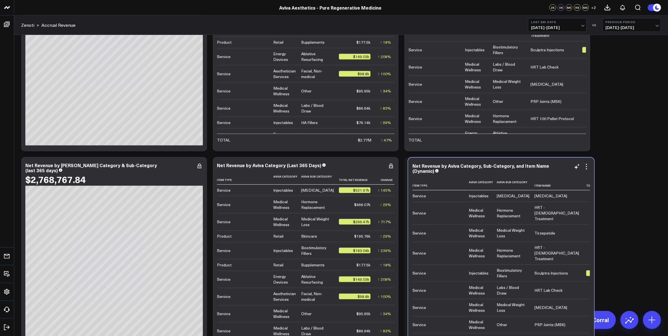
drag, startPoint x: 162, startPoint y: 162, endPoint x: 549, endPoint y: 163, distance: 387.0
click at [549, 163] on div "Net Revenue by Aviva Category, Sub-Category, and Item Name (Dynamic) Item Type …" at bounding box center [501, 266] width 186 height 217
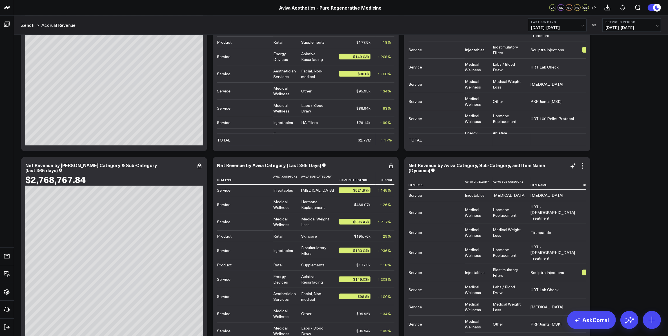
scroll to position [915, 0]
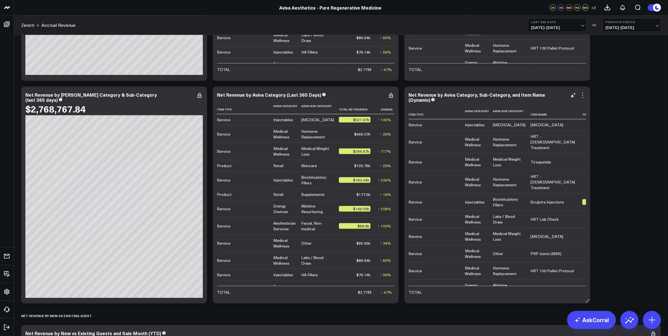
click at [583, 97] on icon at bounding box center [582, 95] width 7 height 7
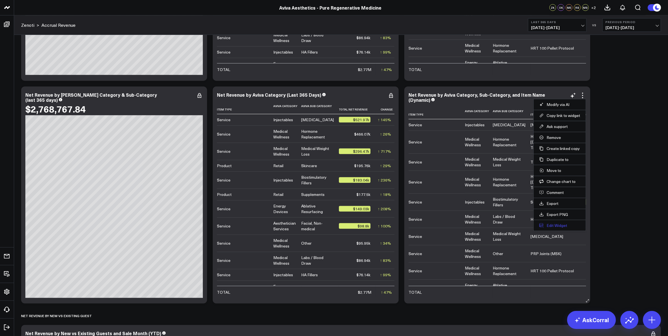
click at [562, 226] on button "Edit Widget" at bounding box center [559, 225] width 41 height 5
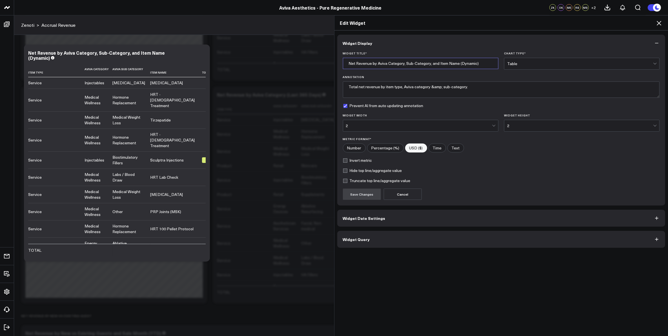
click at [463, 63] on input "Net Revenue by Aviva Category, Sub-Category, and Item Name (Dynamic)" at bounding box center [420, 63] width 155 height 11
type input "Net Revenue by Aviva Category, Sub-Category, and Item Name (Last 365 Days)"
click at [365, 193] on button "Save Changes" at bounding box center [362, 193] width 38 height 11
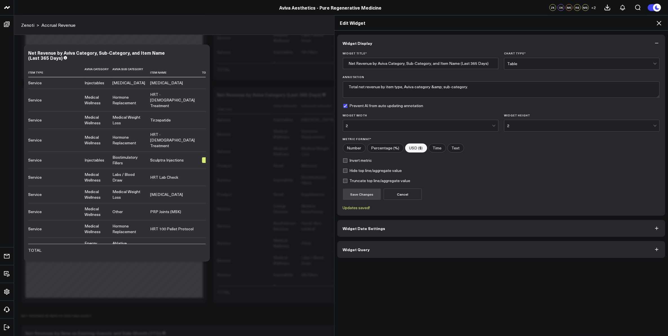
click at [375, 230] on span "Widget Date Settings" at bounding box center [364, 228] width 43 height 5
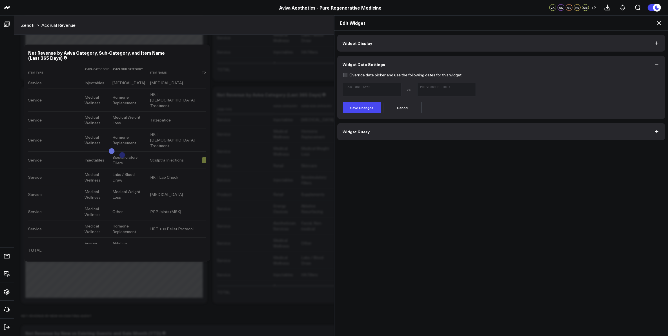
click at [343, 73] on label "Override date picker and use the following dates for this widget" at bounding box center [402, 75] width 119 height 5
click at [343, 73] on input "Override date picker and use the following dates for this widget" at bounding box center [345, 75] width 5 height 5
checkbox input "true"
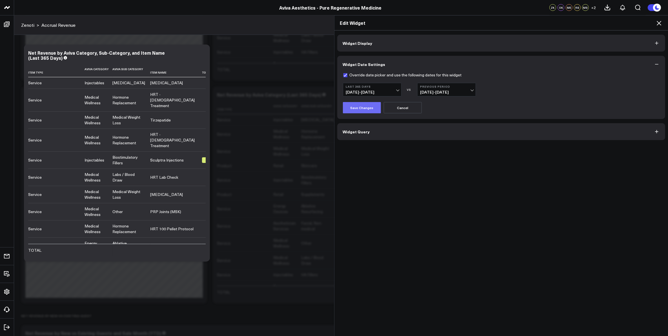
click at [362, 108] on button "Save Changes" at bounding box center [362, 107] width 38 height 11
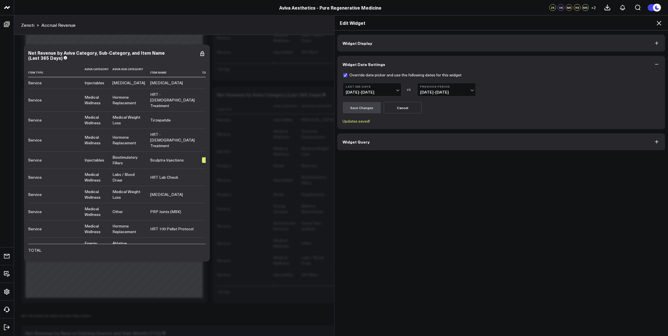
click at [658, 23] on icon at bounding box center [658, 23] width 7 height 7
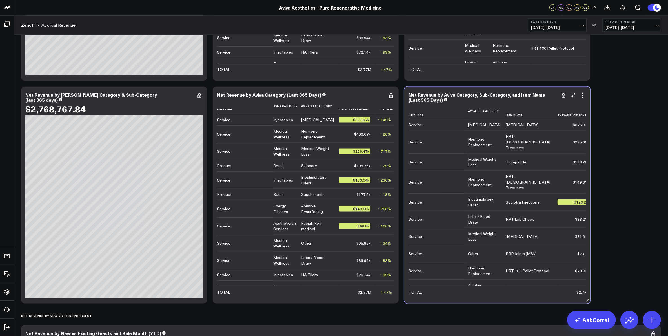
scroll to position [0, 44]
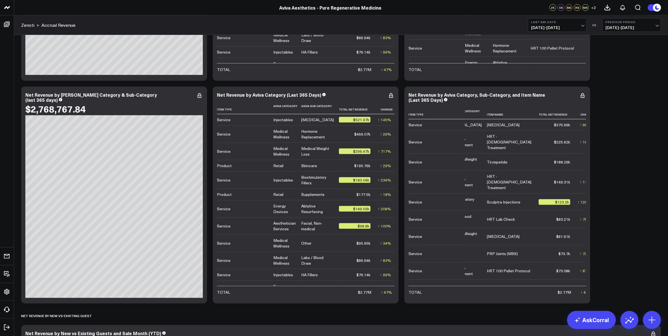
click at [581, 25] on span "09/16/24 - 09/15/25" at bounding box center [557, 27] width 52 height 5
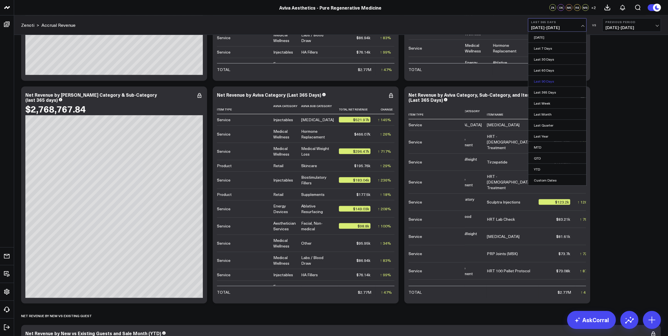
click at [551, 80] on link "Last 90 Days" at bounding box center [557, 81] width 58 height 11
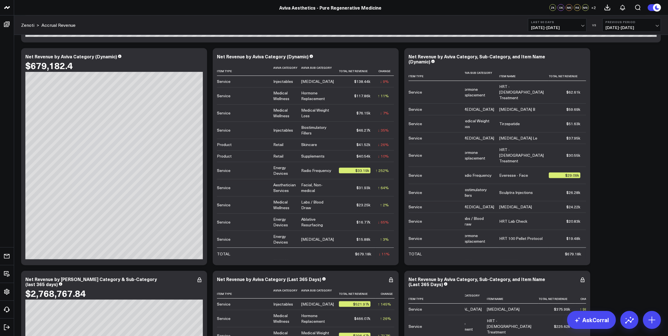
scroll to position [704, 0]
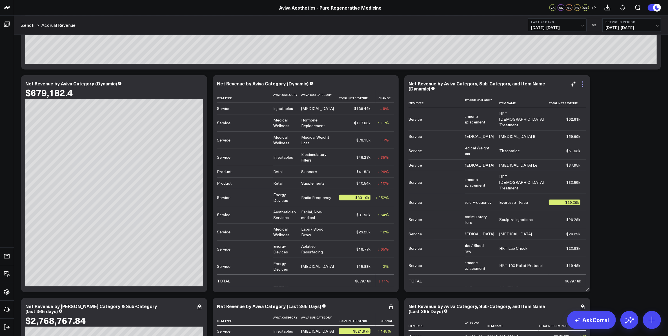
click at [583, 85] on icon at bounding box center [582, 84] width 7 height 7
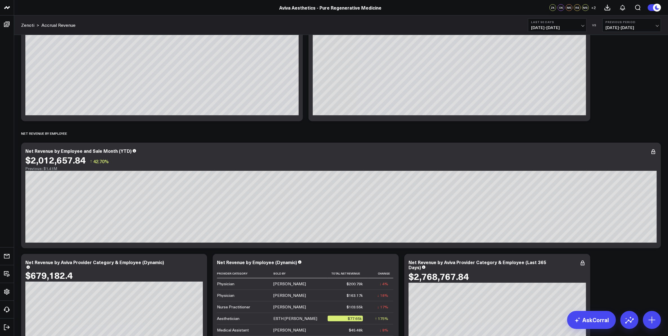
scroll to position [0, 0]
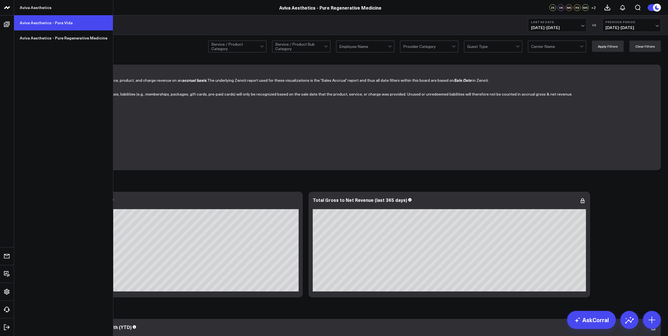
click at [43, 23] on link "Aviva Aesthetics - Pura Vida" at bounding box center [63, 22] width 99 height 15
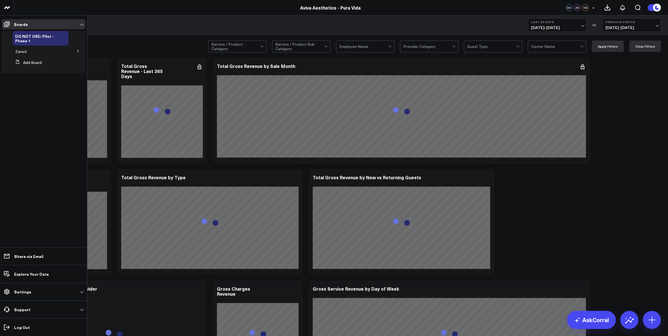
click at [78, 51] on icon at bounding box center [77, 50] width 3 height 3
click at [44, 60] on span "Accrual Revenue" at bounding box center [34, 61] width 30 height 5
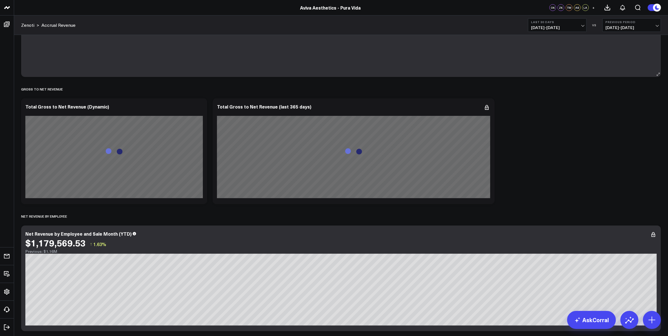
scroll to position [106, 0]
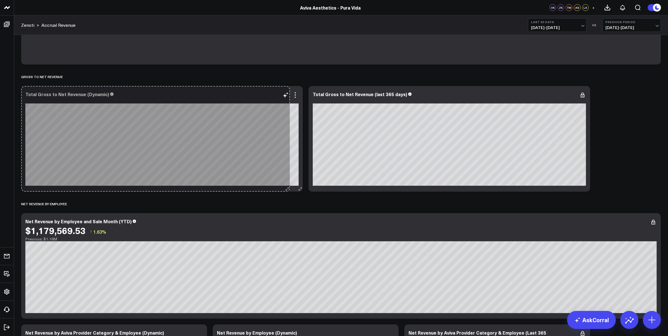
drag, startPoint x: 203, startPoint y: 189, endPoint x: 286, endPoint y: 189, distance: 82.8
click at [286, 189] on div "Total Gross to Net Revenue (Dynamic) So sorry. The query returned no results. A…" at bounding box center [162, 139] width 282 height 106
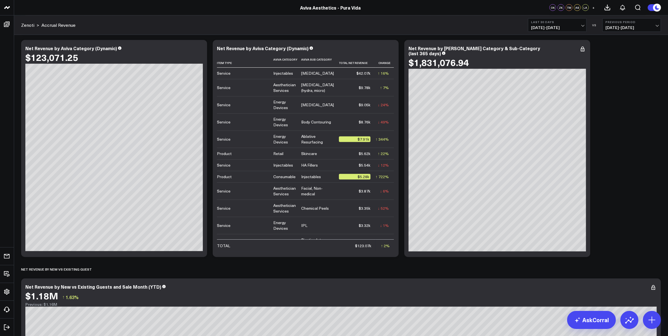
scroll to position [704, 0]
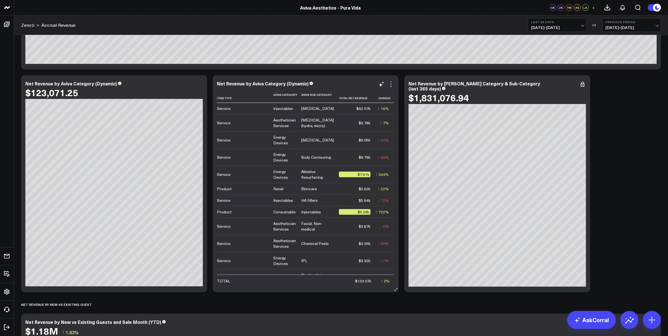
click at [390, 84] on icon at bounding box center [391, 84] width 7 height 7
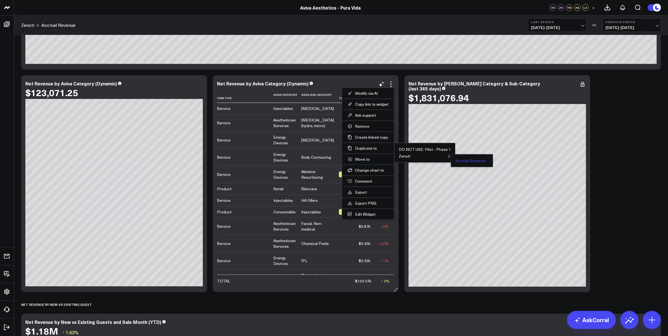
click at [464, 162] on button "Accrual Revenue" at bounding box center [470, 161] width 30 height 4
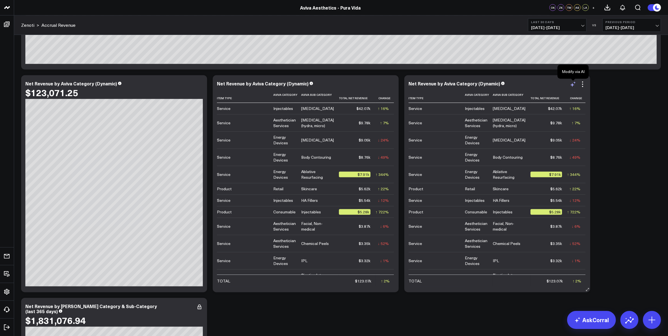
click at [573, 86] on icon at bounding box center [572, 84] width 7 height 7
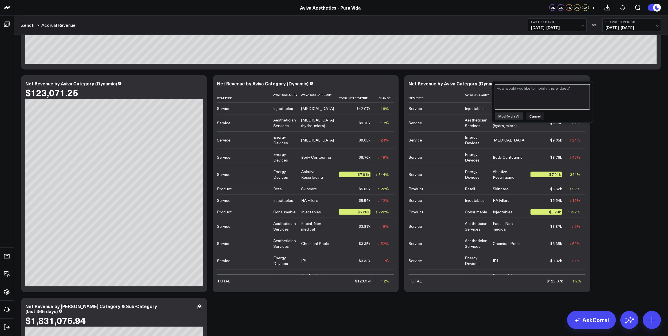
click at [562, 95] on textarea at bounding box center [542, 96] width 95 height 25
type textarea "add item name"
click at [513, 113] on button "Modify via AI" at bounding box center [509, 115] width 28 height 7
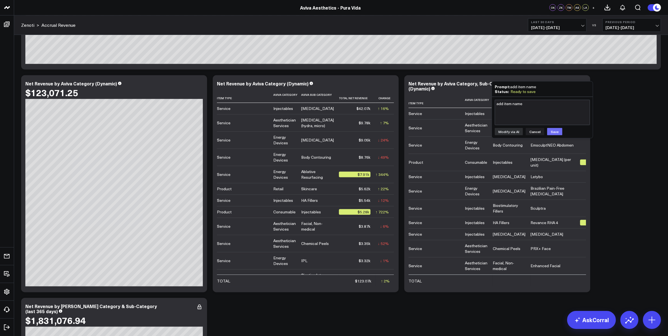
click at [553, 130] on button "Save" at bounding box center [554, 131] width 15 height 7
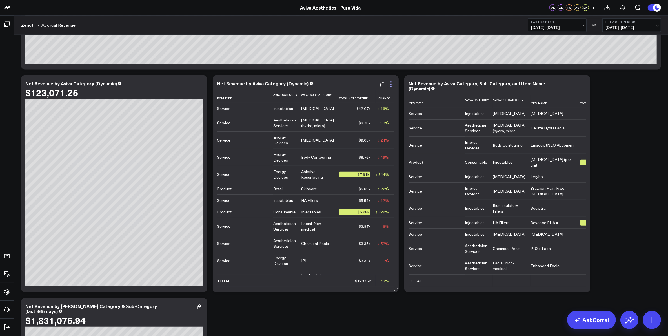
click at [390, 82] on icon at bounding box center [391, 84] width 7 height 7
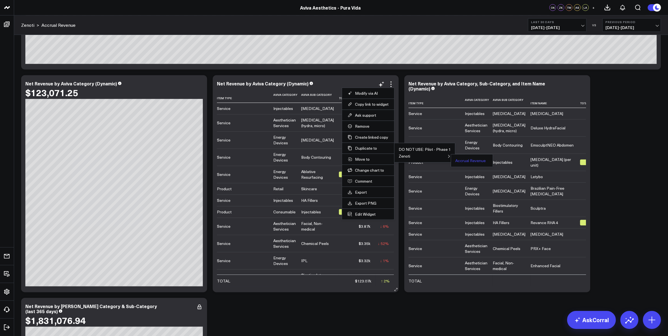
click at [465, 162] on button "Accrual Revenue" at bounding box center [470, 161] width 30 height 4
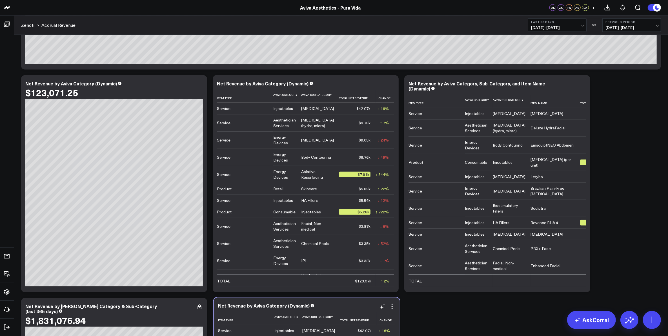
drag, startPoint x: 517, startPoint y: 82, endPoint x: 327, endPoint y: 304, distance: 292.8
click at [327, 304] on div "Net Revenue by Aviva Category (Dynamic)" at bounding box center [306, 305] width 177 height 5
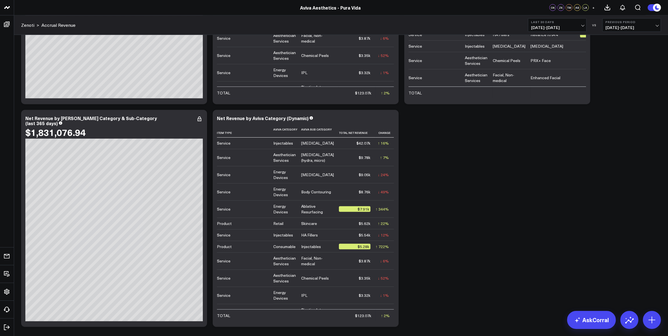
scroll to position [915, 0]
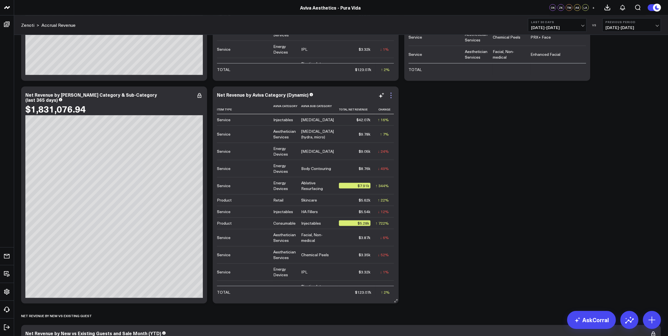
click at [390, 94] on icon at bounding box center [391, 95] width 7 height 7
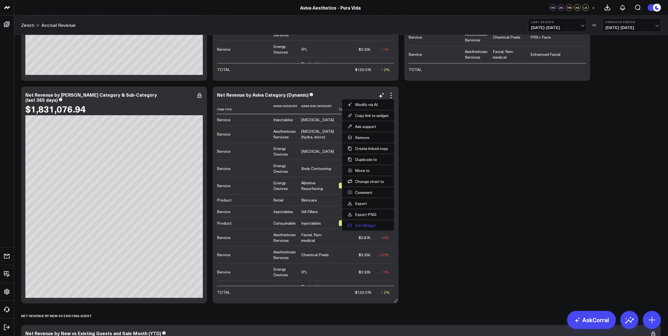
click at [368, 226] on button "Edit Widget" at bounding box center [368, 225] width 41 height 5
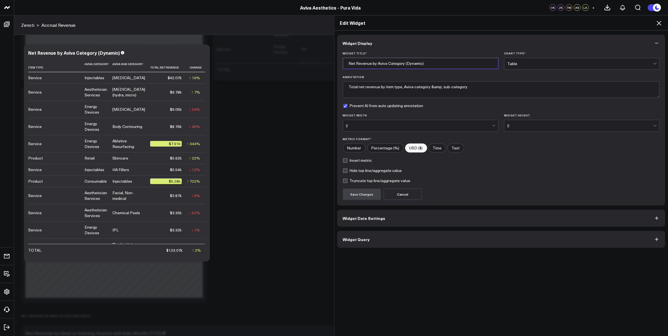
click at [410, 63] on input "Net Revenue by Aviva Category (Dynamic)" at bounding box center [420, 63] width 155 height 11
type input "Net Revenue by Aviva Category (Last 365 Days)"
drag, startPoint x: 427, startPoint y: 87, endPoint x: 438, endPoint y: 88, distance: 11.3
click at [438, 88] on textarea "Total net revenue by item type, Aviva category &amp; sub-category." at bounding box center [501, 89] width 317 height 16
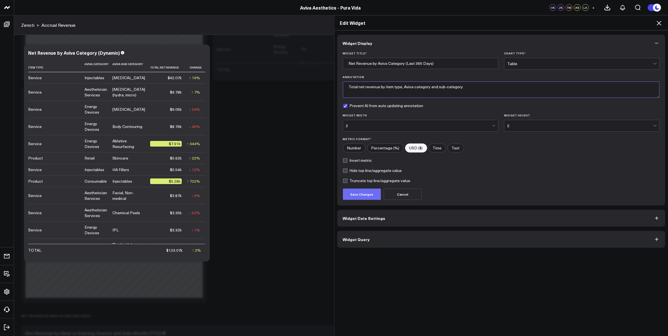
type textarea "Total net revenue by item type, Aviva category and sub-category."
click at [365, 193] on button "Save Changes" at bounding box center [362, 193] width 38 height 11
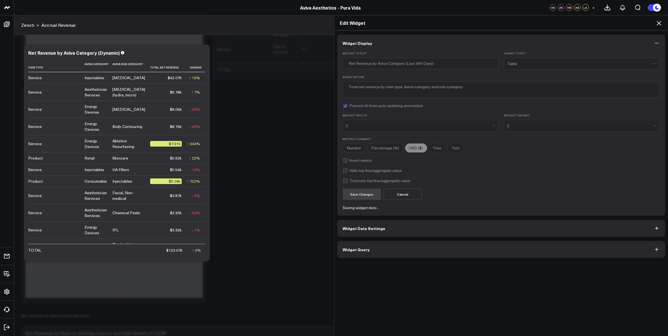
click at [375, 231] on button "Widget Date Settings" at bounding box center [501, 228] width 328 height 17
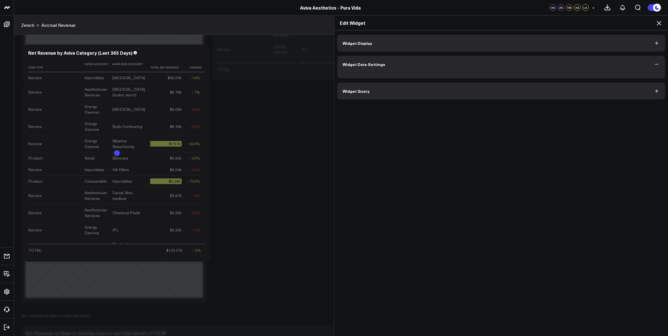
click at [394, 231] on div "Widget Display Widget Date Settings Widget Query" at bounding box center [501, 183] width 334 height 306
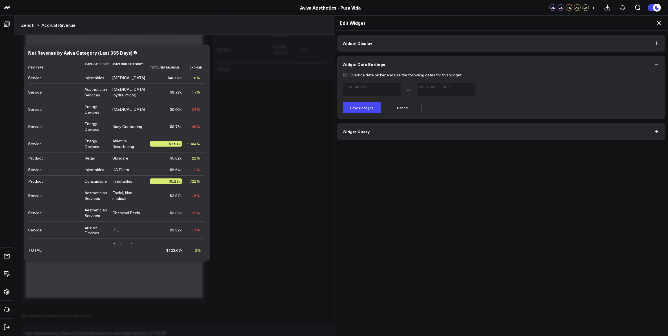
click at [343, 75] on label "Override date picker and use the following dates for this widget" at bounding box center [402, 75] width 119 height 5
click at [343, 75] on input "Override date picker and use the following dates for this widget" at bounding box center [345, 75] width 5 height 5
checkbox input "true"
click at [365, 90] on span "08/17/25 - 09/15/25" at bounding box center [372, 92] width 52 height 5
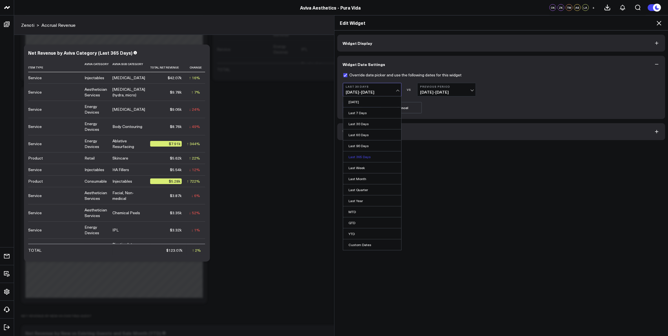
click at [364, 159] on link "Last 365 Days" at bounding box center [372, 156] width 58 height 11
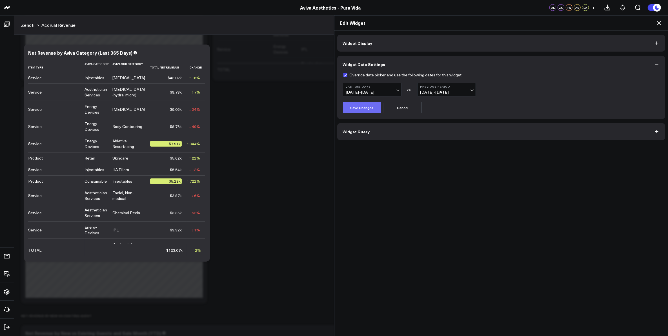
click at [361, 108] on button "Save Changes" at bounding box center [362, 107] width 38 height 11
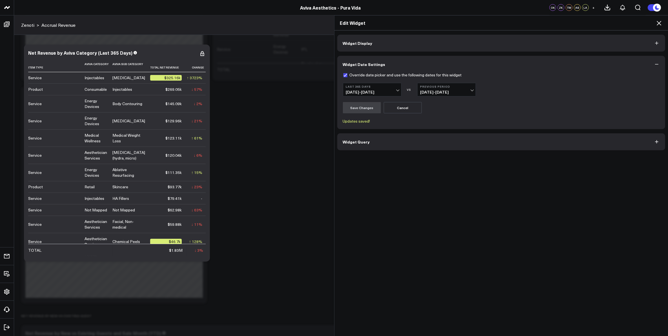
click at [661, 23] on icon at bounding box center [658, 23] width 7 height 7
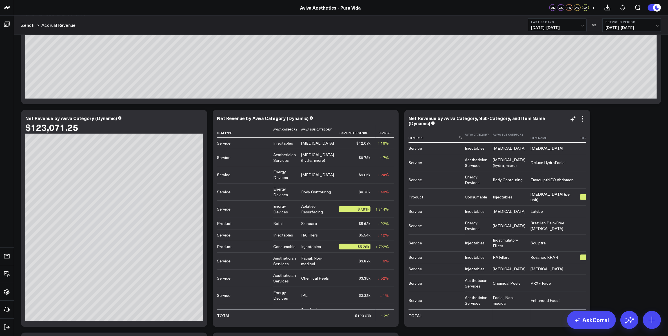
scroll to position [669, 0]
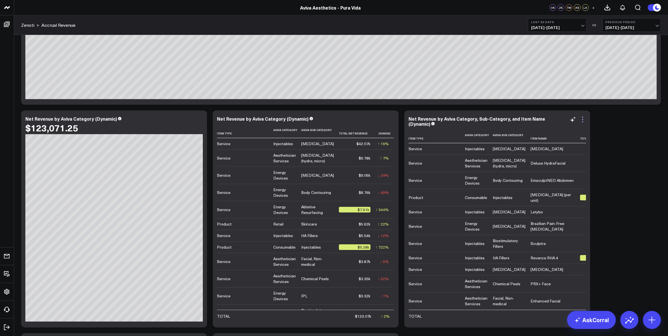
click at [583, 120] on icon at bounding box center [582, 119] width 7 height 7
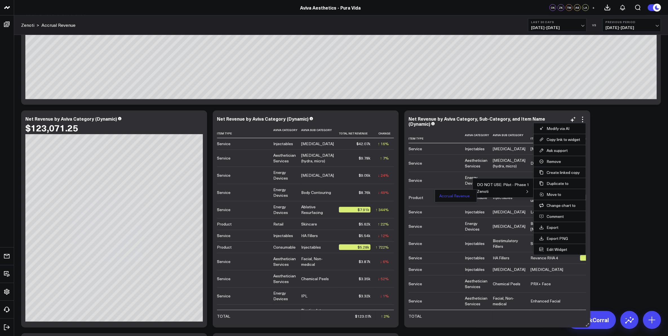
click at [460, 197] on button "Accrual Revenue" at bounding box center [454, 196] width 30 height 4
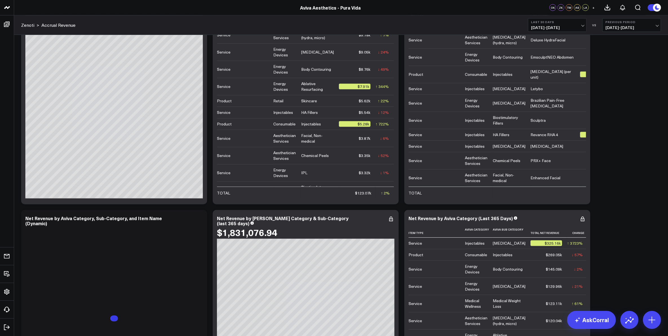
scroll to position [845, 0]
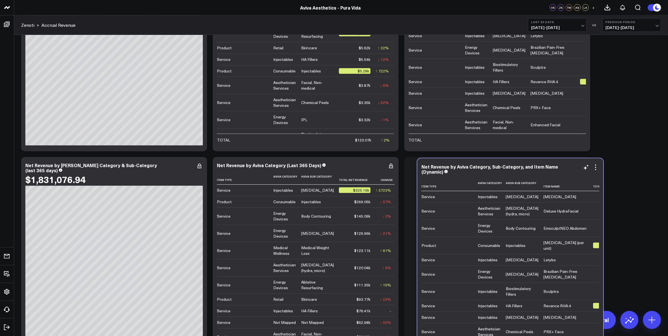
drag, startPoint x: 164, startPoint y: 166, endPoint x: 560, endPoint y: 168, distance: 396.0
click at [560, 168] on div "Net Revenue by Aviva Category, Sub-Category, and Item Name (Dynamic)" at bounding box center [509, 169] width 177 height 10
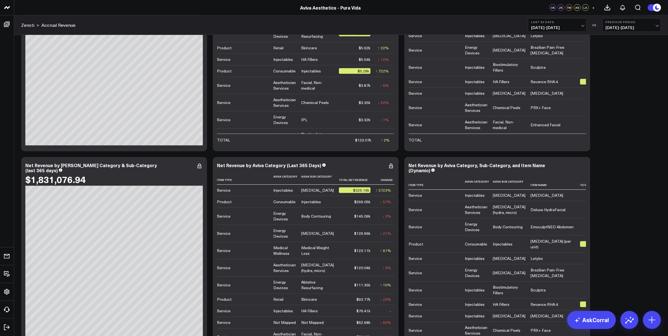
scroll to position [915, 0]
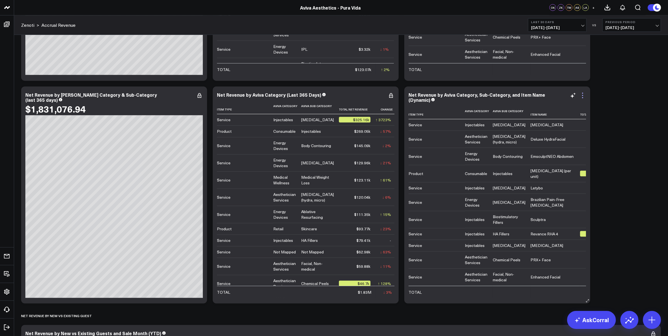
click at [582, 97] on icon at bounding box center [582, 95] width 7 height 7
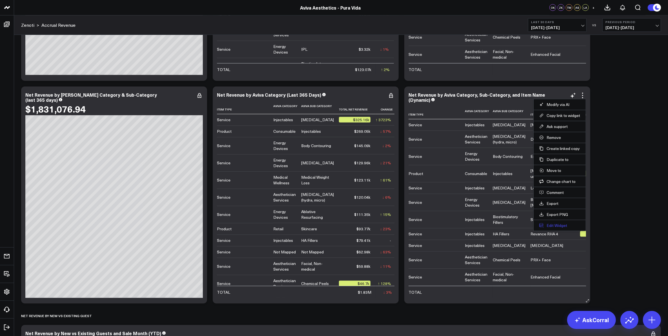
click at [564, 226] on button "Edit Widget" at bounding box center [559, 225] width 41 height 5
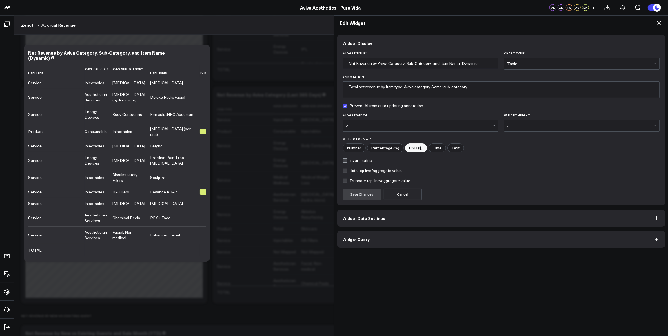
click at [464, 63] on input "Net Revenue by Aviva Category, Sub-Category, and Item Name (Dynamic)" at bounding box center [420, 63] width 155 height 11
type input "Net Revenue by Aviva Category, Sub-Category, and Item Name (Last 365 Days)"
drag, startPoint x: 427, startPoint y: 89, endPoint x: 438, endPoint y: 88, distance: 11.6
click at [438, 88] on textarea "Total net revenue by item type, Aviva category &amp; sub-category." at bounding box center [501, 89] width 317 height 16
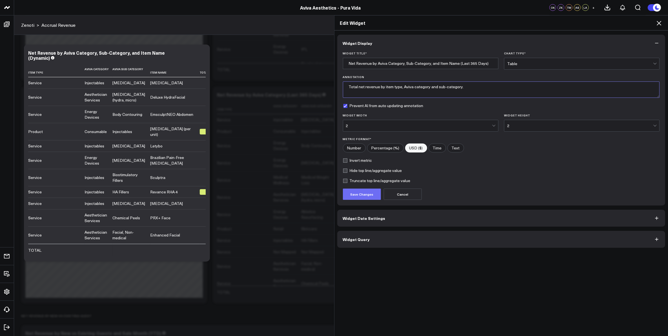
type textarea "Total net revenue by item type, Aviva category and sub-category."
click at [361, 194] on button "Save Changes" at bounding box center [362, 193] width 38 height 11
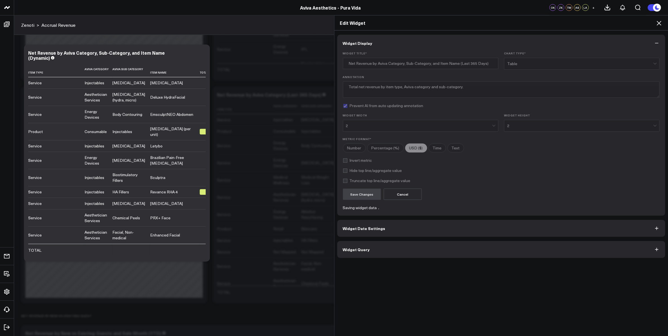
click at [391, 228] on button "Widget Date Settings" at bounding box center [501, 228] width 328 height 17
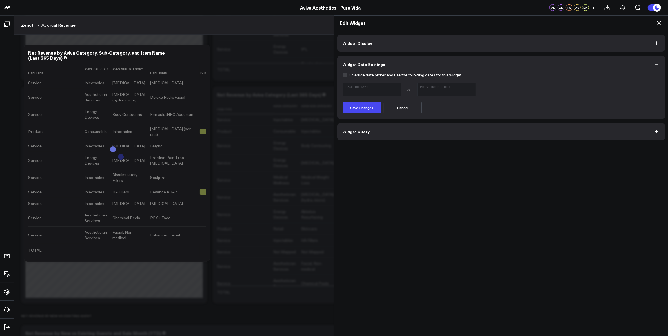
click at [343, 73] on label "Override date picker and use the following dates for this widget" at bounding box center [402, 75] width 119 height 5
click at [343, 73] on input "Override date picker and use the following dates for this widget" at bounding box center [345, 75] width 5 height 5
checkbox input "true"
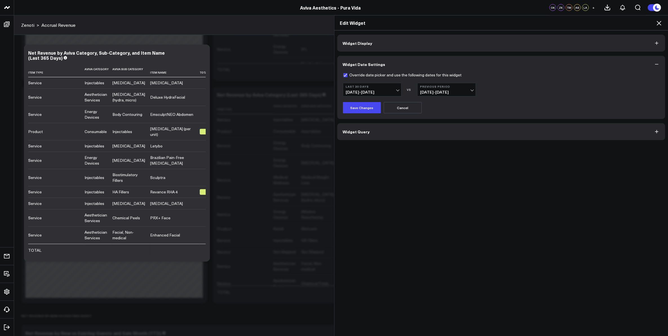
click at [364, 89] on button "Last 30 Days 08/17/25 - 09/15/25" at bounding box center [372, 90] width 59 height 14
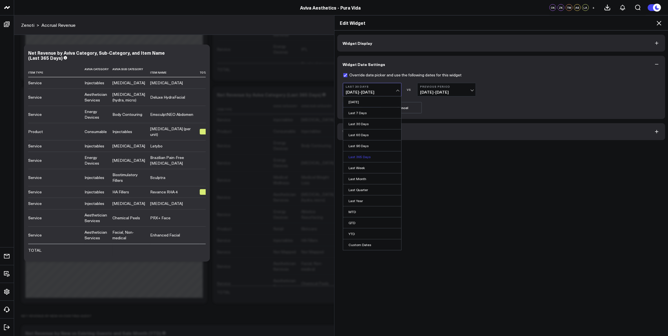
click at [370, 157] on link "Last 365 Days" at bounding box center [372, 156] width 58 height 11
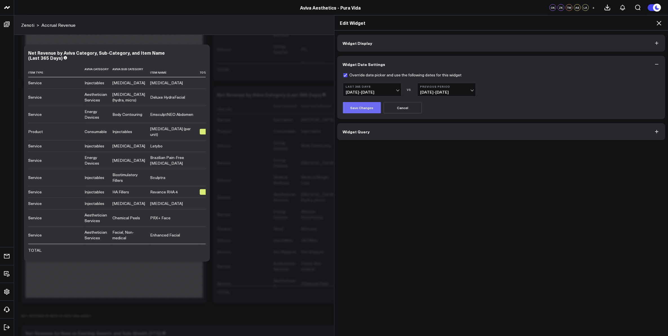
click at [366, 108] on button "Save Changes" at bounding box center [362, 107] width 38 height 11
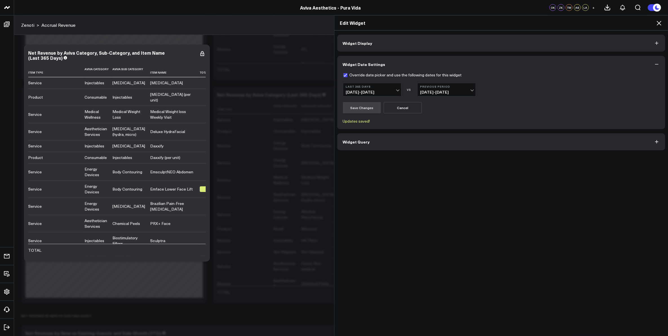
click at [660, 23] on icon at bounding box center [658, 23] width 7 height 7
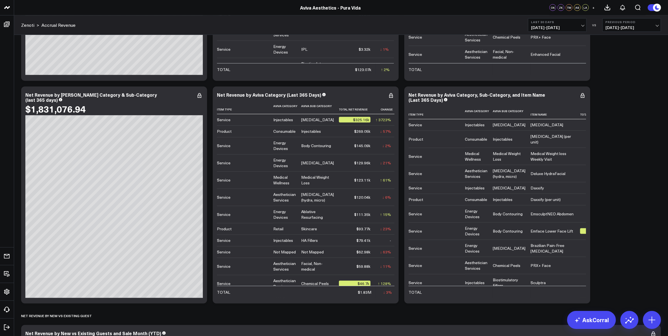
click at [626, 221] on div "Modify via AI Copy link to widget Ask support Remove Create linked copy DO NOT …" at bounding box center [340, 83] width 645 height 1875
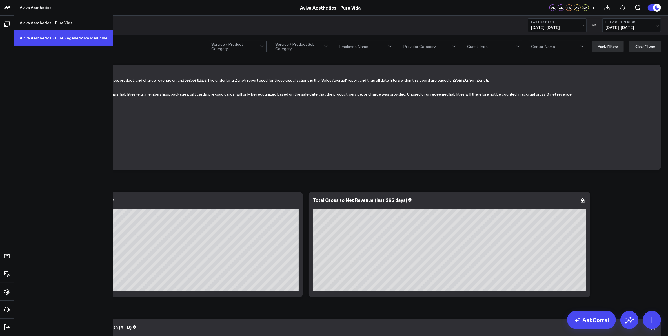
click at [39, 37] on link "Aviva Aesthetics - Pure Regenerative Medicine" at bounding box center [63, 37] width 99 height 15
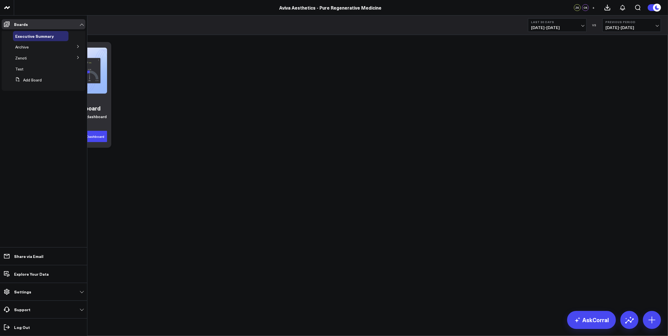
click at [78, 58] on icon at bounding box center [77, 57] width 1 height 3
click at [38, 68] on span "Accrual Revenue" at bounding box center [34, 67] width 30 height 5
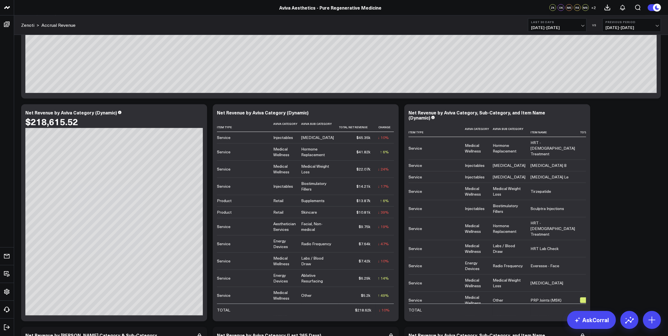
scroll to position [710, 0]
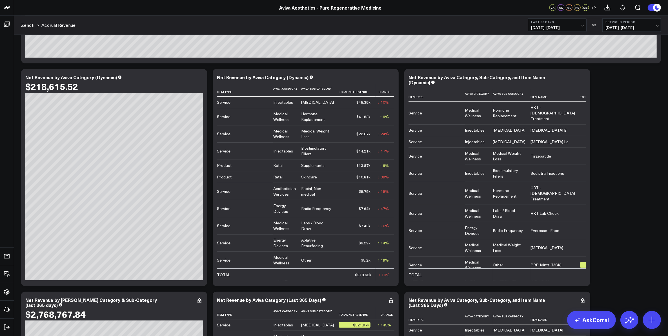
click at [637, 140] on div "Modify via AI Copy link to widget Ask support Remove Create linked copy Executi…" at bounding box center [340, 288] width 645 height 1875
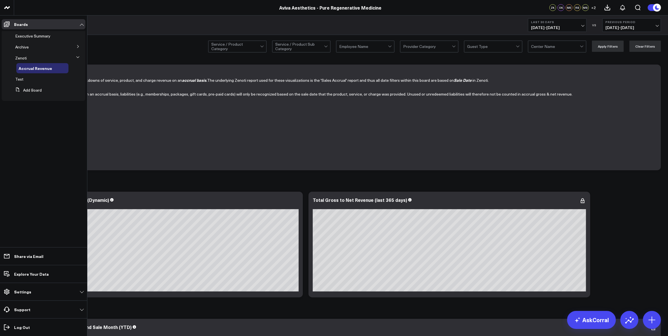
click at [78, 47] on icon at bounding box center [77, 46] width 1 height 3
click at [78, 45] on icon at bounding box center [77, 46] width 3 height 3
click at [77, 46] on icon at bounding box center [77, 46] width 1 height 3
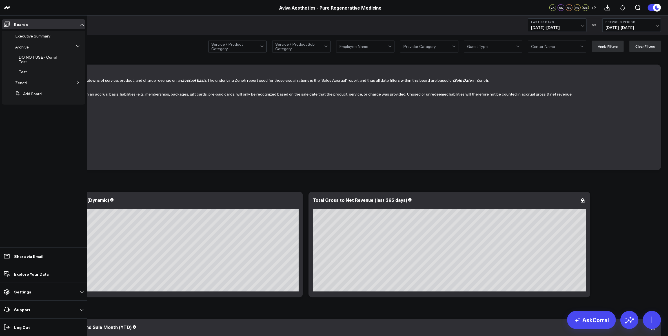
click at [78, 47] on icon at bounding box center [77, 46] width 3 height 3
click at [77, 47] on icon at bounding box center [77, 46] width 3 height 3
click at [77, 57] on icon at bounding box center [77, 57] width 3 height 3
click at [77, 57] on icon at bounding box center [77, 56] width 3 height 1
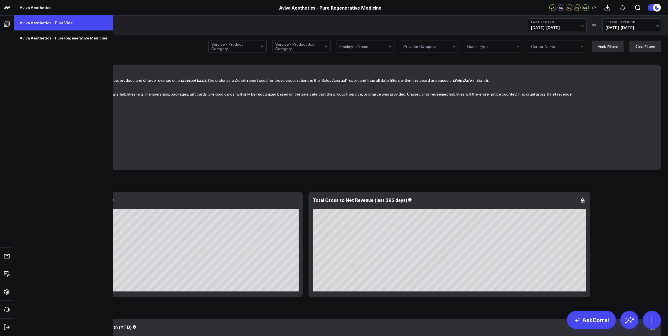
click at [34, 23] on link "Aviva Aesthetics - Pura Vida" at bounding box center [63, 22] width 99 height 15
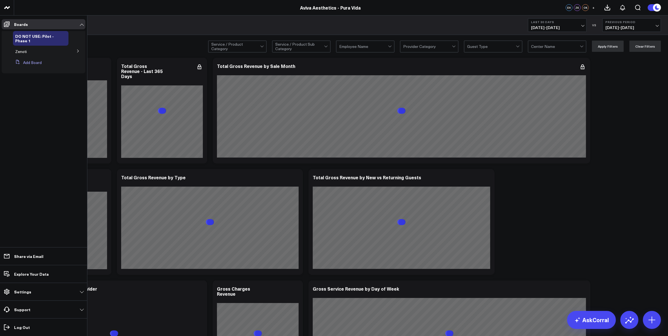
click at [32, 62] on button "Add Board" at bounding box center [27, 62] width 29 height 10
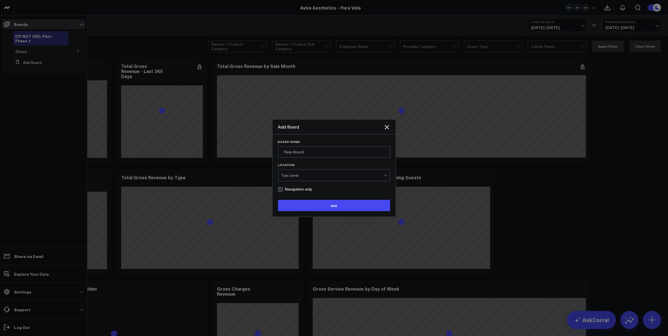
click at [280, 188] on label "Navigation only" at bounding box center [295, 189] width 34 height 5
click at [280, 188] on input "Navigation only" at bounding box center [280, 189] width 5 height 5
checkbox input "true"
click at [298, 153] on input "Board Name" at bounding box center [334, 151] width 112 height 11
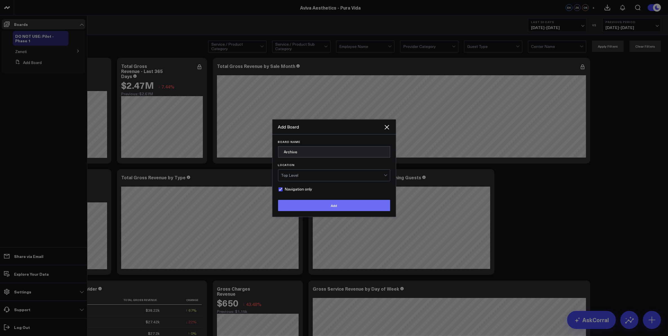
click at [326, 207] on button "Add" at bounding box center [334, 205] width 112 height 11
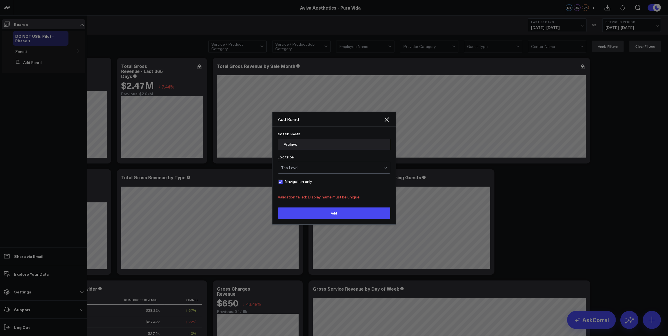
click at [301, 146] on input "Archive" at bounding box center [334, 144] width 112 height 11
type input "Archive_Pura"
click at [278, 207] on button "Add" at bounding box center [334, 212] width 112 height 11
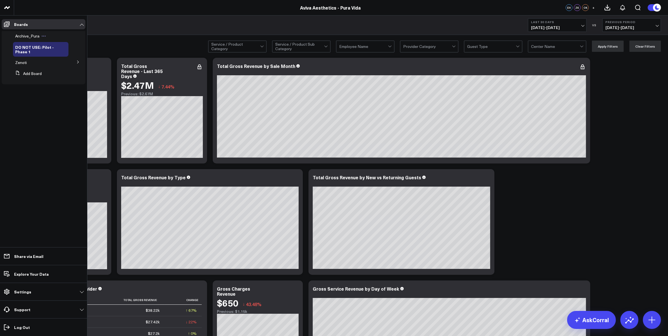
click at [41, 35] on icon at bounding box center [43, 36] width 5 height 5
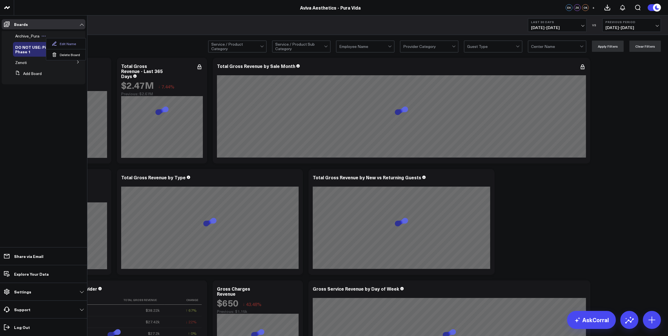
click at [56, 42] on icon at bounding box center [54, 43] width 5 height 4
click at [54, 122] on ul "Boards Archive_Pura DO NOT USE: Pilot - Phase 1 Zenoti Accrual Revenue Add Boar…" at bounding box center [43, 175] width 87 height 320
click at [64, 45] on icon at bounding box center [65, 46] width 5 height 5
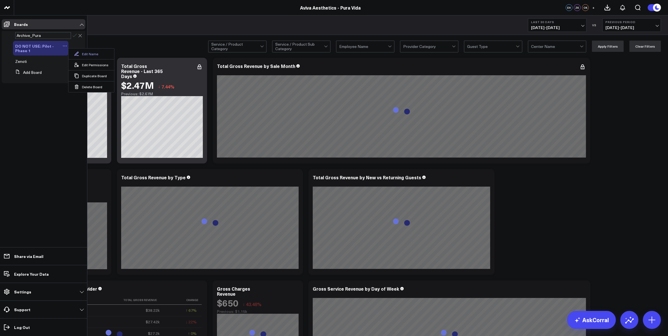
click at [86, 55] on button "Edit Name" at bounding box center [91, 53] width 46 height 11
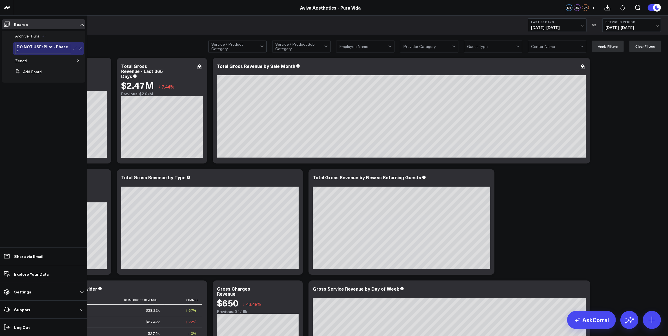
click at [54, 116] on ul "Boards Archive_Pura DO NOT USE: Pilot - Phase 1 Zenoti Accrual Revenue Add Boar…" at bounding box center [43, 175] width 87 height 320
click at [36, 37] on span "Archive_Pura" at bounding box center [27, 35] width 24 height 5
drag, startPoint x: 32, startPoint y: 118, endPoint x: 59, endPoint y: 75, distance: 50.9
click at [32, 119] on ul "Boards Archive_Pura DO NOT USE: Pilot - Phase 1 Zenoti Accrual Revenue Add Boar…" at bounding box center [43, 175] width 87 height 320
click at [80, 55] on icon at bounding box center [80, 57] width 4 height 4
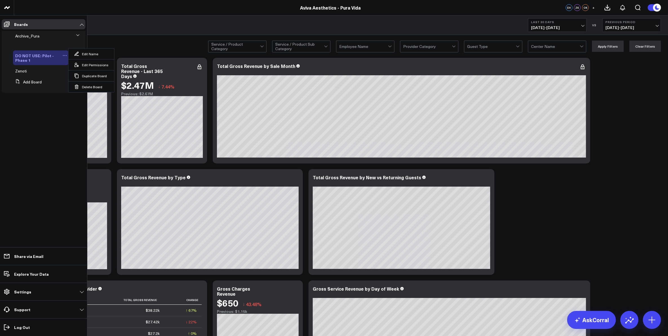
click at [33, 117] on ul "Boards Archive_Pura DO NOT USE: Pilot - Phase 1 Edit Name Edit Permissions Dupl…" at bounding box center [43, 175] width 87 height 320
click at [24, 37] on span "Archive_Pura" at bounding box center [27, 35] width 24 height 5
click at [30, 34] on span "Archive_Pura" at bounding box center [27, 35] width 24 height 5
click at [52, 128] on ul "Boards Archive_Pura DO NOT USE: Pilot - Phase 1 Edit Name Edit Permissions Dupl…" at bounding box center [43, 175] width 87 height 320
click at [78, 34] on icon at bounding box center [77, 35] width 3 height 3
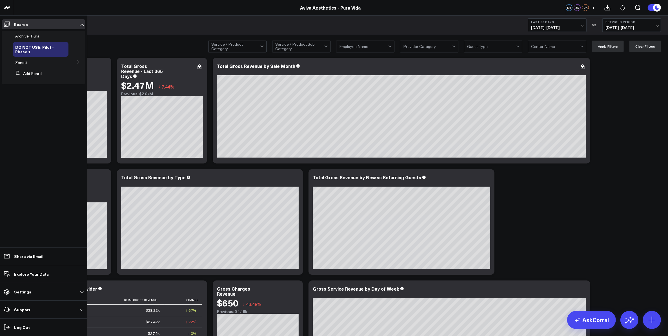
click at [81, 37] on li "Archive_Pura" at bounding box center [44, 36] width 84 height 10
click at [30, 35] on span "Archive_Pura" at bounding box center [27, 35] width 24 height 5
click at [64, 54] on icon at bounding box center [65, 55] width 5 height 5
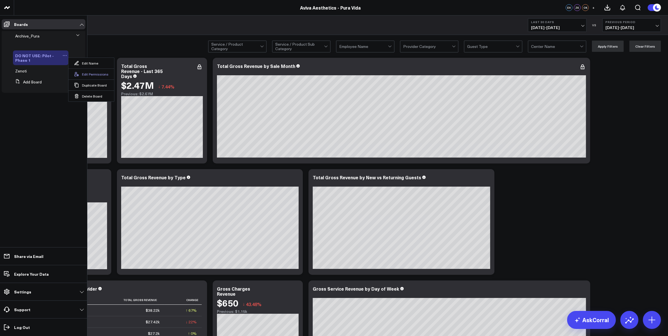
click at [78, 72] on icon at bounding box center [76, 74] width 5 height 5
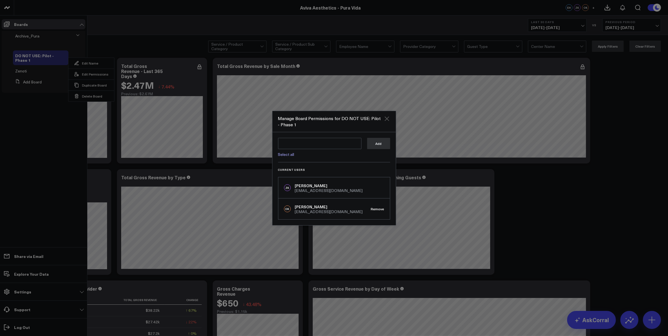
click at [385, 120] on icon "Close" at bounding box center [386, 118] width 5 height 5
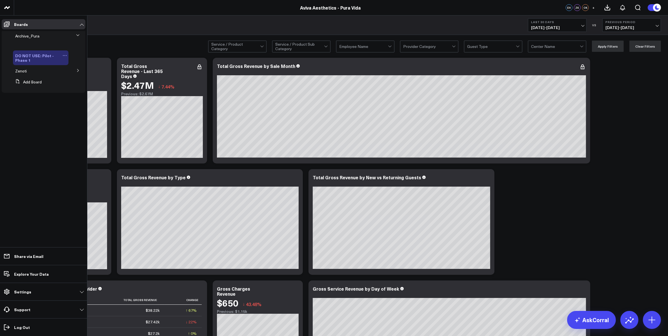
click at [65, 55] on icon at bounding box center [65, 55] width 5 height 5
click at [83, 62] on button "Edit Name" at bounding box center [91, 63] width 46 height 11
drag, startPoint x: 61, startPoint y: 55, endPoint x: 61, endPoint y: 41, distance: 14.4
click at [61, 41] on ul "Archive_Pura DO NOT USE: Pilot - Phase 1 Zenoti Accrual Revenue Add Board" at bounding box center [44, 61] width 84 height 60
drag, startPoint x: 52, startPoint y: 43, endPoint x: 43, endPoint y: 47, distance: 9.3
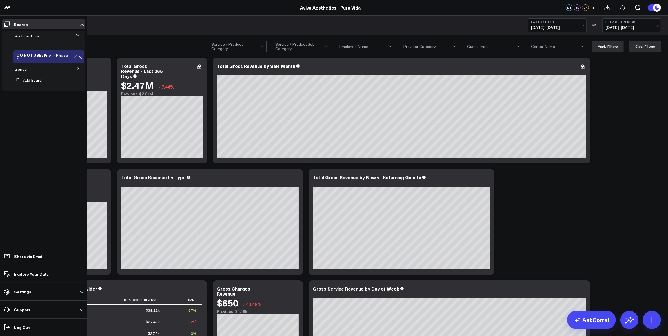
click at [51, 43] on ul at bounding box center [44, 45] width 84 height 8
click at [28, 37] on span "Archive_Pura" at bounding box center [27, 35] width 24 height 5
click at [36, 104] on ul "Boards Archive_Pura DO NOT USE: Pilot - Phase 1 Zenoti Accrual Revenue Add Boar…" at bounding box center [43, 175] width 87 height 320
click at [36, 38] on span "Archive_Pura" at bounding box center [27, 35] width 24 height 5
click at [77, 34] on icon at bounding box center [77, 34] width 3 height 1
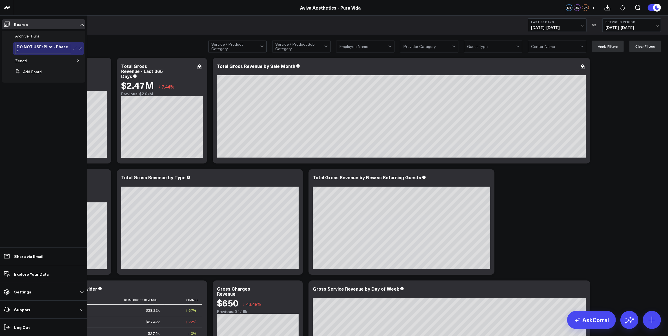
click at [70, 38] on li "Archive_Pura" at bounding box center [44, 36] width 84 height 10
click at [42, 37] on icon at bounding box center [43, 36] width 5 height 5
click at [60, 43] on button "Edit Name" at bounding box center [65, 43] width 39 height 11
click at [79, 36] on icon at bounding box center [80, 36] width 4 height 4
click at [30, 34] on span "Archive_Pura" at bounding box center [27, 35] width 24 height 5
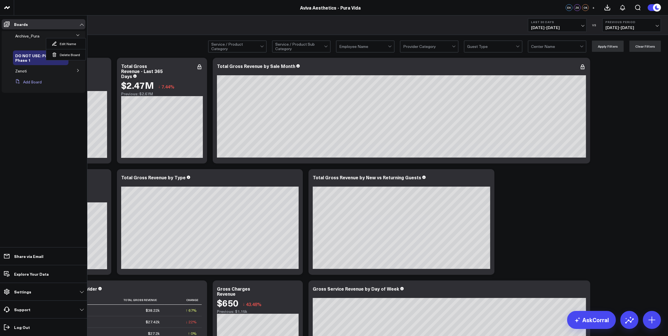
drag, startPoint x: 30, startPoint y: 105, endPoint x: 30, endPoint y: 85, distance: 20.0
click at [30, 105] on ul "Boards Archive_Pura Edit Name Delete Board DO NOT USE: Pilot - Phase 1 Zenoti A…" at bounding box center [43, 175] width 87 height 320
click at [24, 64] on div "DO NOT USE: Pilot - Phase 1" at bounding box center [40, 57] width 55 height 15
click at [27, 37] on span "Archive_Pura" at bounding box center [27, 35] width 24 height 5
click at [56, 43] on icon at bounding box center [54, 43] width 5 height 5
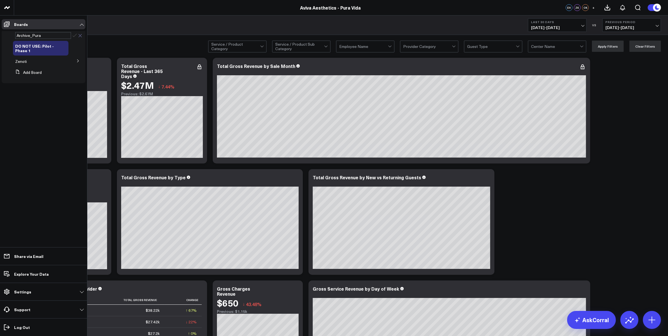
click at [79, 34] on icon at bounding box center [80, 36] width 4 height 4
click at [63, 54] on button "Delete Board" at bounding box center [65, 54] width 39 height 11
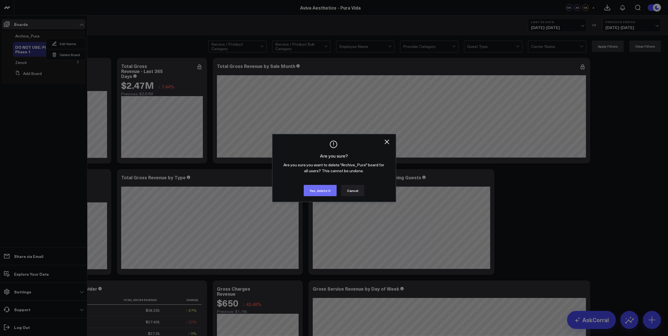
click at [317, 192] on button "Yes, delete it" at bounding box center [320, 190] width 33 height 11
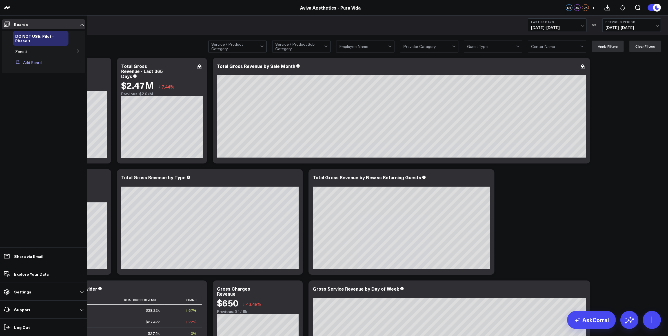
click at [27, 61] on button "Add Board" at bounding box center [27, 62] width 29 height 10
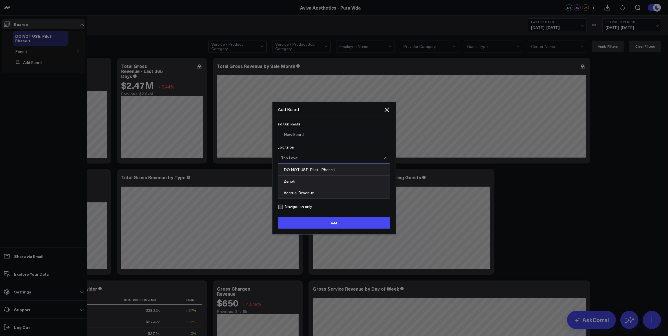
click at [309, 160] on div "Top Level" at bounding box center [332, 157] width 103 height 5
click at [306, 140] on input "Board Name" at bounding box center [334, 134] width 112 height 11
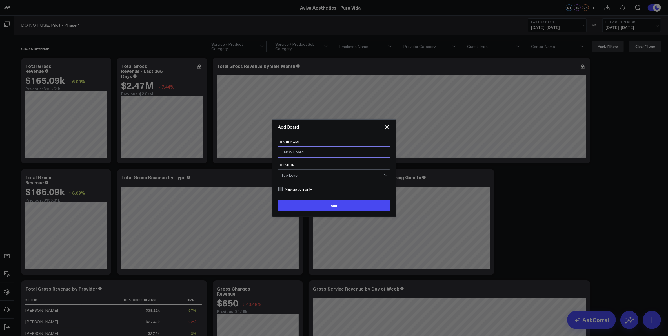
type input "Archive"
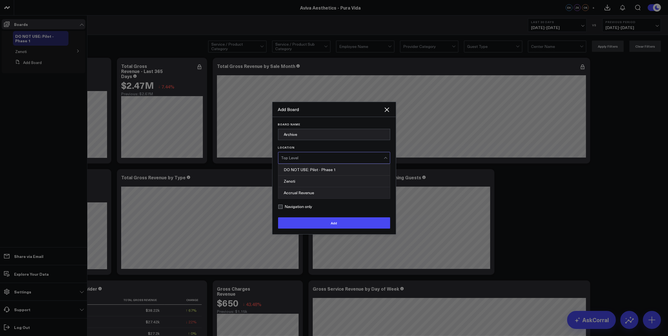
click at [317, 160] on div "Top Level" at bounding box center [332, 157] width 103 height 5
click at [318, 175] on div "DO NOT USE: Pilot - Phase 1" at bounding box center [334, 170] width 112 height 12
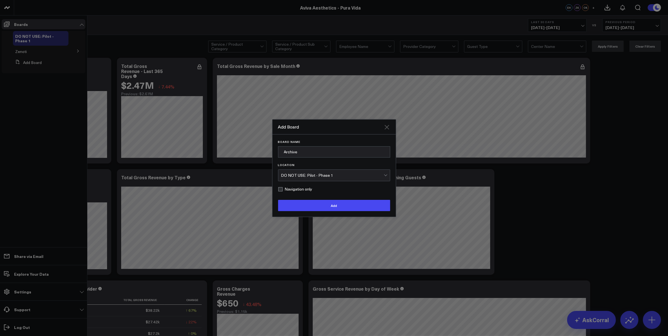
click at [388, 125] on icon "Close" at bounding box center [386, 127] width 7 height 7
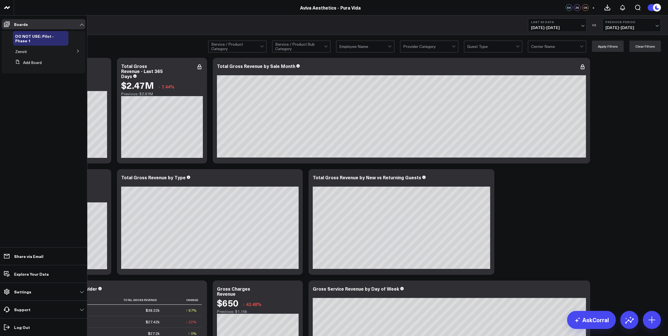
click at [60, 106] on ul "Boards DO NOT USE: Pilot - Phase 1 Zenoti Accrual Revenue Add Board Share via E…" at bounding box center [43, 175] width 87 height 320
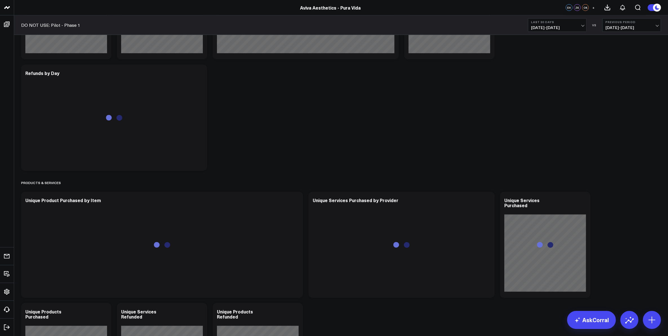
scroll to position [845, 0]
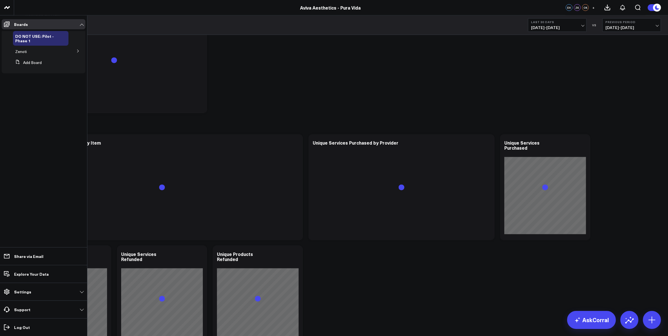
click at [76, 51] on icon at bounding box center [77, 50] width 3 height 3
click at [75, 50] on button at bounding box center [78, 50] width 15 height 8
click at [39, 62] on span "Accrual Revenue" at bounding box center [34, 61] width 30 height 5
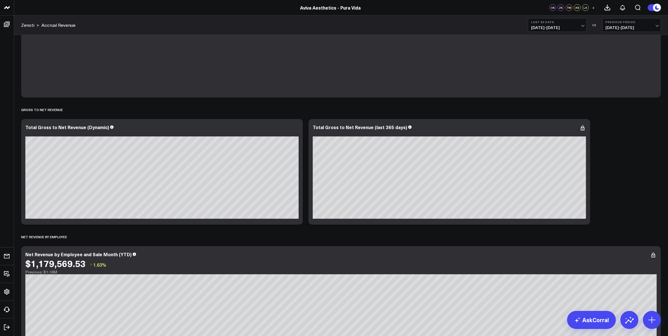
scroll to position [35, 0]
